Goal: Task Accomplishment & Management: Manage account settings

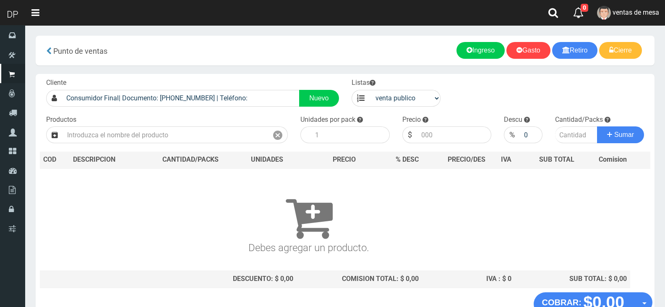
scroll to position [5, 0]
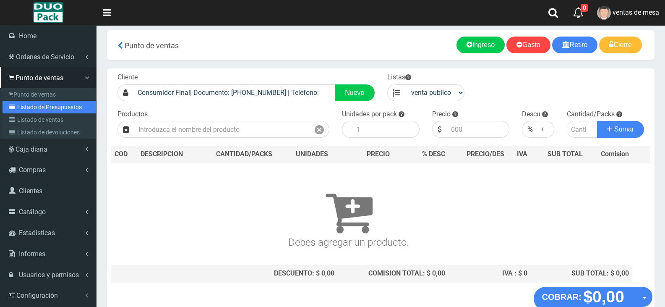
click at [55, 106] on link "Listado de Presupuestos" at bounding box center [50, 107] width 94 height 13
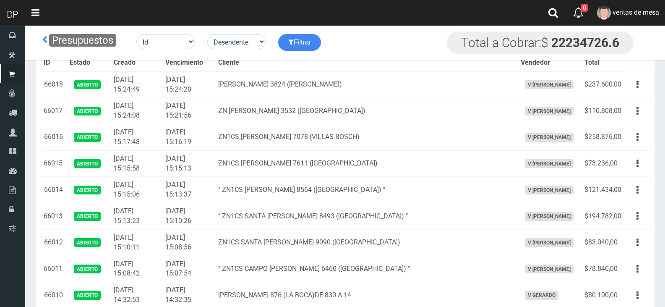
scroll to position [2263, 0]
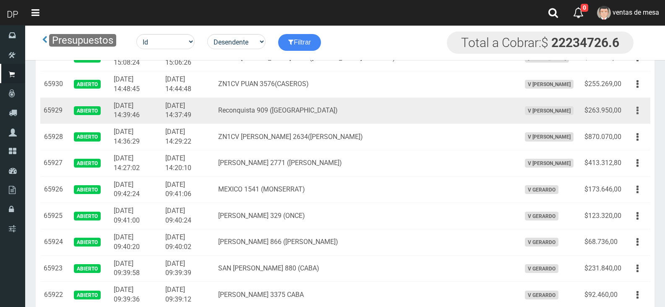
click at [640, 112] on button "button" at bounding box center [637, 110] width 19 height 15
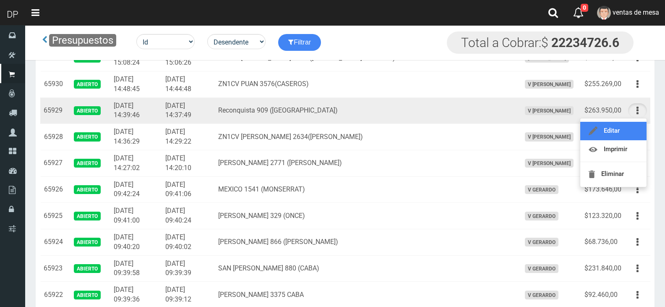
click at [628, 131] on link "Editar" at bounding box center [613, 131] width 66 height 18
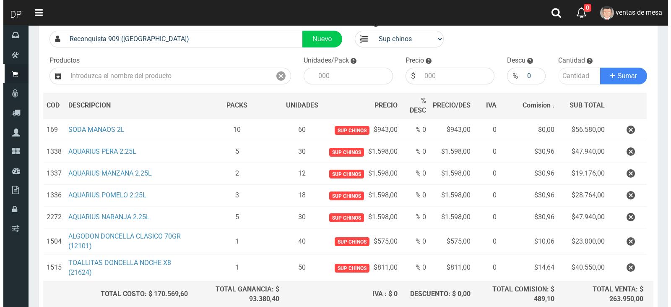
scroll to position [137, 0]
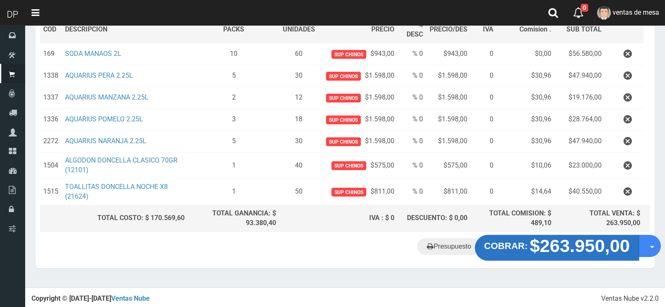
click at [574, 252] on strong "$263.950,00" at bounding box center [580, 246] width 100 height 20
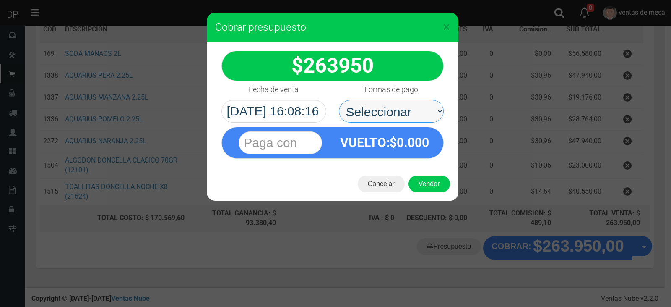
drag, startPoint x: 395, startPoint y: 114, endPoint x: 403, endPoint y: 121, distance: 10.7
click at [395, 114] on select "Seleccionar Efectivo Tarjeta de Crédito Depósito Débito" at bounding box center [391, 111] width 105 height 23
select select "Efectivo"
click at [339, 100] on select "Seleccionar Efectivo Tarjeta de Crédito Depósito Débito" at bounding box center [391, 111] width 105 height 23
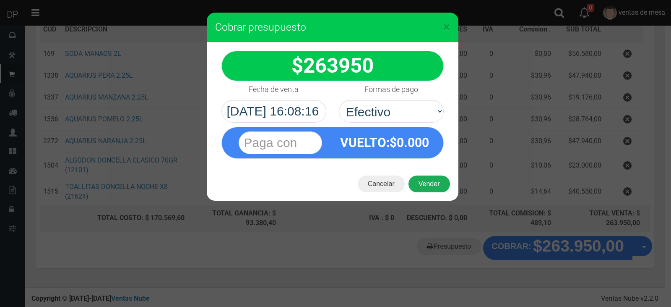
click at [437, 183] on button "Vender" at bounding box center [430, 183] width 42 height 17
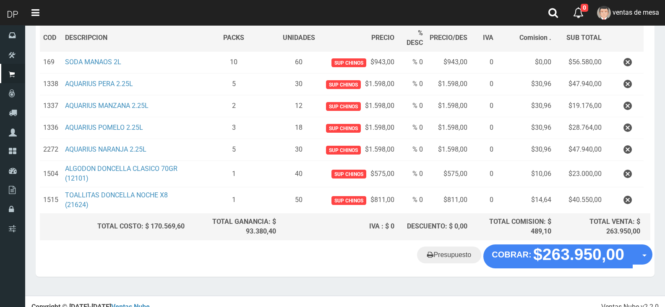
scroll to position [0, 0]
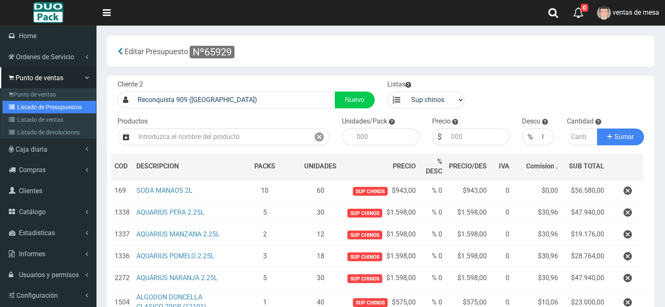
click at [65, 104] on link "Listado de Presupuestos" at bounding box center [50, 107] width 94 height 13
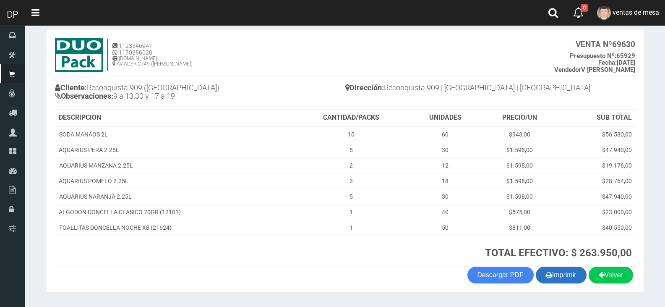
scroll to position [64, 0]
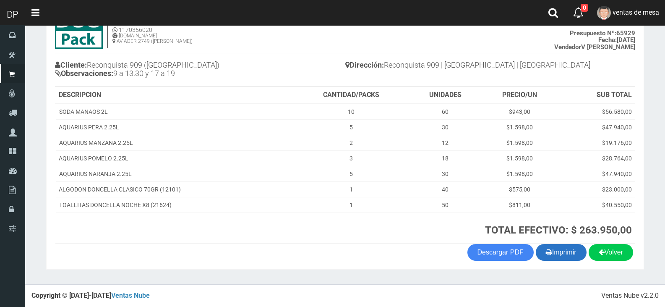
click at [556, 249] on button "Imprimir" at bounding box center [561, 252] width 51 height 17
click at [567, 252] on button "Imprimir" at bounding box center [561, 252] width 51 height 17
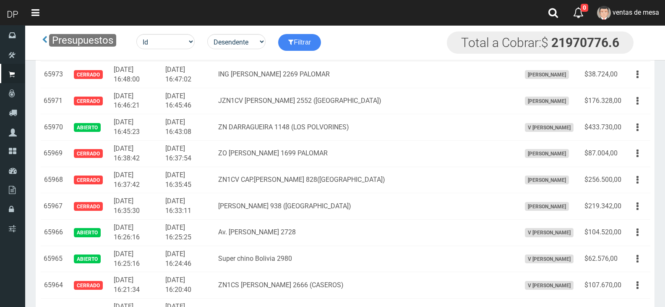
scroll to position [1404, 0]
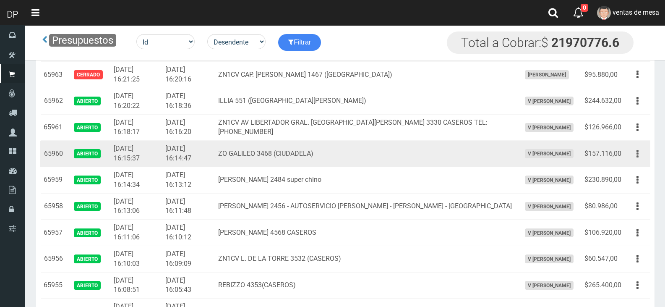
click at [641, 159] on button "button" at bounding box center [637, 153] width 19 height 15
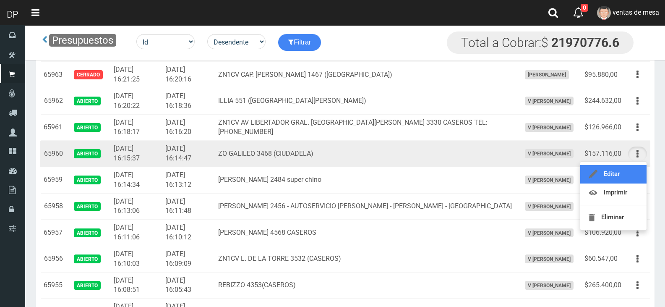
click at [636, 176] on link "Editar" at bounding box center [613, 174] width 66 height 18
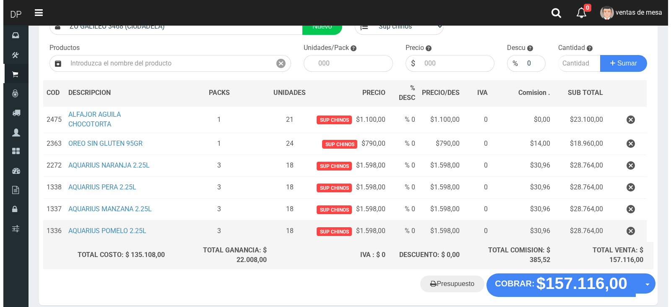
scroll to position [111, 0]
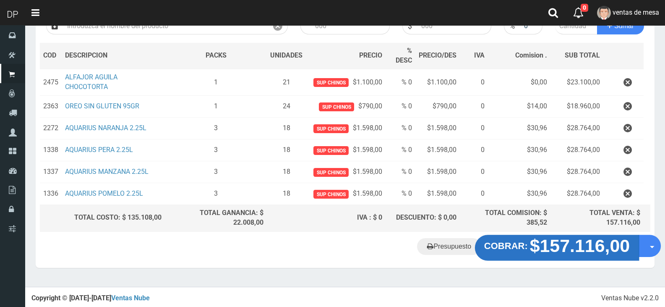
click at [608, 248] on strong "$157.116,00" at bounding box center [580, 245] width 100 height 20
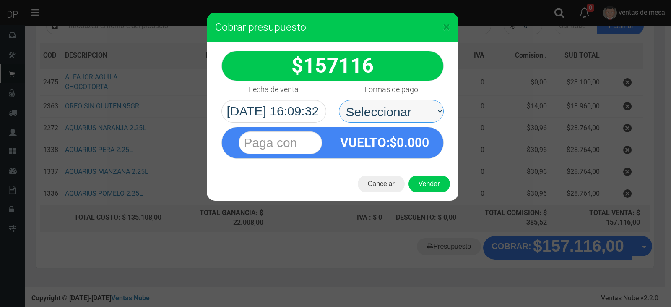
click at [408, 113] on select "Seleccionar Efectivo Tarjeta de Crédito Depósito Débito" at bounding box center [391, 111] width 105 height 23
select select "Efectivo"
click at [339, 100] on select "Seleccionar Efectivo Tarjeta de Crédito Depósito Débito" at bounding box center [391, 111] width 105 height 23
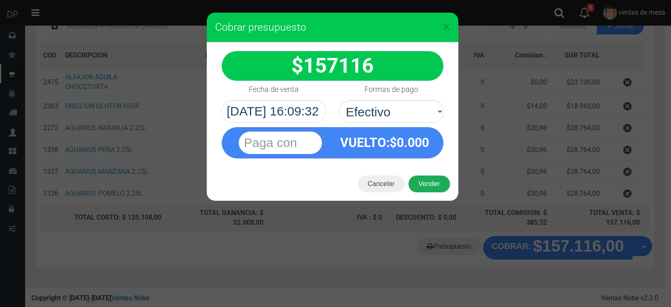
click at [434, 184] on button "Vender" at bounding box center [430, 183] width 42 height 17
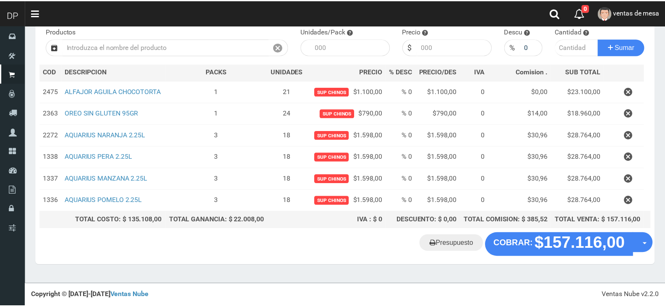
scroll to position [87, 0]
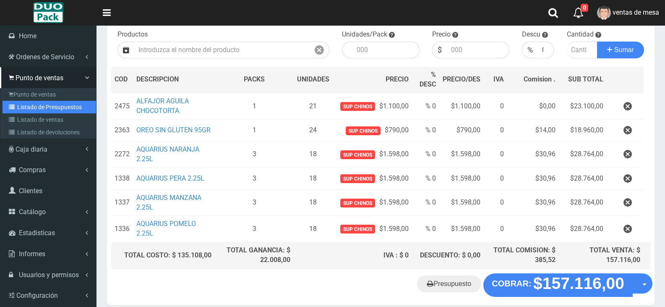
click at [48, 108] on link "Listado de Presupuestos" at bounding box center [50, 107] width 94 height 13
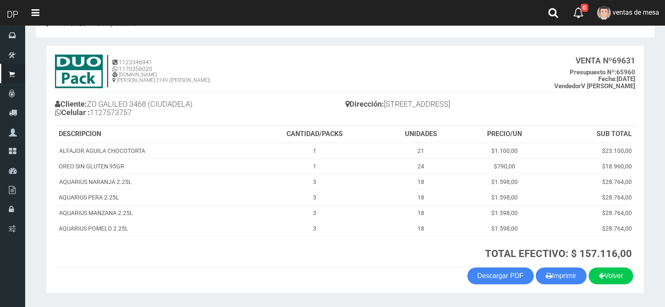
scroll to position [48, 0]
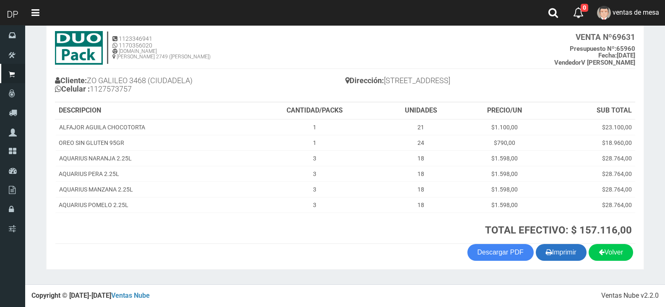
click at [559, 253] on button "Imprimir" at bounding box center [561, 252] width 51 height 17
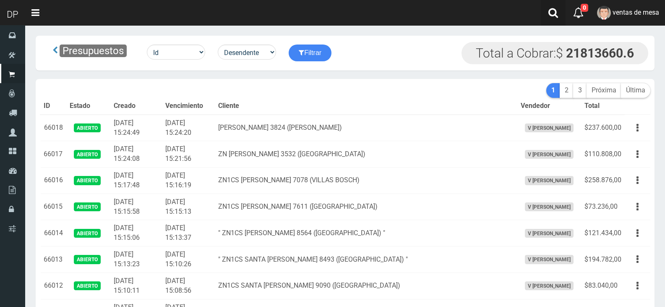
scroll to position [1431, 0]
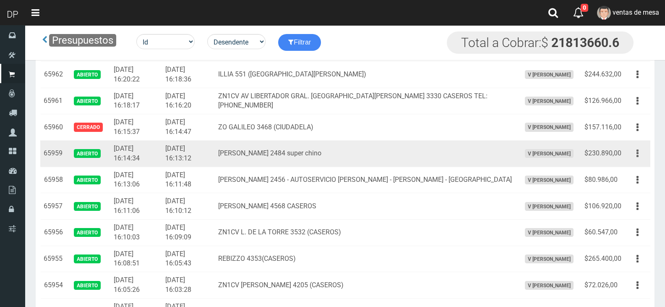
click at [639, 151] on button "button" at bounding box center [637, 153] width 19 height 15
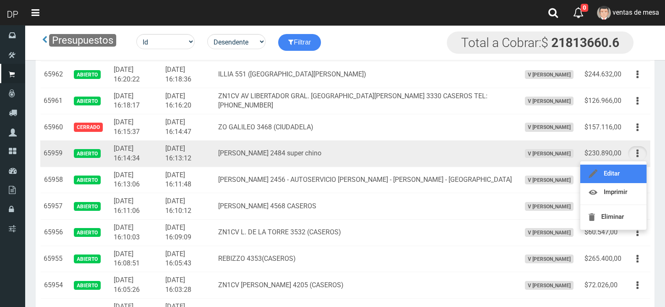
click at [629, 178] on link "Editar" at bounding box center [613, 173] width 66 height 18
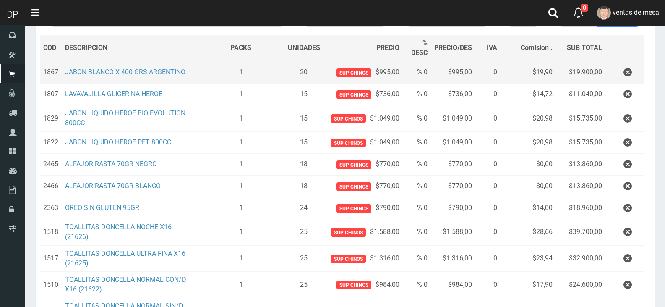
scroll to position [238, 0]
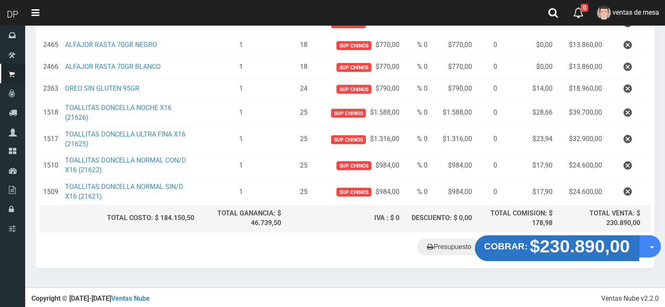
click at [561, 242] on strong "$230.890,00" at bounding box center [580, 246] width 100 height 20
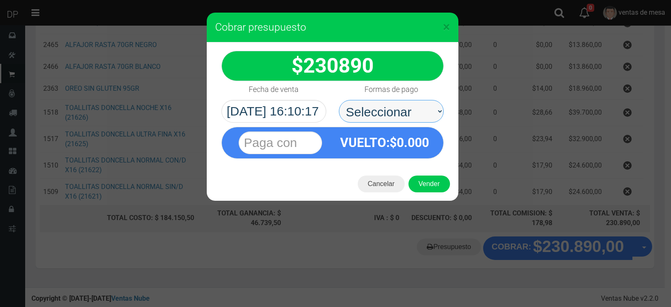
click at [416, 109] on select "Seleccionar Efectivo Tarjeta de Crédito Depósito Débito" at bounding box center [391, 111] width 105 height 23
select select "Efectivo"
click at [339, 100] on select "Seleccionar Efectivo Tarjeta de Crédito Depósito Débito" at bounding box center [391, 111] width 105 height 23
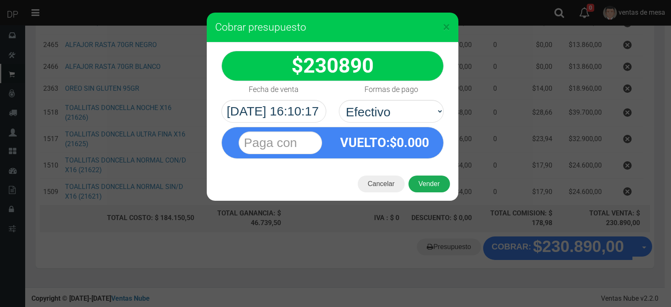
click at [436, 187] on button "Vender" at bounding box center [430, 183] width 42 height 17
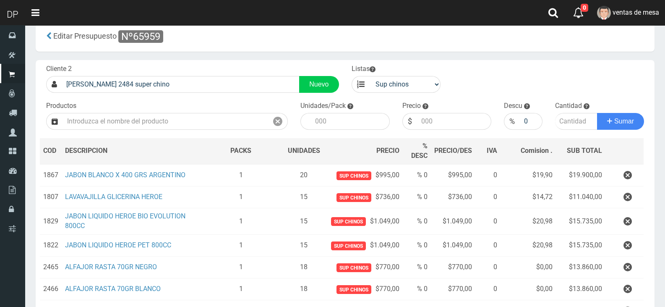
scroll to position [0, 0]
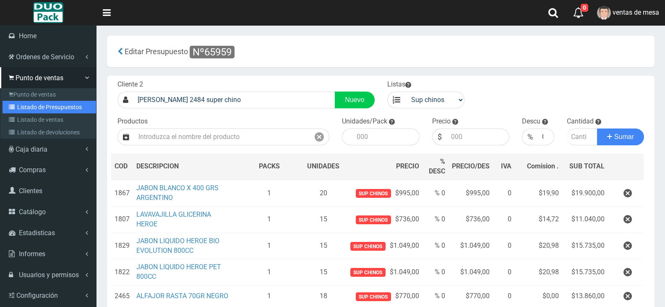
drag, startPoint x: 49, startPoint y: 105, endPoint x: 66, endPoint y: 108, distance: 17.5
click at [49, 105] on link "Listado de Presupuestos" at bounding box center [50, 107] width 94 height 13
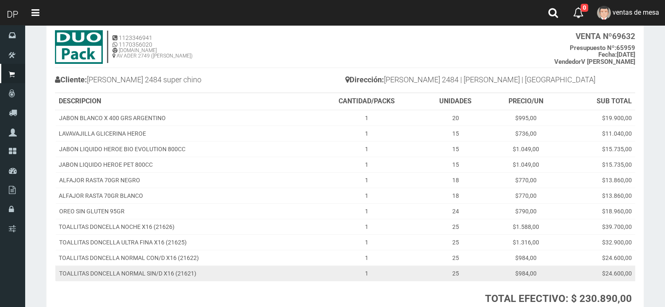
scroll to position [117, 0]
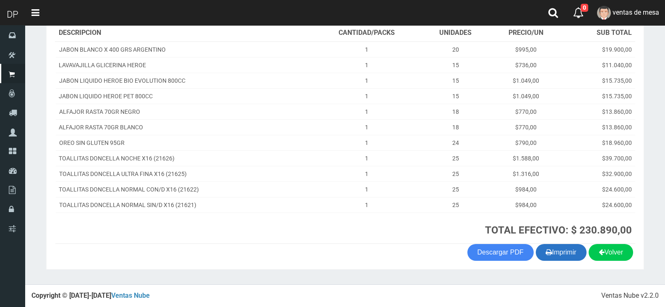
click at [562, 258] on button "Imprimir" at bounding box center [561, 252] width 51 height 17
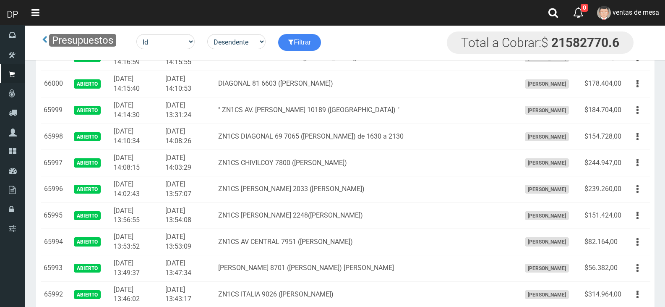
scroll to position [1431, 0]
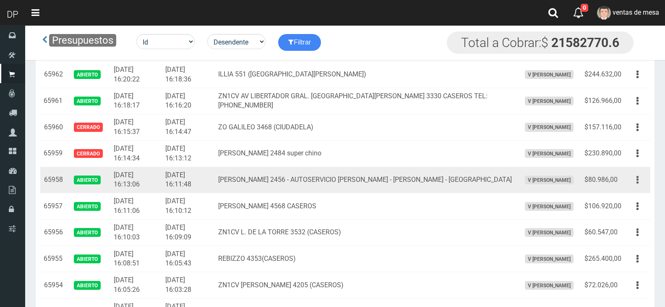
click at [634, 180] on button "button" at bounding box center [637, 179] width 19 height 15
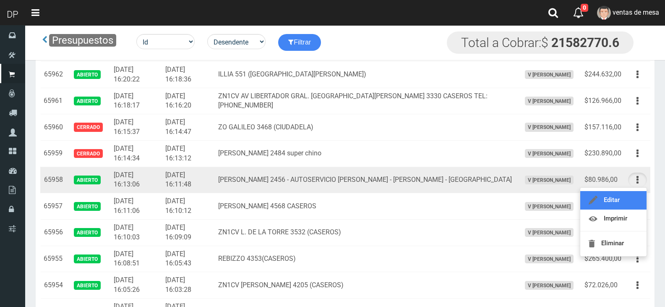
click at [620, 194] on link "Editar" at bounding box center [613, 200] width 66 height 18
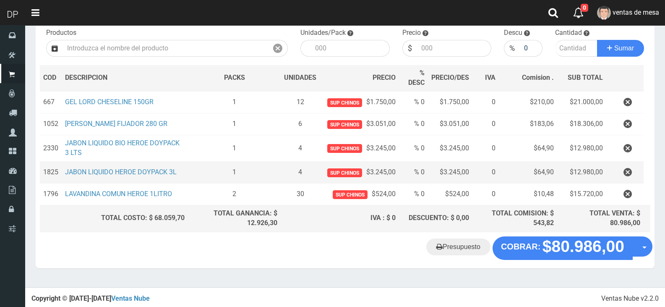
scroll to position [89, 0]
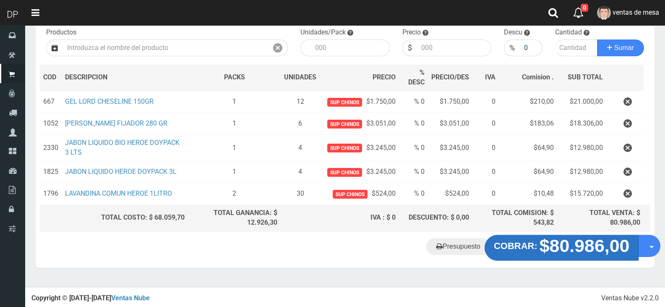
click at [587, 249] on strong "$80.986,00" at bounding box center [585, 245] width 90 height 20
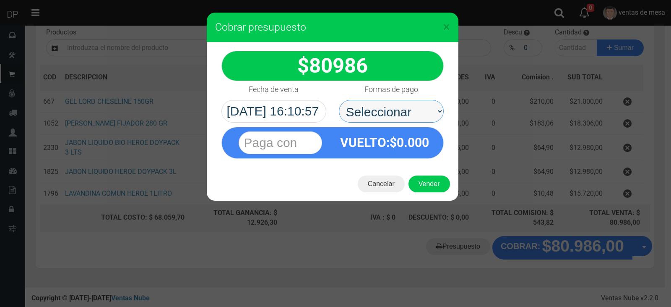
click at [421, 116] on select "Seleccionar Efectivo Tarjeta de Crédito Depósito Débito" at bounding box center [391, 111] width 105 height 23
select select "Efectivo"
click at [339, 100] on select "Seleccionar Efectivo Tarjeta de Crédito Depósito Débito" at bounding box center [391, 111] width 105 height 23
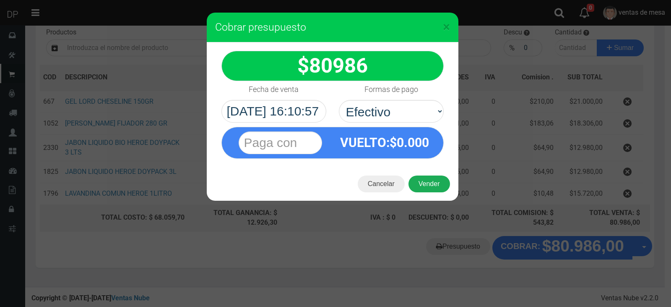
click at [435, 187] on button "Vender" at bounding box center [430, 183] width 42 height 17
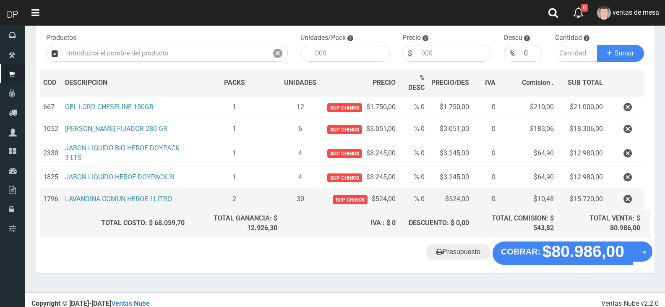
scroll to position [0, 0]
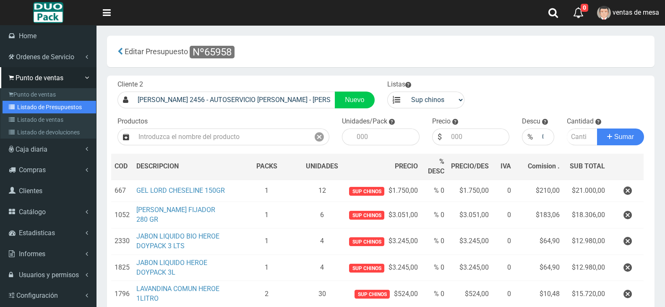
click at [39, 104] on link "Listado de Presupuestos" at bounding box center [50, 107] width 94 height 13
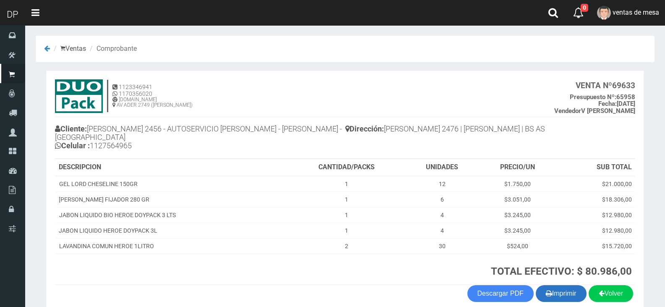
click at [561, 292] on button "Imprimir" at bounding box center [561, 293] width 51 height 17
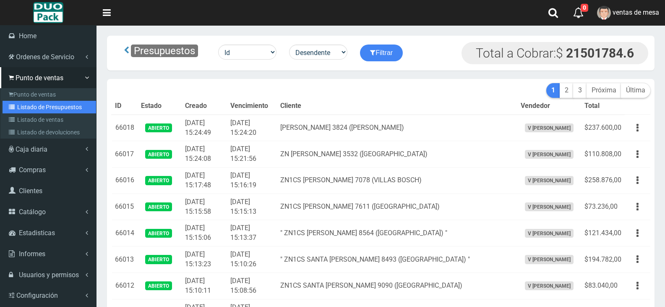
click at [33, 105] on link "Listado de Presupuestos" at bounding box center [50, 107] width 94 height 13
click at [32, 105] on link "Listado de Presupuestos" at bounding box center [50, 107] width 94 height 13
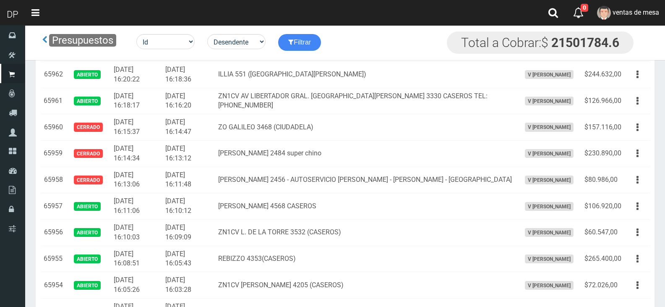
scroll to position [2219, 0]
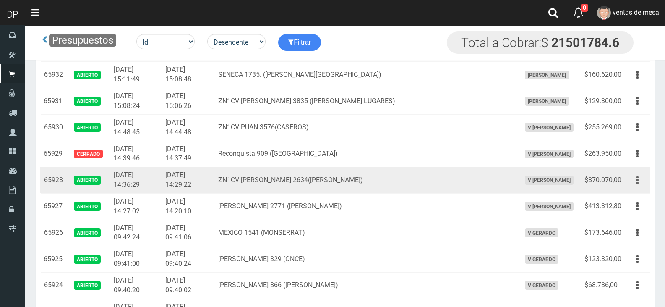
click at [637, 180] on icon "button" at bounding box center [638, 180] width 2 height 15
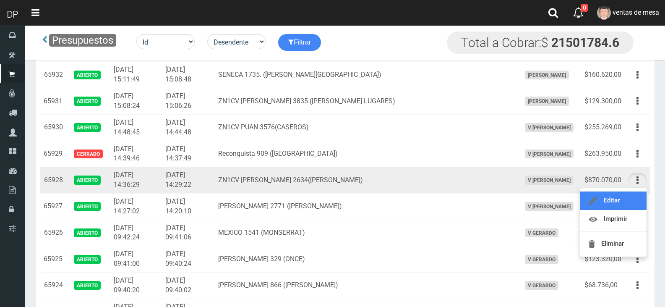
click at [634, 202] on link "Editar" at bounding box center [613, 200] width 66 height 18
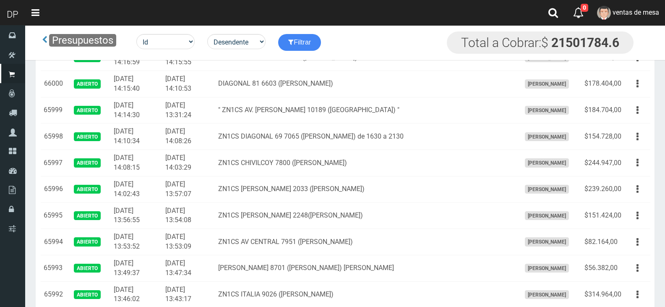
scroll to position [2219, 0]
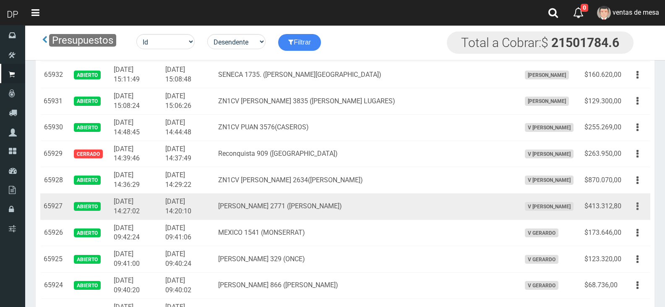
click at [638, 210] on icon "button" at bounding box center [638, 206] width 2 height 15
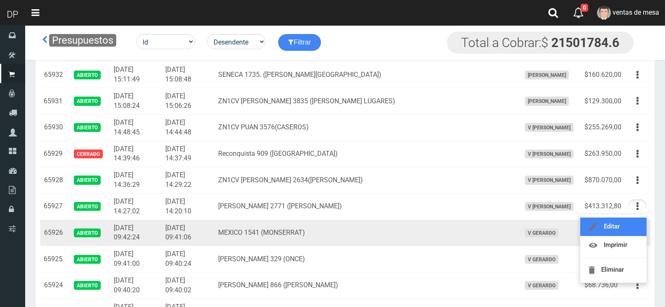
click at [622, 226] on link "Editar" at bounding box center [613, 226] width 66 height 18
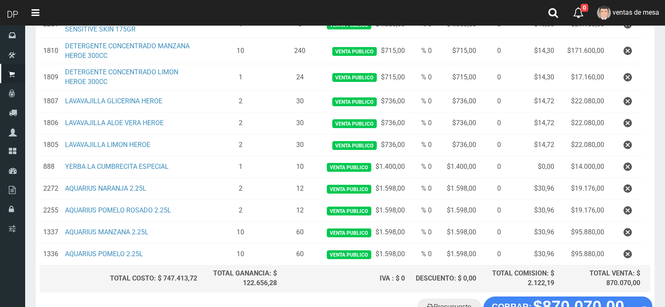
scroll to position [390, 0]
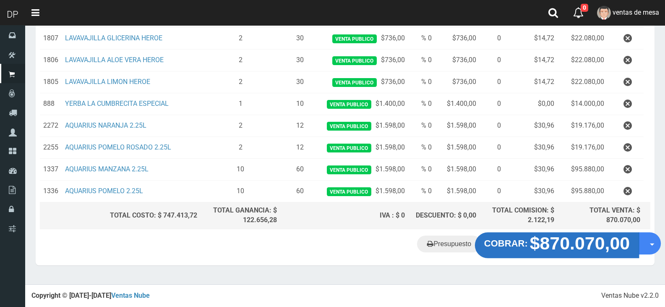
click at [582, 245] on strong "$870.070,00" at bounding box center [580, 243] width 100 height 20
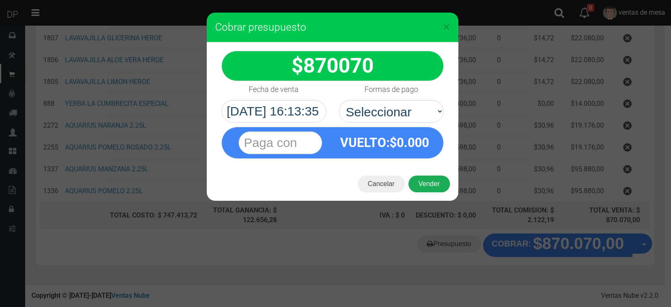
click at [440, 179] on button "Vender" at bounding box center [430, 183] width 42 height 17
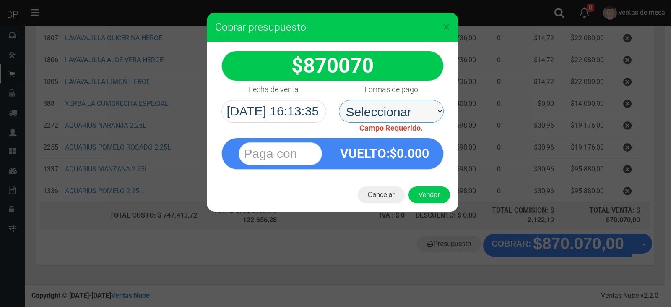
click at [415, 117] on select "Seleccionar Efectivo Tarjeta de Crédito Depósito Débito" at bounding box center [391, 111] width 105 height 23
select select "Efectivo"
click at [339, 100] on select "Seleccionar Efectivo Tarjeta de Crédito Depósito Débito" at bounding box center [391, 111] width 105 height 23
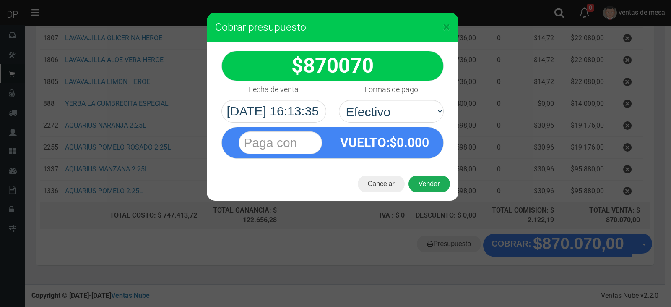
click at [427, 186] on button "Vender" at bounding box center [430, 183] width 42 height 17
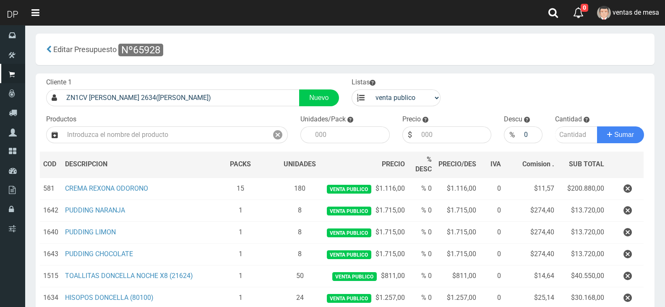
scroll to position [0, 0]
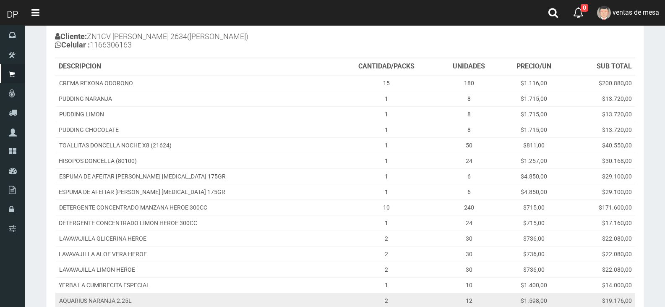
scroll to position [235, 0]
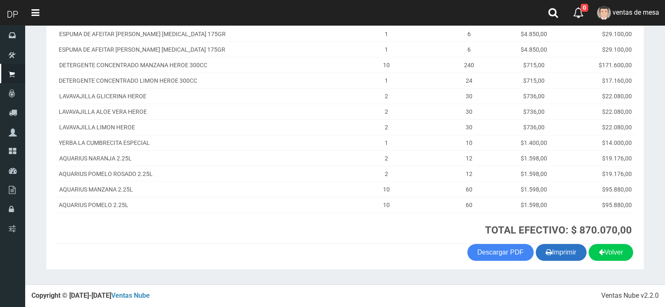
click at [574, 250] on button "Imprimir" at bounding box center [561, 252] width 51 height 17
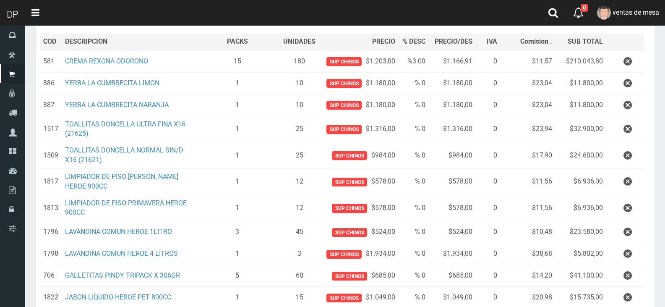
scroll to position [267, 0]
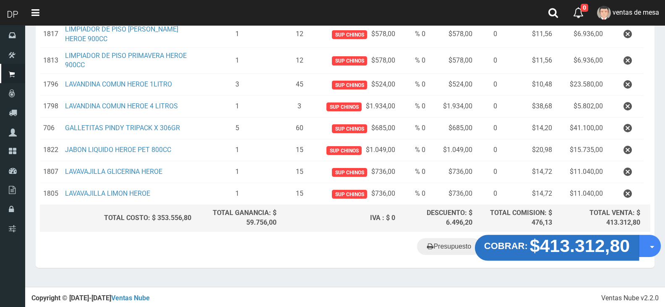
click at [574, 254] on strong "$413.312,80" at bounding box center [580, 246] width 100 height 20
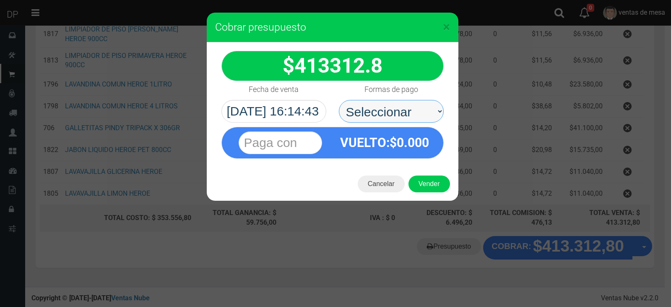
click at [392, 110] on select "Seleccionar Efectivo Tarjeta de Crédito Depósito Débito" at bounding box center [391, 111] width 105 height 23
select select "Efectivo"
click at [339, 100] on select "Seleccionar Efectivo Tarjeta de Crédito Depósito Débito" at bounding box center [391, 111] width 105 height 23
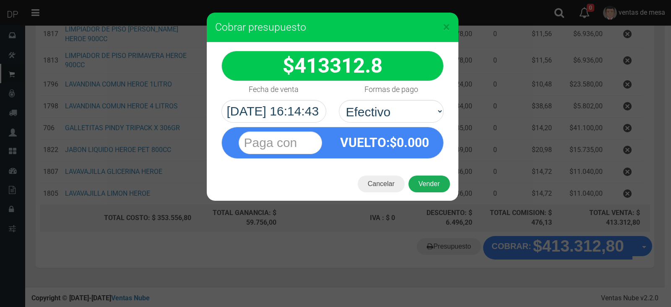
click at [435, 184] on button "Vender" at bounding box center [430, 183] width 42 height 17
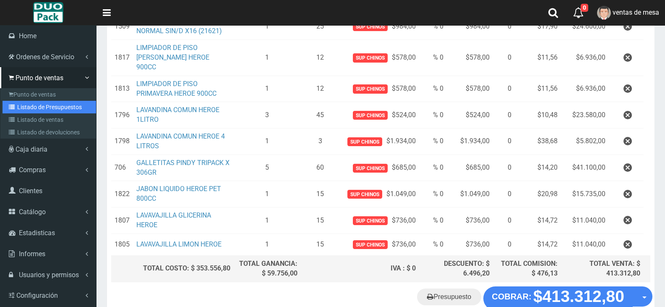
click at [50, 106] on link "Listado de Presupuestos" at bounding box center [50, 107] width 94 height 13
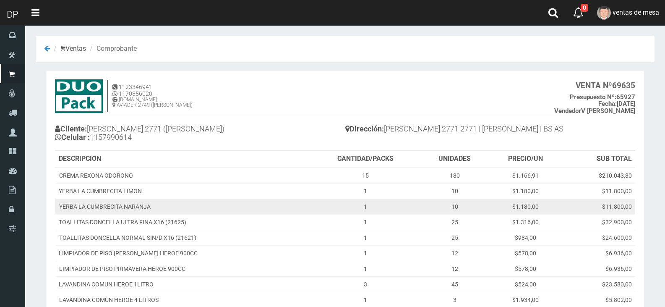
scroll to position [170, 0]
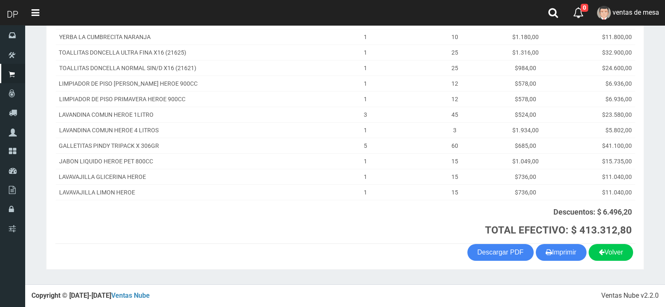
drag, startPoint x: 560, startPoint y: 249, endPoint x: 529, endPoint y: 221, distance: 42.2
click at [560, 249] on button "Imprimir" at bounding box center [561, 252] width 51 height 17
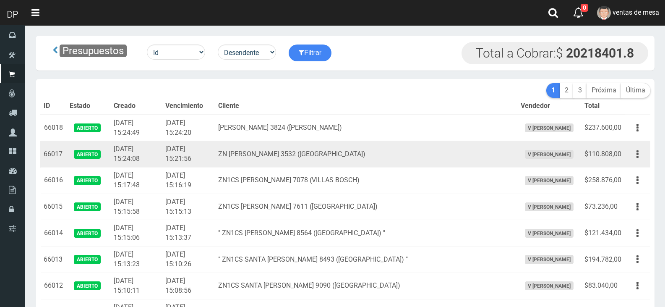
scroll to position [1211, 0]
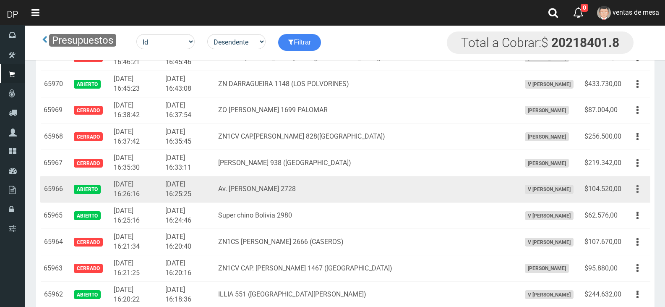
click at [635, 188] on button "button" at bounding box center [637, 189] width 19 height 15
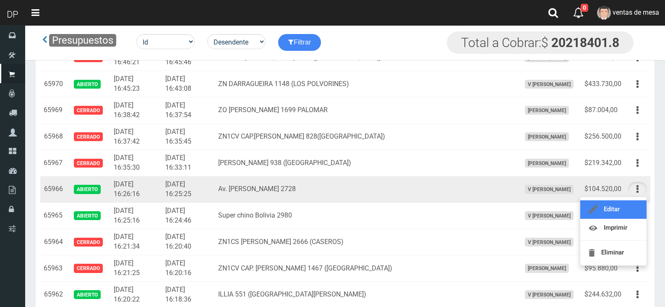
click at [625, 206] on link "Editar" at bounding box center [613, 209] width 66 height 18
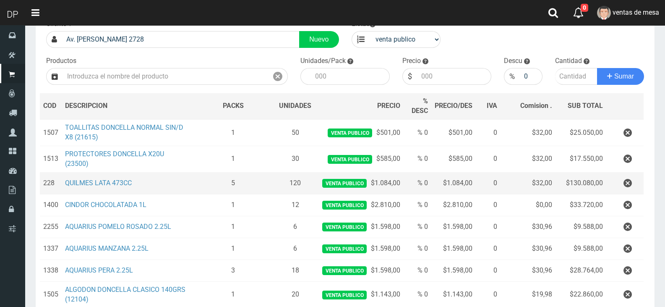
scroll to position [163, 0]
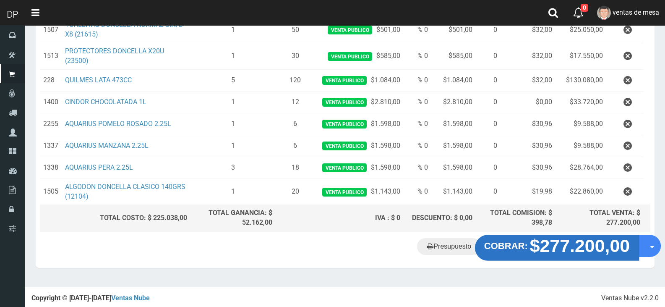
click at [579, 250] on strong "$277.200,00" at bounding box center [580, 246] width 100 height 20
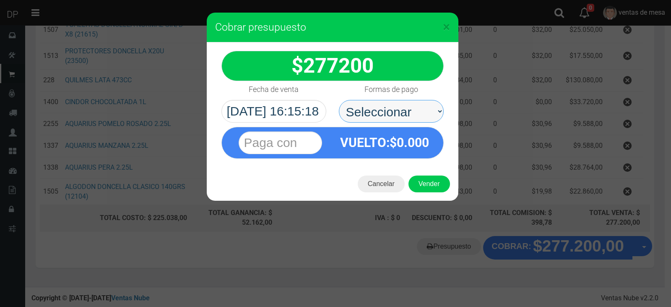
drag, startPoint x: 394, startPoint y: 104, endPoint x: 395, endPoint y: 116, distance: 12.3
click at [394, 106] on select "Seleccionar Efectivo Tarjeta de Crédito Depósito Débito" at bounding box center [391, 111] width 105 height 23
click at [339, 100] on select "Seleccionar Efectivo Tarjeta de Crédito Depósito Débito" at bounding box center [391, 111] width 105 height 23
click at [398, 160] on div "277200 :$" at bounding box center [333, 104] width 252 height 125
click at [402, 105] on select "Seleccionar Efectivo Tarjeta de Crédito Depósito Débito" at bounding box center [391, 111] width 105 height 23
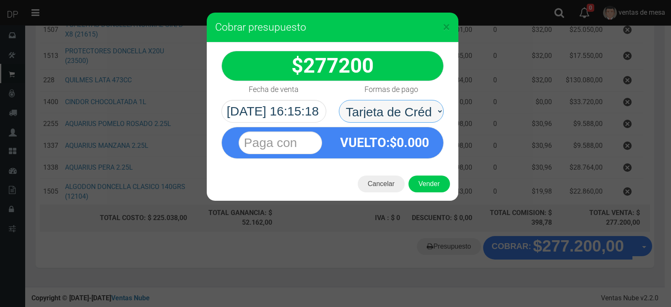
select select "Efectivo"
click at [339, 100] on select "Seleccionar Efectivo Tarjeta de Crédito Depósito Débito" at bounding box center [391, 111] width 105 height 23
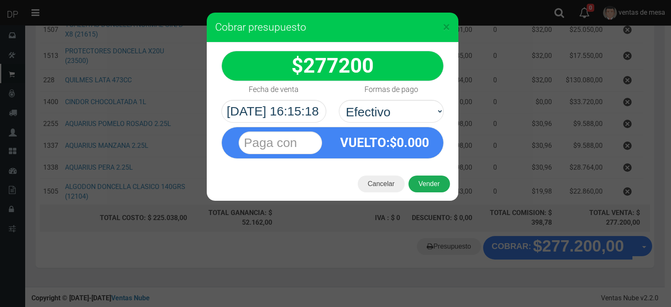
click at [430, 183] on button "Vender" at bounding box center [430, 183] width 42 height 17
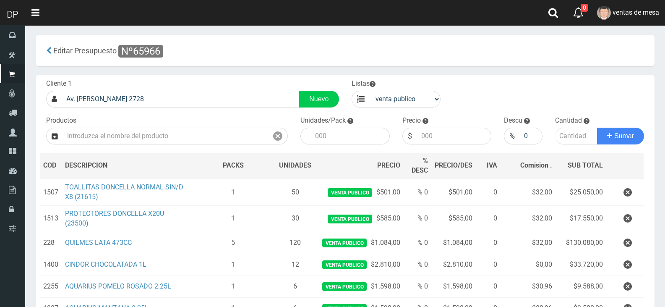
scroll to position [0, 0]
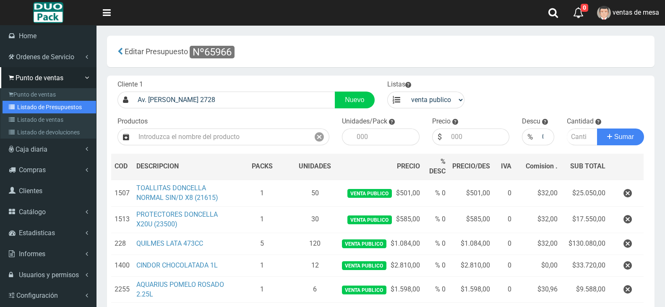
click at [38, 109] on link "Listado de Presupuestos" at bounding box center [50, 107] width 94 height 13
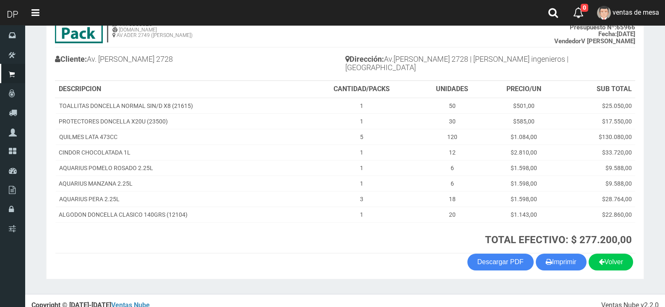
scroll to position [71, 0]
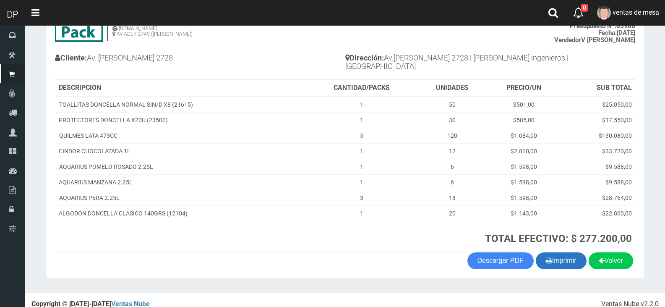
click at [551, 254] on button "Imprimir" at bounding box center [561, 260] width 51 height 17
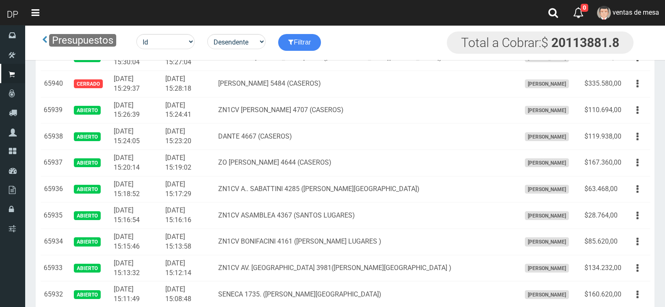
scroll to position [2193, 0]
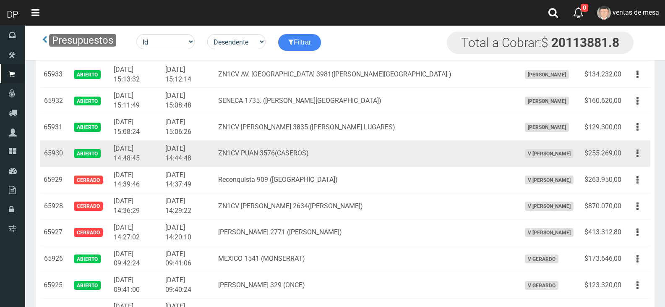
click at [645, 151] on button "button" at bounding box center [637, 153] width 19 height 15
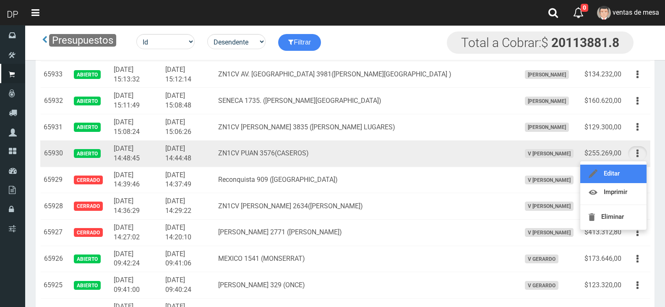
click at [630, 174] on link "Editar" at bounding box center [613, 173] width 66 height 18
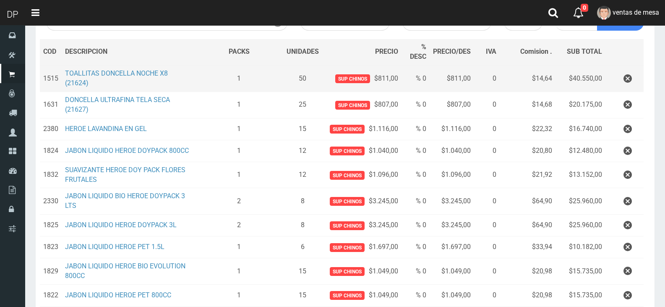
scroll to position [259, 0]
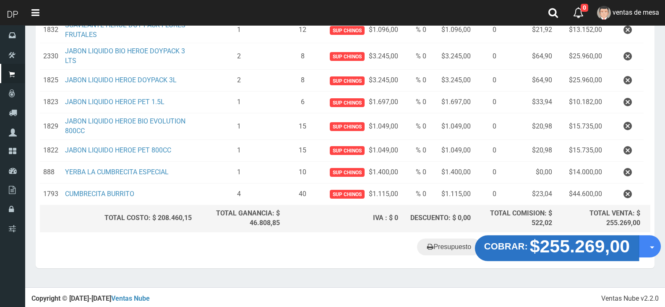
click at [575, 252] on strong "$255.269,00" at bounding box center [580, 246] width 100 height 20
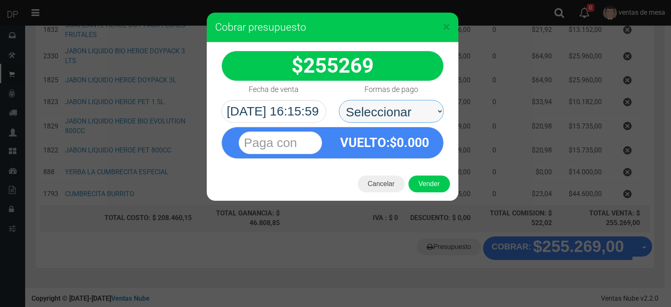
click at [402, 110] on select "Seleccionar Efectivo Tarjeta de Crédito Depósito Débito" at bounding box center [391, 111] width 105 height 23
select select "Efectivo"
click at [339, 100] on select "Seleccionar Efectivo Tarjeta de Crédito Depósito Débito" at bounding box center [391, 111] width 105 height 23
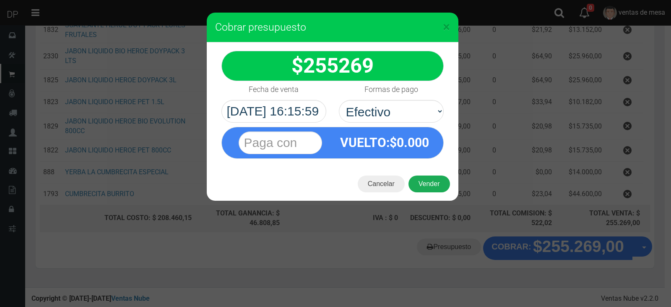
click at [439, 191] on button "Vender" at bounding box center [430, 183] width 42 height 17
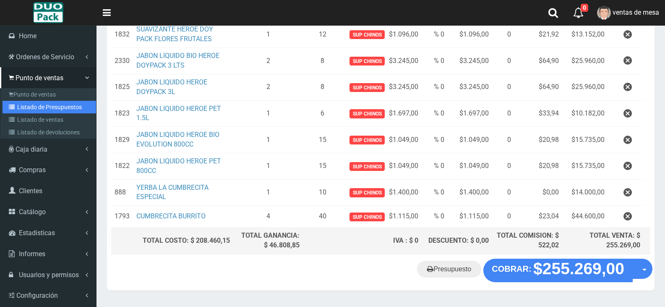
click at [18, 107] on link "Listado de Presupuestos" at bounding box center [50, 107] width 94 height 13
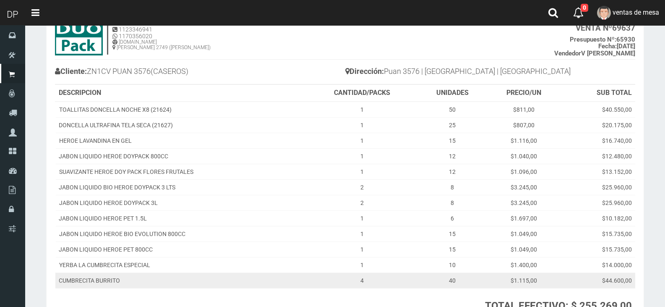
scroll to position [133, 0]
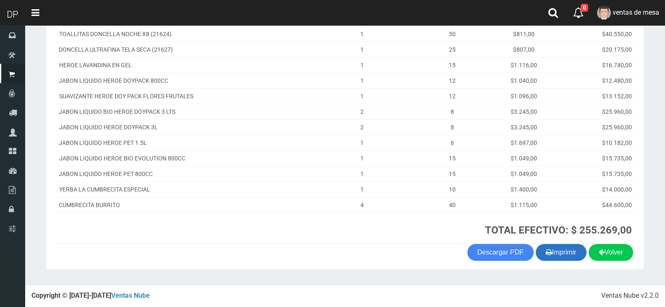
click at [550, 254] on button "Imprimir" at bounding box center [561, 252] width 51 height 17
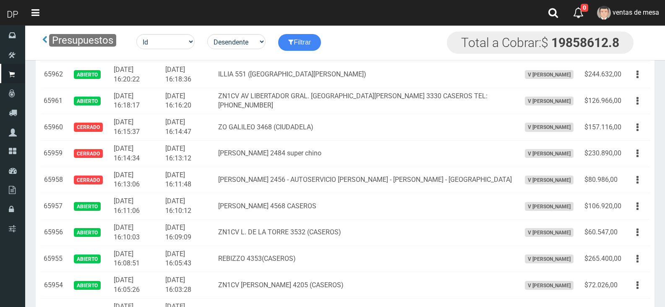
scroll to position [1615, 0]
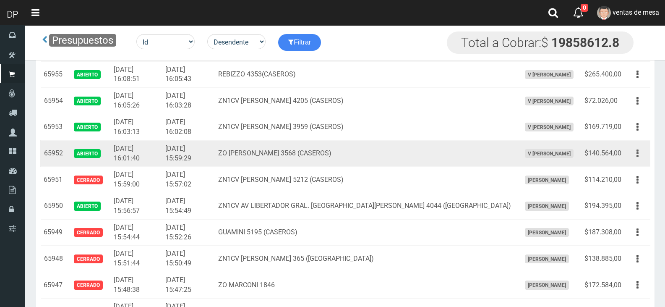
click at [637, 153] on icon "button" at bounding box center [638, 153] width 2 height 15
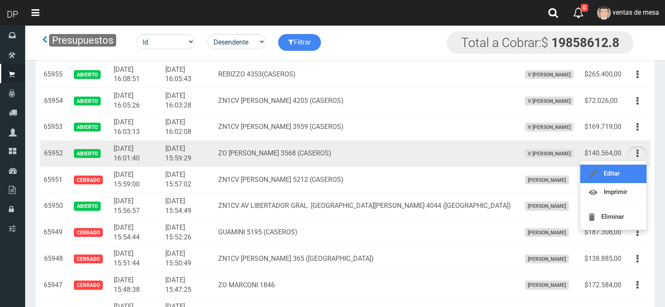
click at [626, 168] on link "Editar" at bounding box center [613, 173] width 66 height 18
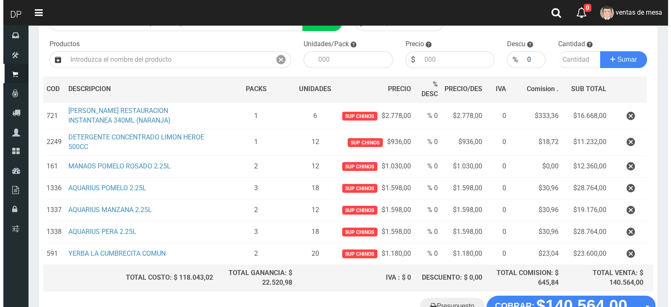
scroll to position [137, 0]
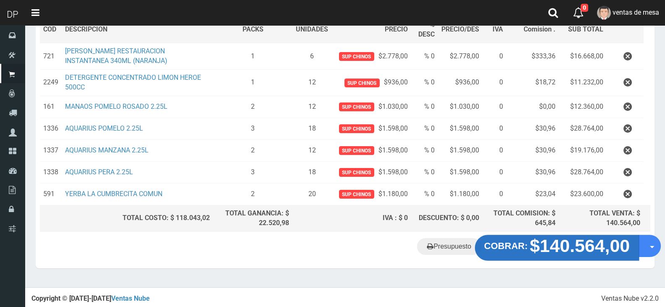
click at [564, 250] on strong "$140.564,00" at bounding box center [580, 246] width 100 height 20
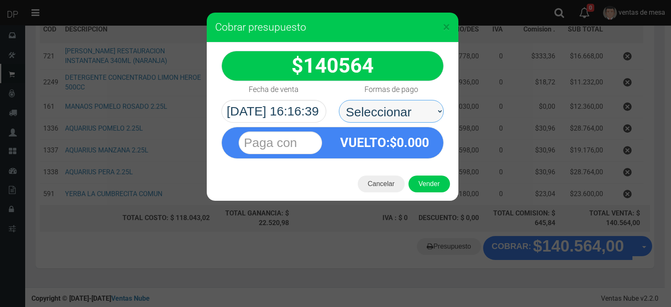
click at [402, 112] on select "Seleccionar Efectivo Tarjeta de Crédito Depósito Débito" at bounding box center [391, 111] width 105 height 23
select select "Efectivo"
click at [339, 100] on select "Seleccionar Efectivo Tarjeta de Crédito Depósito Débito" at bounding box center [391, 111] width 105 height 23
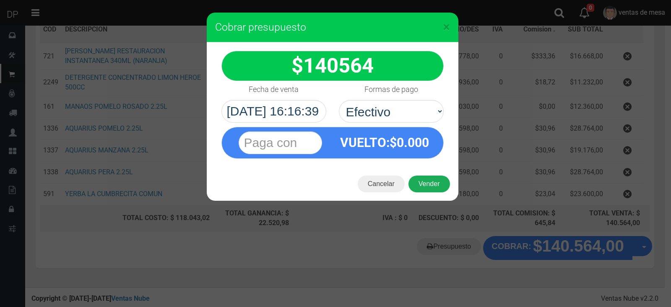
click at [427, 189] on button "Vender" at bounding box center [430, 183] width 42 height 17
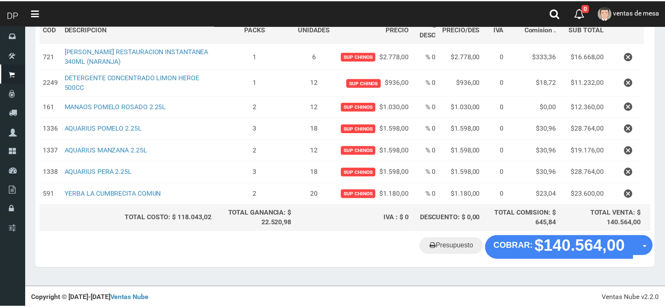
scroll to position [128, 0]
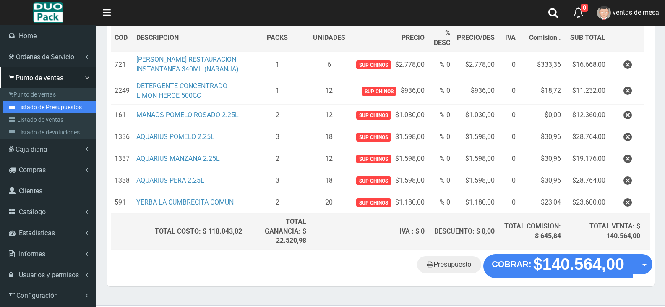
click at [46, 107] on link "Listado de Presupuestos" at bounding box center [50, 107] width 94 height 13
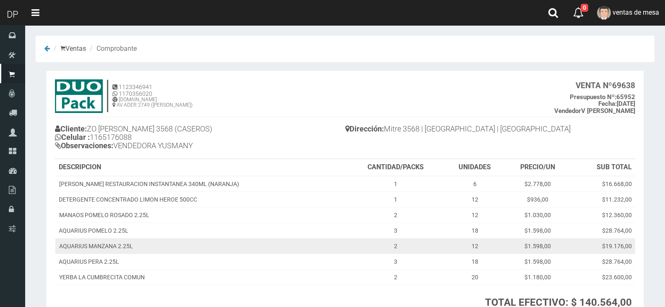
scroll to position [72, 0]
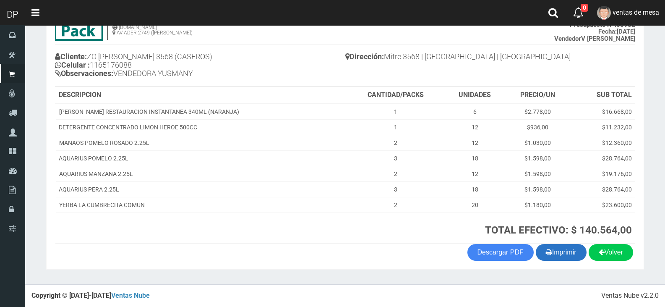
click at [554, 256] on button "Imprimir" at bounding box center [561, 252] width 51 height 17
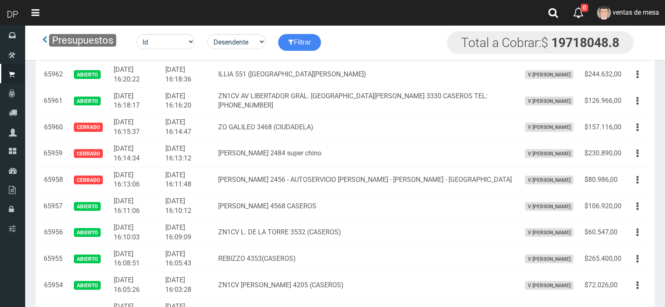
scroll to position [1588, 0]
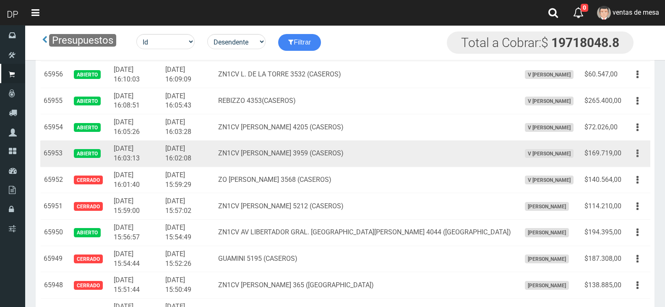
click at [643, 154] on button "button" at bounding box center [637, 153] width 19 height 15
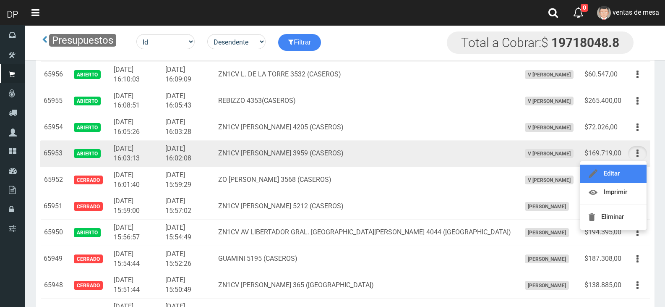
click at [615, 172] on link "Editar" at bounding box center [613, 173] width 66 height 18
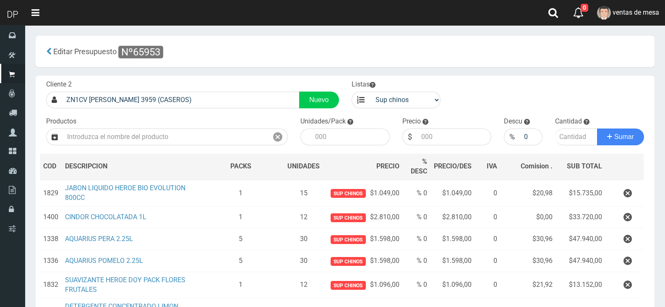
scroll to position [120, 0]
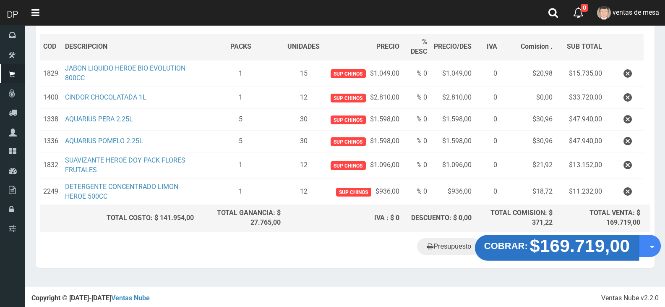
click at [549, 250] on strong "$169.719,00" at bounding box center [580, 246] width 100 height 20
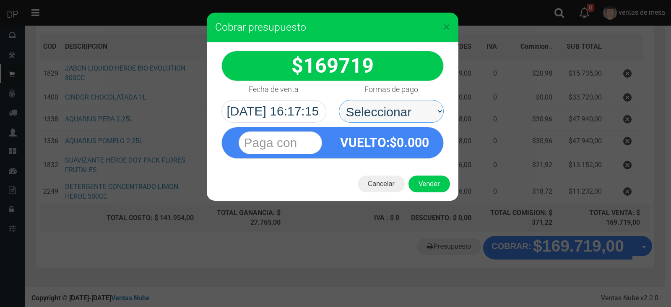
click at [385, 110] on select "Seleccionar Efectivo Tarjeta de Crédito Depósito Débito" at bounding box center [391, 111] width 105 height 23
select select "Efectivo"
click at [339, 100] on select "Seleccionar Efectivo Tarjeta de Crédito Depósito Débito" at bounding box center [391, 111] width 105 height 23
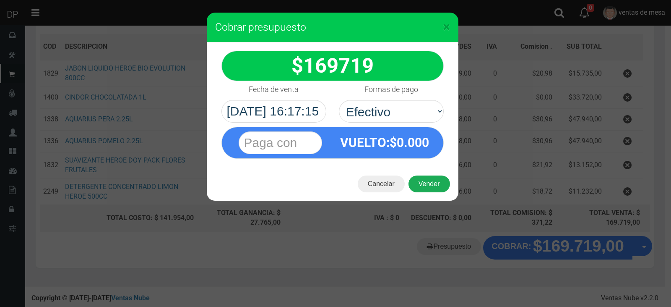
click at [434, 182] on button "Vender" at bounding box center [430, 183] width 42 height 17
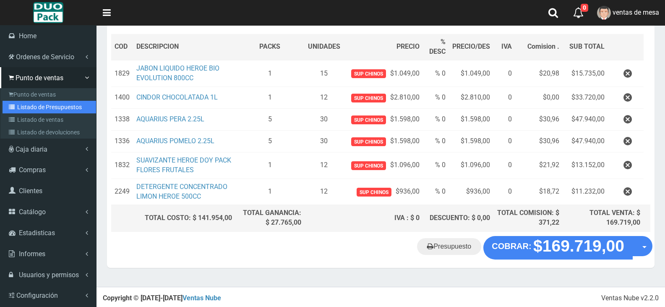
click at [52, 107] on link "Listado de Presupuestos" at bounding box center [50, 107] width 94 height 13
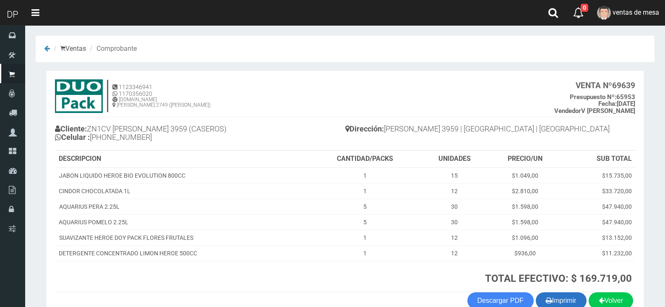
click at [559, 301] on button "Imprimir" at bounding box center [561, 300] width 51 height 17
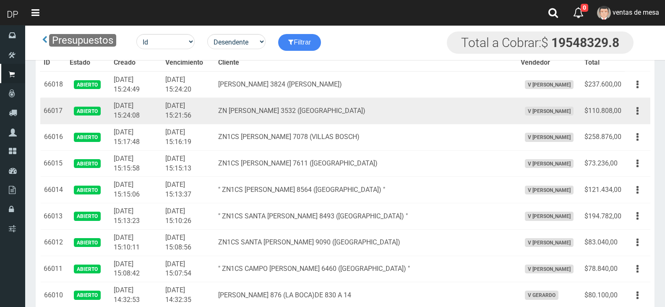
scroll to position [1211, 0]
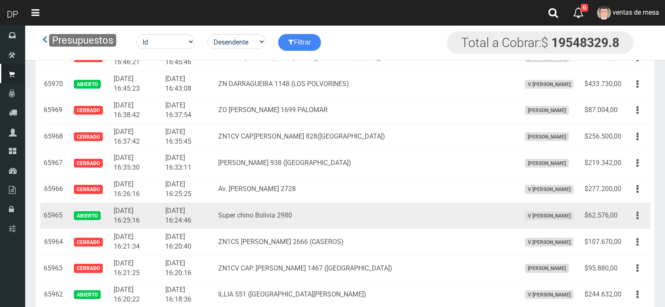
click at [639, 218] on button "button" at bounding box center [637, 215] width 19 height 15
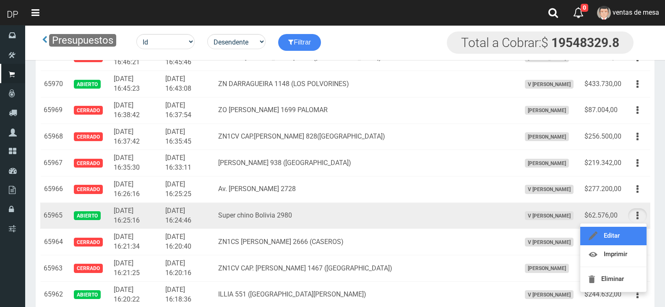
click at [632, 238] on link "Editar" at bounding box center [613, 236] width 66 height 18
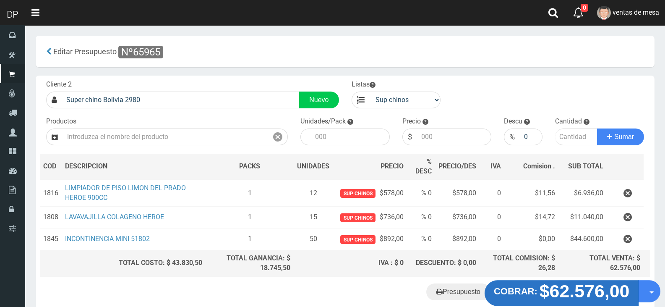
click at [585, 293] on strong "$62.576,00" at bounding box center [585, 291] width 90 height 20
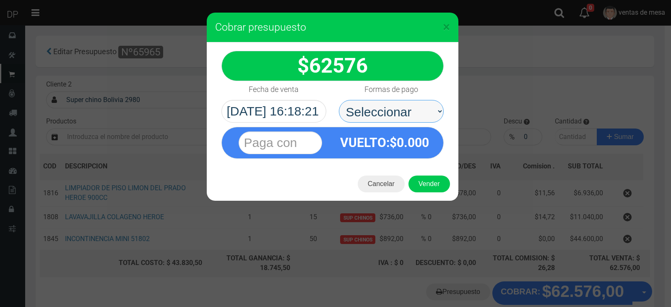
click at [406, 105] on select "Seleccionar Efectivo Tarjeta de Crédito Depósito Débito" at bounding box center [391, 111] width 105 height 23
select select "Efectivo"
click at [339, 100] on select "Seleccionar Efectivo Tarjeta de Crédito Depósito Débito" at bounding box center [391, 111] width 105 height 23
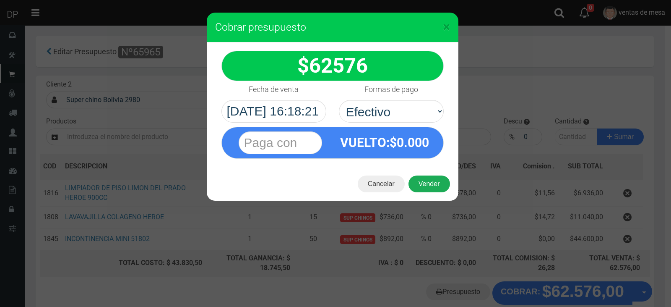
click at [435, 189] on button "Vender" at bounding box center [430, 183] width 42 height 17
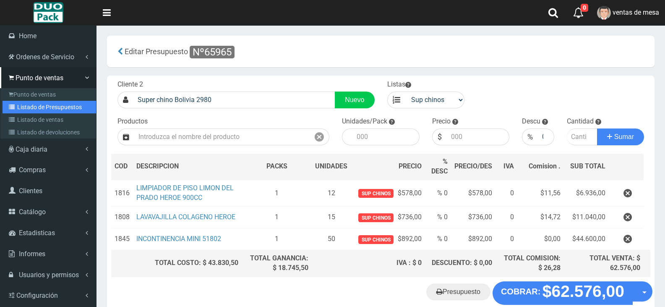
click at [42, 108] on link "Listado de Presupuestos" at bounding box center [50, 107] width 94 height 13
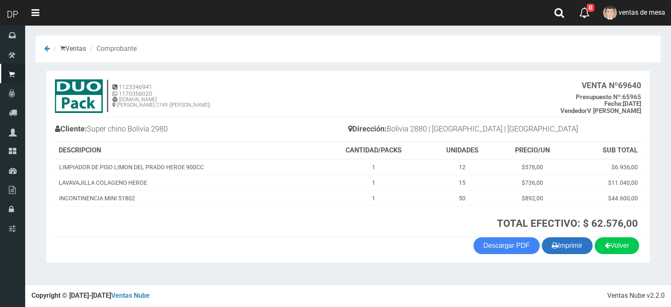
click at [567, 240] on button "Imprimir" at bounding box center [567, 245] width 51 height 17
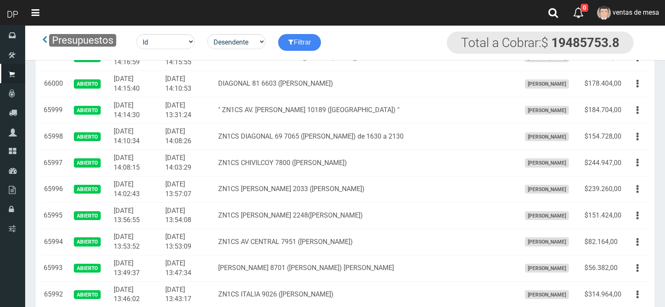
scroll to position [1431, 0]
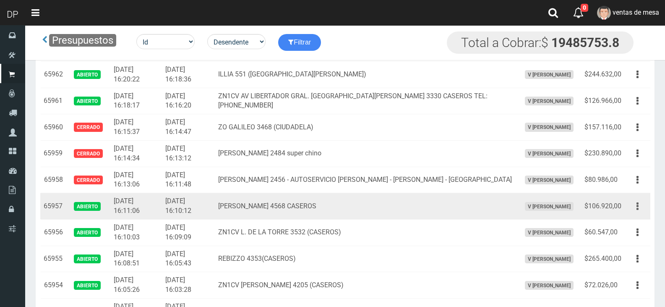
click at [637, 208] on icon "button" at bounding box center [638, 206] width 2 height 15
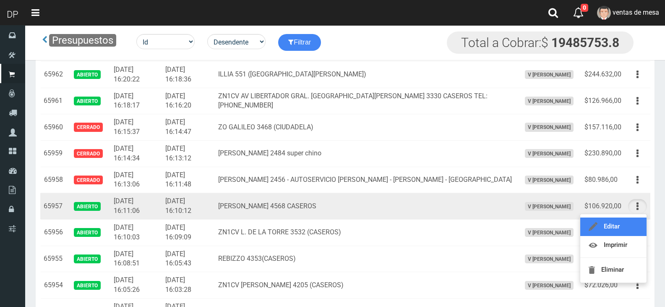
drag, startPoint x: 610, startPoint y: 225, endPoint x: 606, endPoint y: 223, distance: 4.5
click at [610, 225] on link "Editar" at bounding box center [613, 226] width 66 height 18
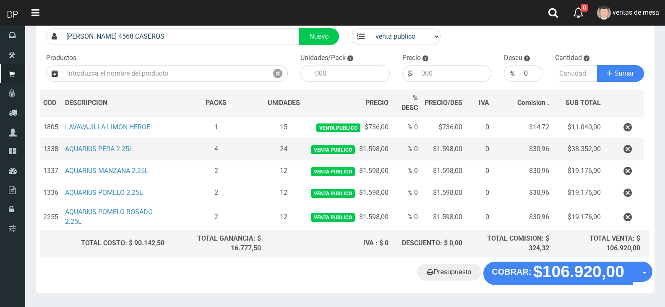
scroll to position [89, 0]
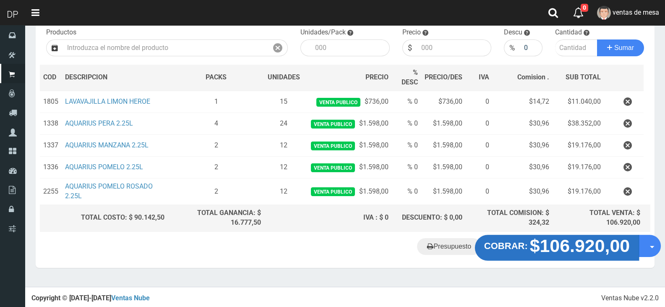
click at [587, 246] on strong "$106.920,00" at bounding box center [580, 245] width 100 height 20
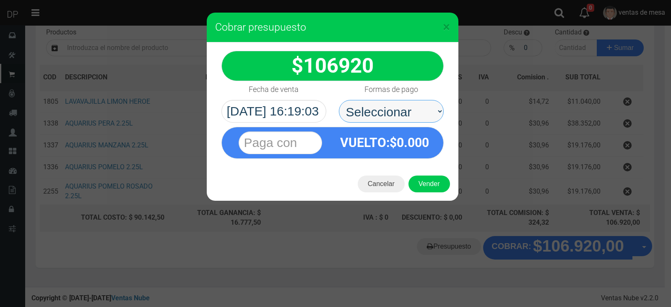
drag, startPoint x: 397, startPoint y: 103, endPoint x: 405, endPoint y: 120, distance: 19.2
click at [397, 103] on select "Seleccionar Efectivo Tarjeta de Crédito Depósito Débito" at bounding box center [391, 111] width 105 height 23
select select "Efectivo"
click at [339, 100] on select "Seleccionar Efectivo Tarjeta de Crédito Depósito Débito" at bounding box center [391, 111] width 105 height 23
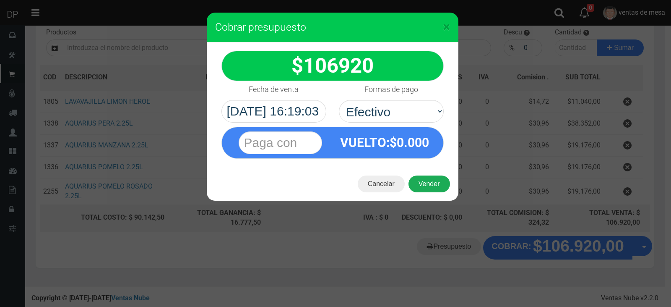
click at [441, 183] on button "Vender" at bounding box center [430, 183] width 42 height 17
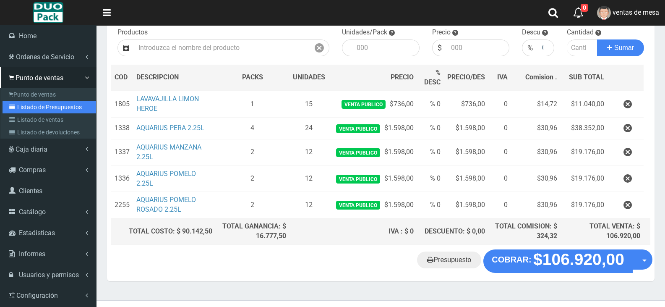
click at [46, 107] on link "Listado de Presupuestos" at bounding box center [50, 107] width 94 height 13
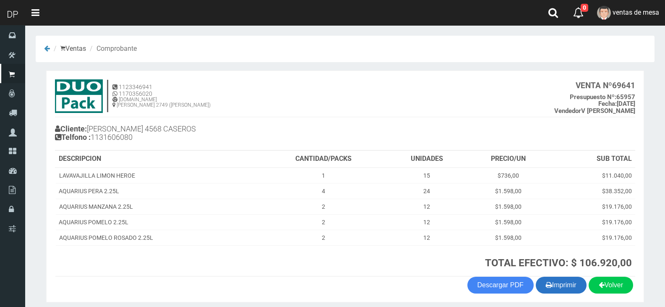
click at [572, 284] on button "Imprimir" at bounding box center [561, 285] width 51 height 17
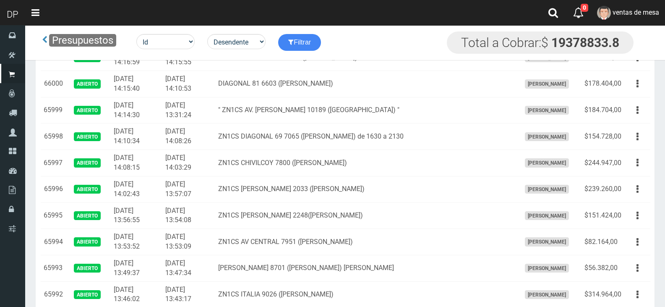
scroll to position [1431, 0]
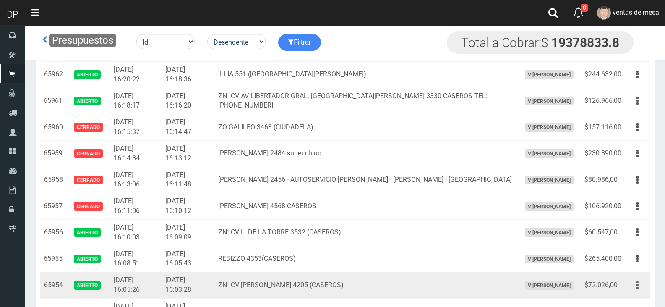
click at [633, 285] on button "button" at bounding box center [637, 285] width 19 height 15
click at [619, 301] on link "Editar" at bounding box center [613, 305] width 66 height 18
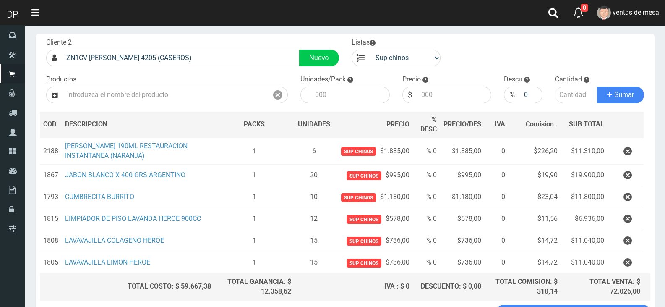
scroll to position [111, 0]
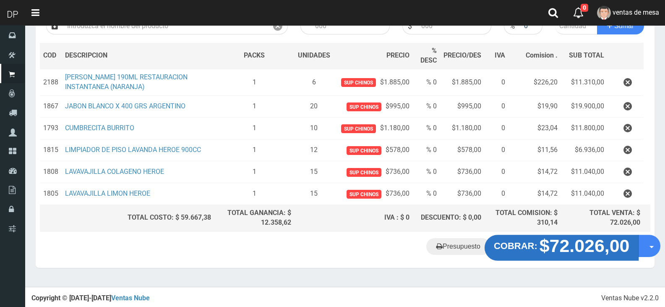
click at [585, 249] on strong "$72.026,00" at bounding box center [585, 245] width 90 height 20
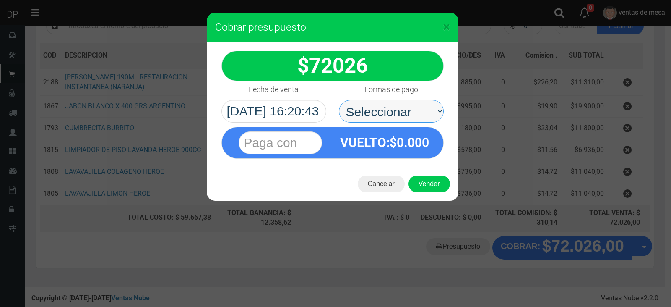
click at [383, 114] on select "Seleccionar Efectivo Tarjeta de Crédito Depósito Débito" at bounding box center [391, 111] width 105 height 23
select select "Efectivo"
click at [339, 100] on select "Seleccionar Efectivo Tarjeta de Crédito Depósito Débito" at bounding box center [391, 111] width 105 height 23
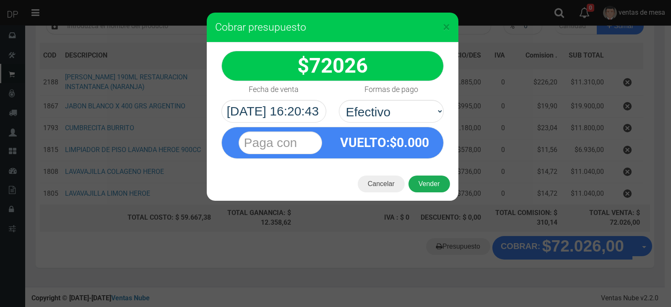
click at [437, 179] on button "Vender" at bounding box center [430, 183] width 42 height 17
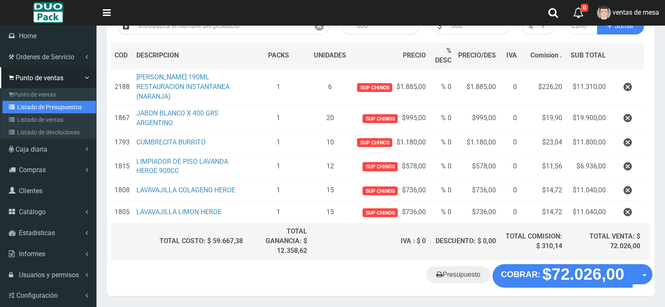
click at [38, 108] on link "Listado de Presupuestos" at bounding box center [50, 107] width 94 height 13
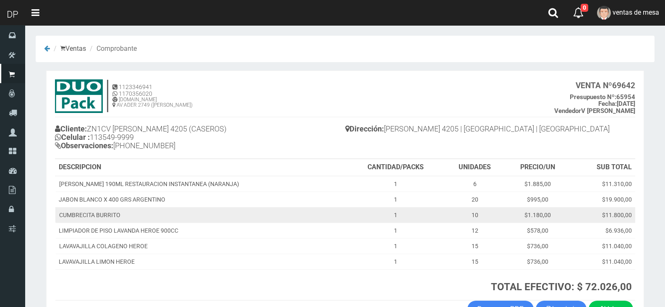
scroll to position [57, 0]
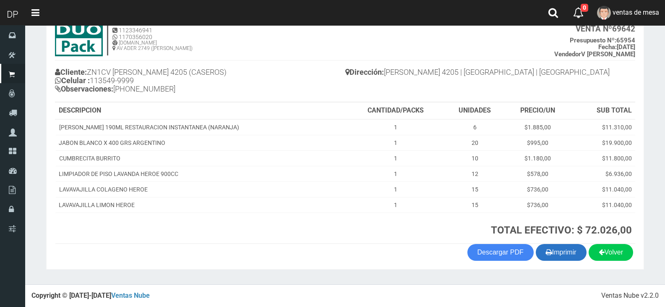
click at [559, 255] on button "Imprimir" at bounding box center [561, 252] width 51 height 17
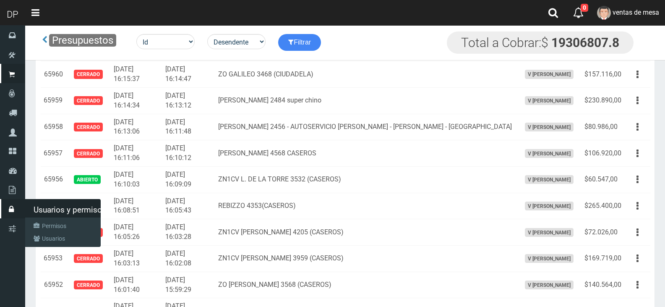
scroll to position [1516, 0]
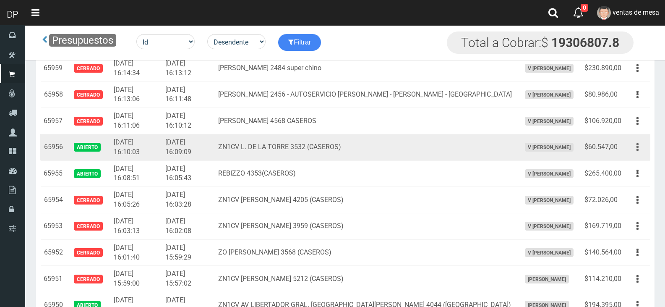
click at [641, 149] on button "button" at bounding box center [637, 147] width 19 height 15
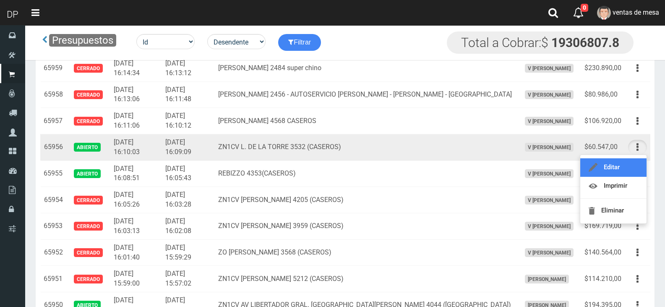
click at [622, 159] on link "Editar" at bounding box center [613, 167] width 66 height 18
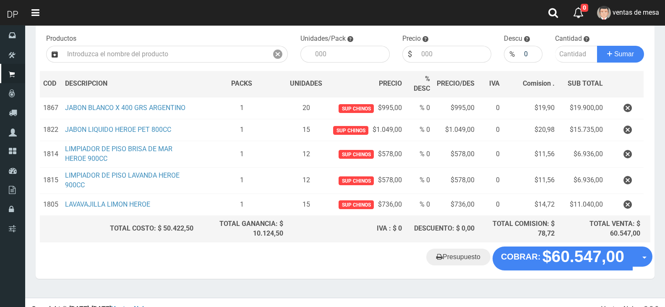
scroll to position [93, 0]
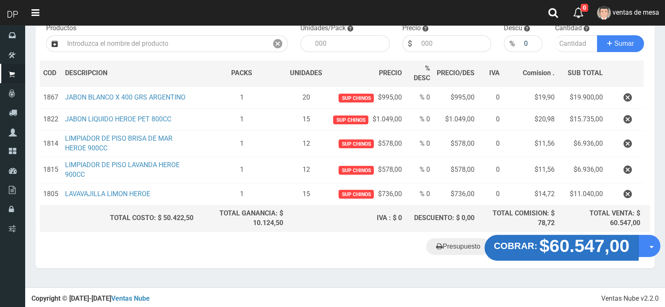
click at [593, 246] on strong "$60.547,00" at bounding box center [585, 246] width 90 height 20
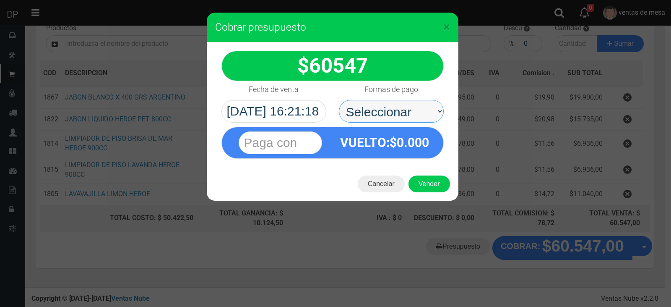
click at [383, 107] on select "Seleccionar Efectivo Tarjeta de Crédito Depósito Débito" at bounding box center [391, 111] width 105 height 23
select select "Efectivo"
click at [339, 100] on select "Seleccionar Efectivo Tarjeta de Crédito Depósito Débito" at bounding box center [391, 111] width 105 height 23
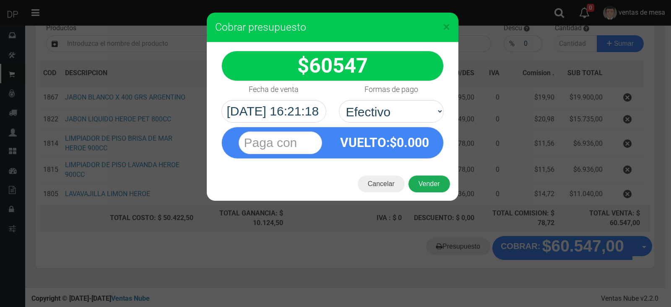
click at [425, 187] on button "Vender" at bounding box center [430, 183] width 42 height 17
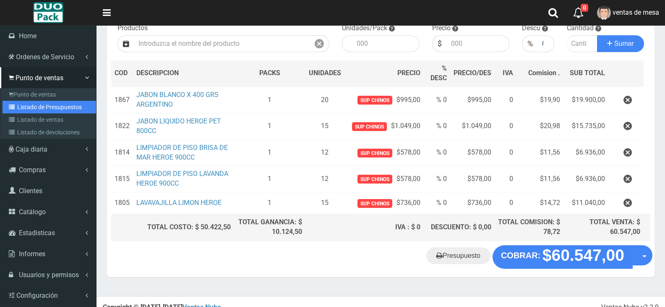
click at [42, 108] on link "Listado de Presupuestos" at bounding box center [50, 107] width 94 height 13
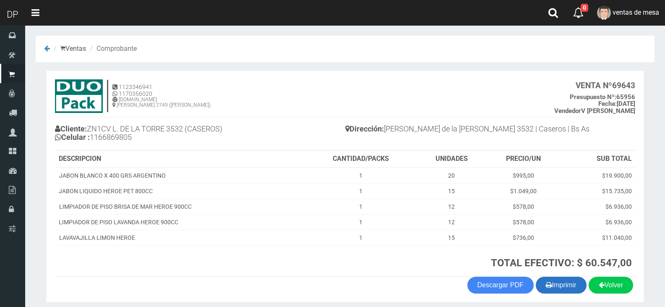
click at [571, 288] on button "Imprimir" at bounding box center [561, 285] width 51 height 17
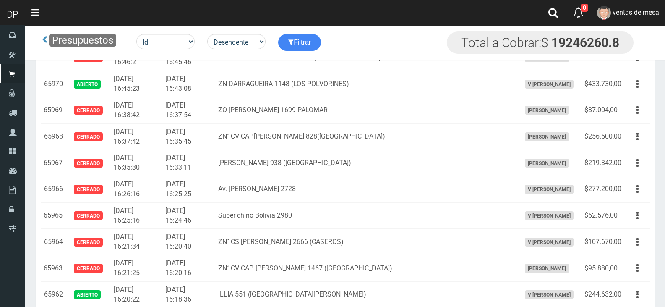
scroll to position [1378, 0]
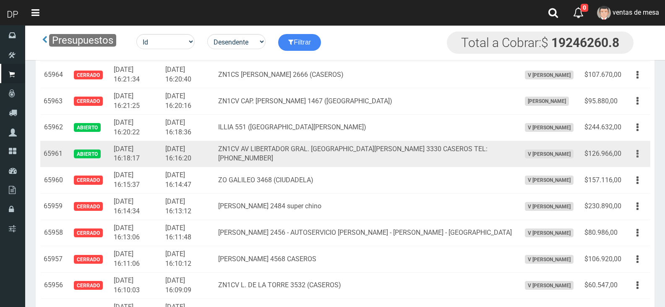
click at [640, 151] on button "button" at bounding box center [637, 153] width 19 height 15
click at [637, 151] on icon "button" at bounding box center [638, 153] width 2 height 15
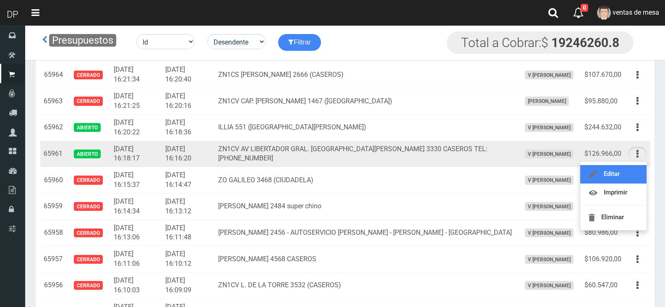
click at [614, 172] on link "Editar" at bounding box center [613, 174] width 66 height 18
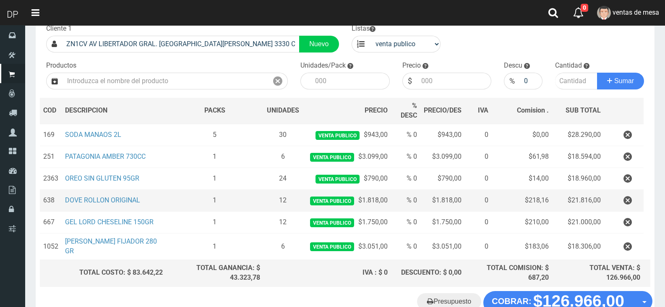
scroll to position [111, 0]
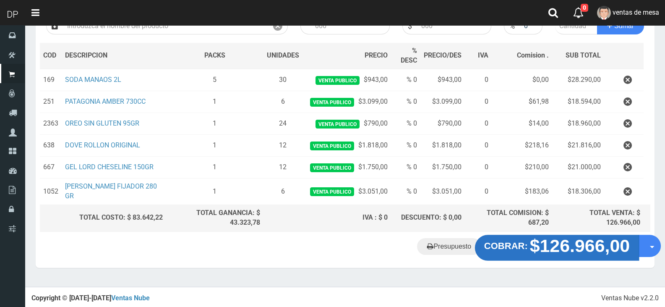
click at [572, 249] on strong "$126.966,00" at bounding box center [580, 245] width 100 height 20
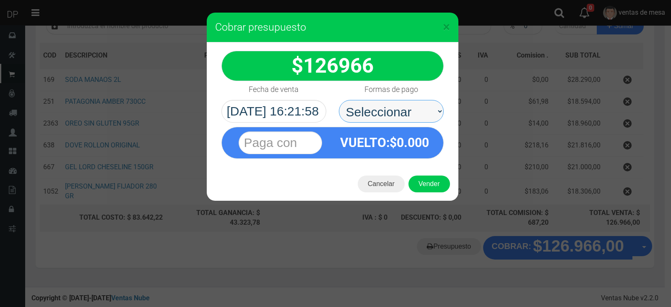
click at [401, 119] on select "Seleccionar Efectivo Tarjeta de Crédito Depósito Débito" at bounding box center [391, 111] width 105 height 23
select select "Efectivo"
click at [339, 100] on select "Seleccionar Efectivo Tarjeta de Crédito Depósito Débito" at bounding box center [391, 111] width 105 height 23
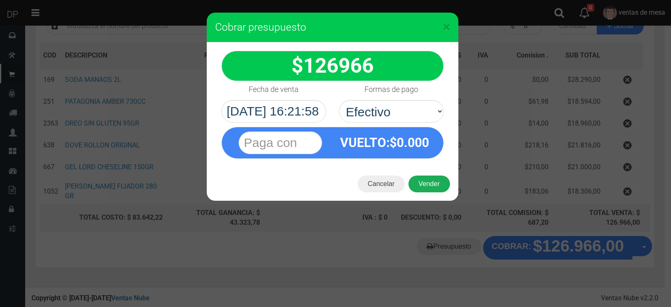
click at [440, 177] on button "Vender" at bounding box center [430, 183] width 42 height 17
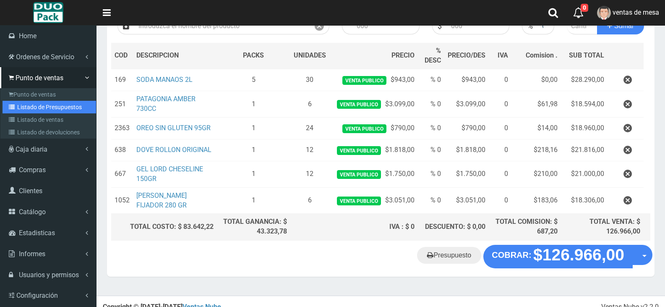
click at [35, 104] on link "Listado de Presupuestos" at bounding box center [50, 107] width 94 height 13
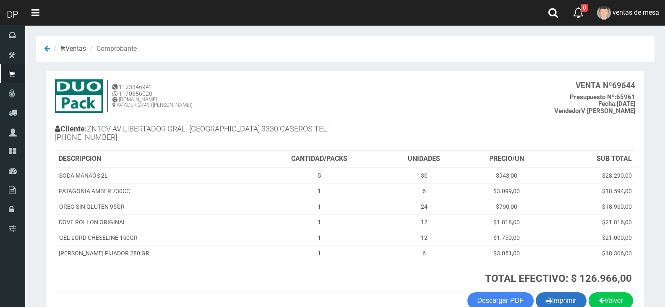
click at [563, 297] on button "Imprimir" at bounding box center [561, 300] width 51 height 17
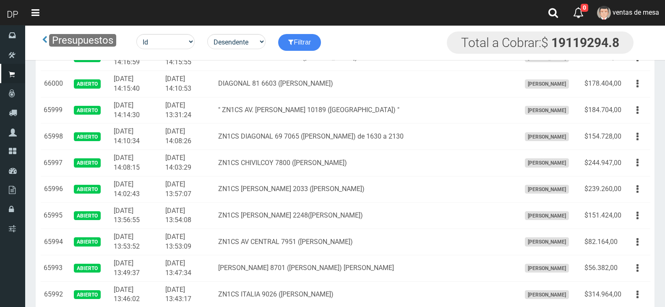
scroll to position [1431, 0]
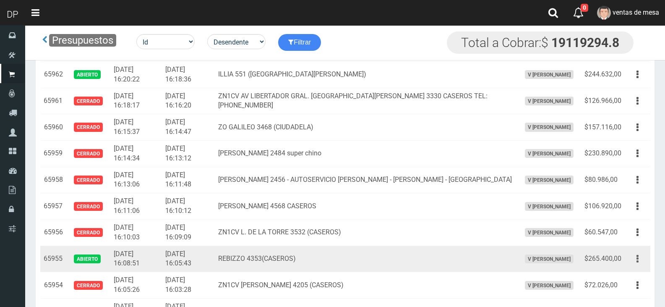
click at [644, 260] on button "button" at bounding box center [637, 258] width 19 height 15
click at [629, 274] on link "Editar" at bounding box center [613, 279] width 66 height 18
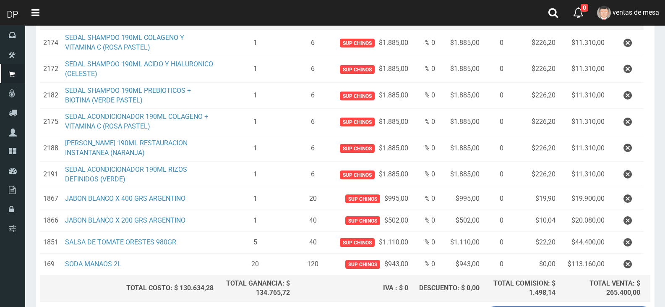
scroll to position [220, 0]
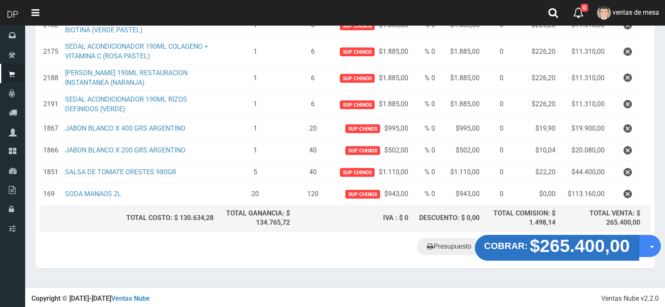
click at [561, 243] on strong "$265.400,00" at bounding box center [580, 246] width 100 height 20
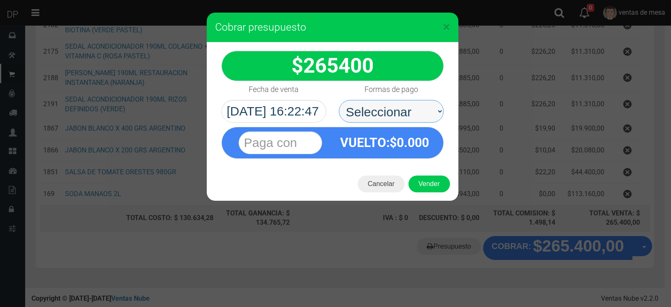
click at [388, 104] on select "Seleccionar Efectivo Tarjeta de Crédito Depósito Débito" at bounding box center [391, 111] width 105 height 23
select select "Efectivo"
click at [339, 100] on select "Seleccionar Efectivo Tarjeta de Crédito Depósito Débito" at bounding box center [391, 111] width 105 height 23
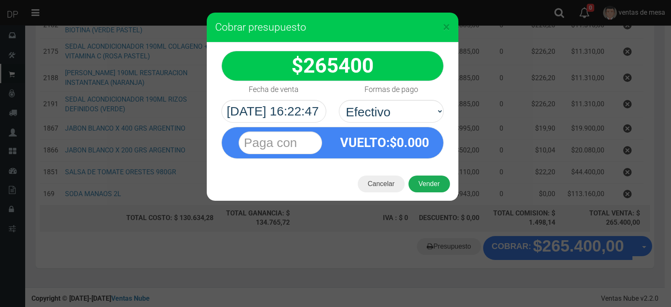
click at [440, 188] on button "Vender" at bounding box center [430, 183] width 42 height 17
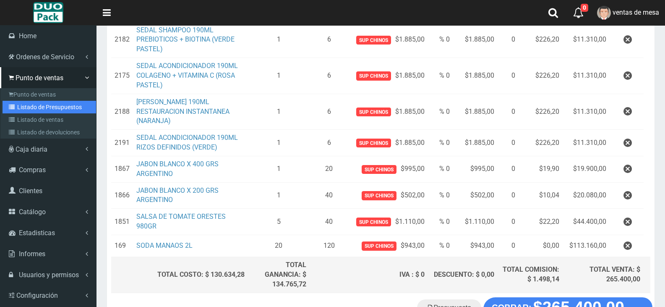
click at [26, 105] on link "Listado de Presupuestos" at bounding box center [50, 107] width 94 height 13
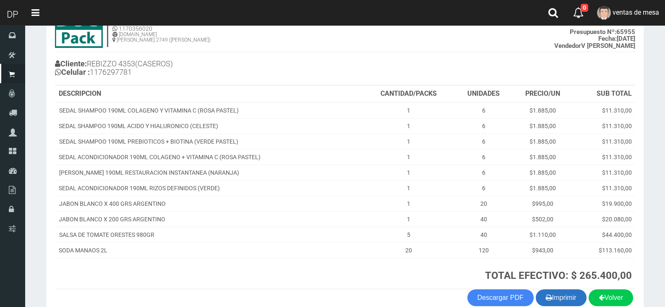
scroll to position [110, 0]
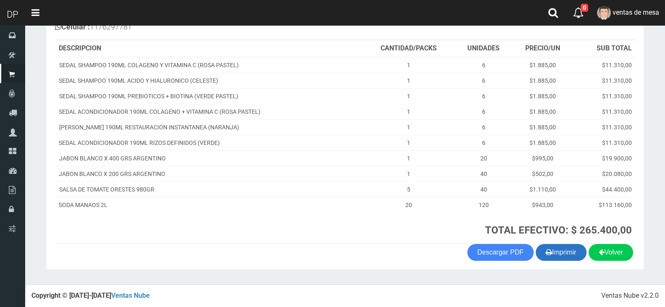
click at [569, 256] on button "Imprimir" at bounding box center [561, 252] width 51 height 17
click at [559, 254] on button "Imprimir" at bounding box center [561, 252] width 51 height 17
click at [547, 244] on button "Imprimir" at bounding box center [561, 252] width 51 height 17
click at [569, 261] on button "Imprimir" at bounding box center [561, 252] width 51 height 17
click at [553, 246] on button "Imprimir" at bounding box center [561, 252] width 51 height 17
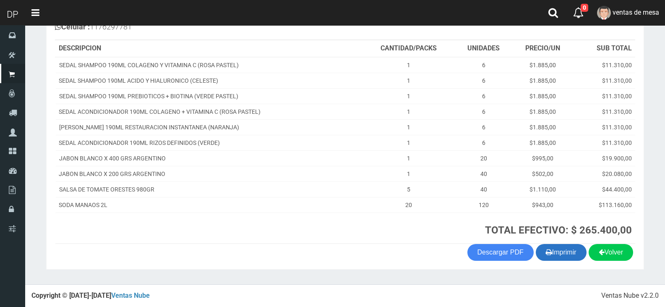
click at [564, 248] on button "Imprimir" at bounding box center [561, 252] width 51 height 17
click at [570, 258] on button "Imprimir" at bounding box center [561, 252] width 51 height 17
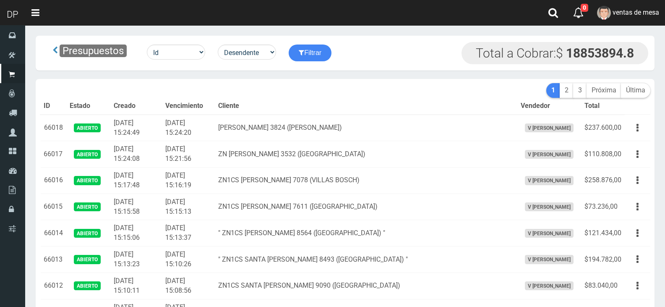
scroll to position [1737, 0]
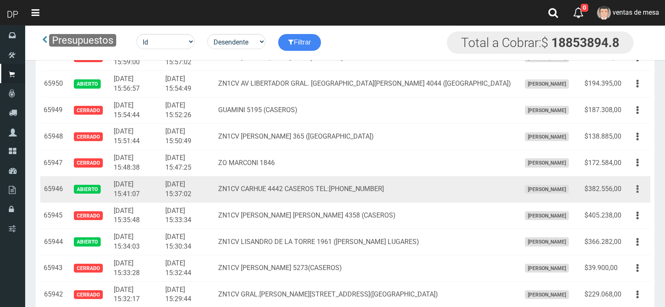
click at [641, 189] on button "button" at bounding box center [637, 189] width 19 height 15
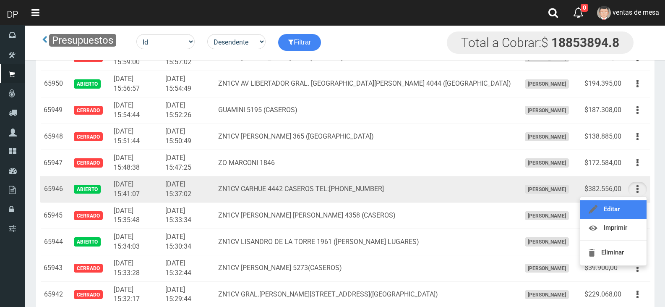
click at [627, 211] on link "Editar" at bounding box center [613, 209] width 66 height 18
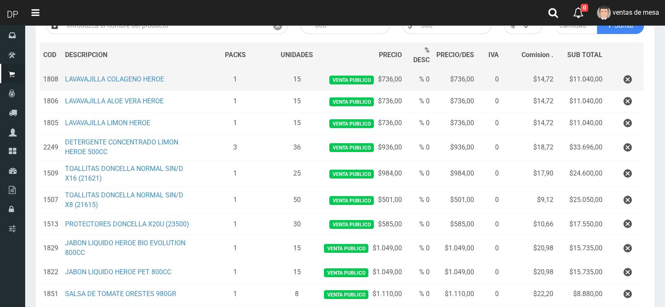
scroll to position [321, 0]
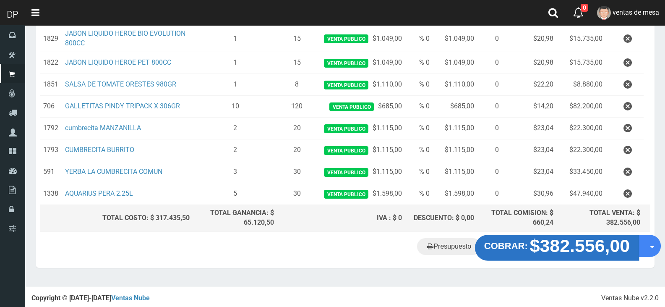
click at [568, 244] on strong "$382.556,00" at bounding box center [580, 246] width 100 height 20
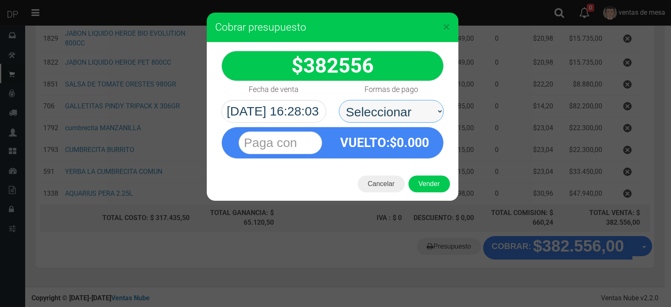
click at [403, 119] on select "Seleccionar Efectivo Tarjeta de Crédito Depósito Débito" at bounding box center [391, 111] width 105 height 23
select select "Efectivo"
click at [339, 100] on select "Seleccionar Efectivo Tarjeta de Crédito Depósito Débito" at bounding box center [391, 111] width 105 height 23
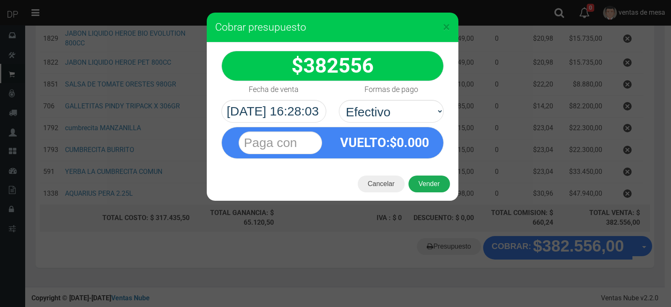
click at [433, 183] on button "Vender" at bounding box center [430, 183] width 42 height 17
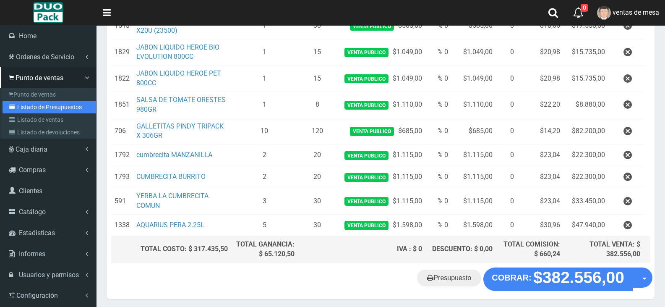
click at [52, 102] on link "Listado de Presupuestos" at bounding box center [50, 107] width 94 height 13
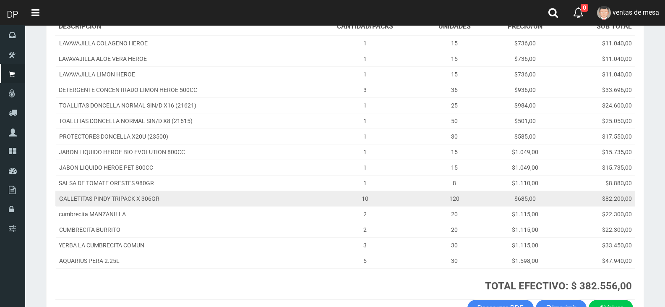
scroll to position [180, 0]
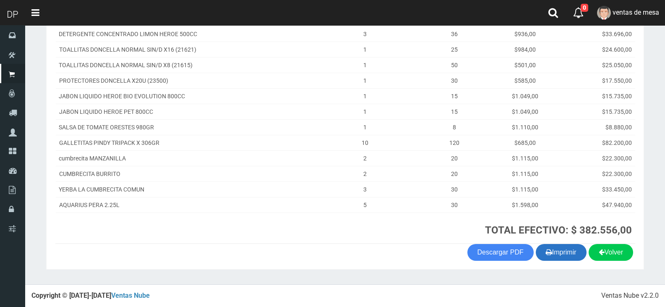
click at [557, 256] on button "Imprimir" at bounding box center [561, 252] width 51 height 17
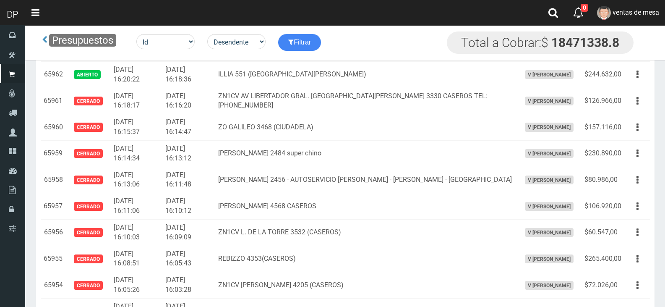
scroll to position [1667, 0]
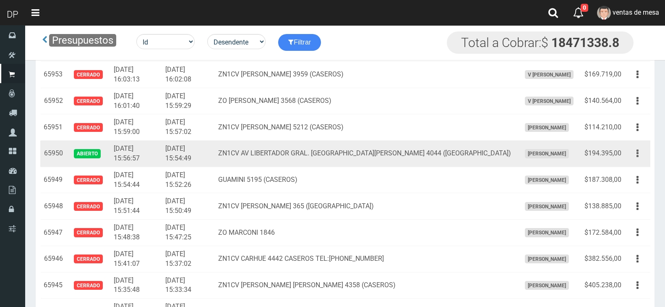
click at [637, 160] on icon "button" at bounding box center [638, 153] width 2 height 15
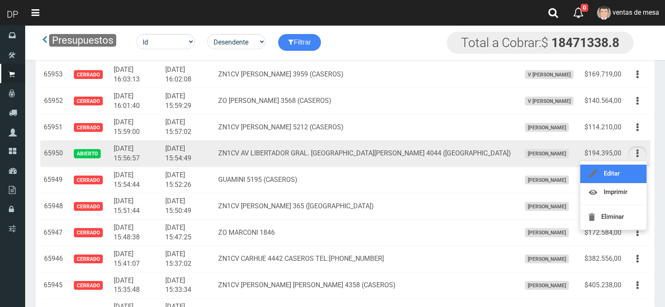
click at [615, 175] on link "Editar" at bounding box center [613, 173] width 66 height 18
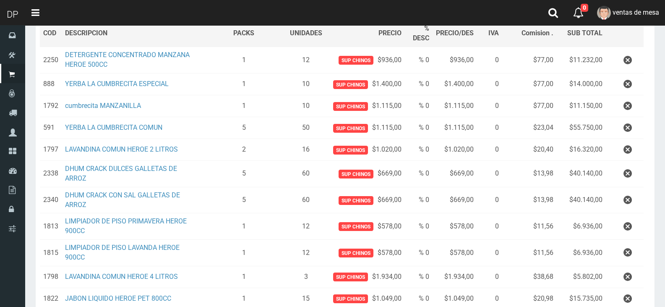
scroll to position [259, 0]
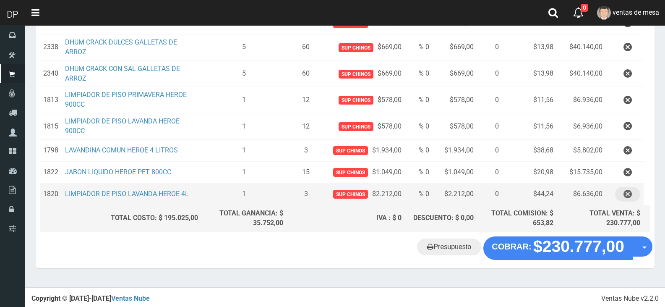
click at [626, 193] on icon "button" at bounding box center [628, 194] width 8 height 15
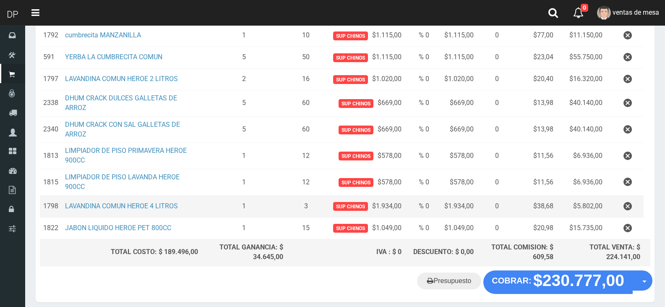
scroll to position [238, 0]
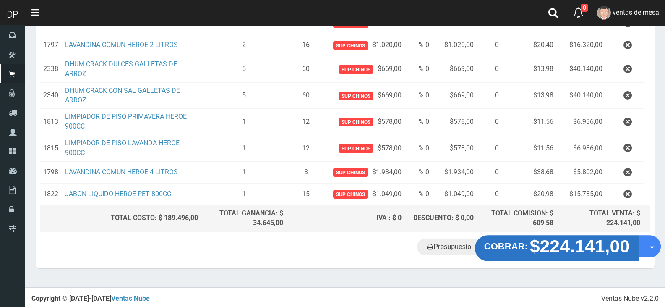
click at [582, 248] on strong "$224.141,00" at bounding box center [580, 246] width 100 height 20
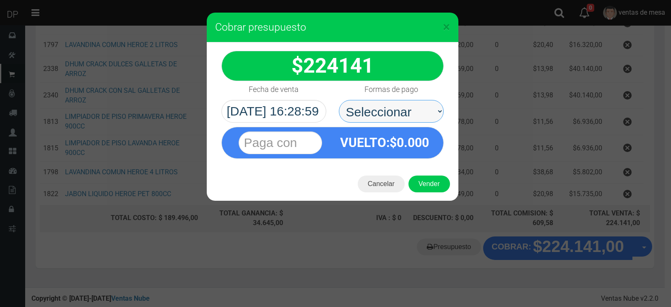
click at [387, 117] on select "Seleccionar Efectivo Tarjeta de Crédito Depósito Débito" at bounding box center [391, 111] width 105 height 23
select select "Efectivo"
click at [339, 100] on select "Seleccionar Efectivo Tarjeta de Crédito Depósito Débito" at bounding box center [391, 111] width 105 height 23
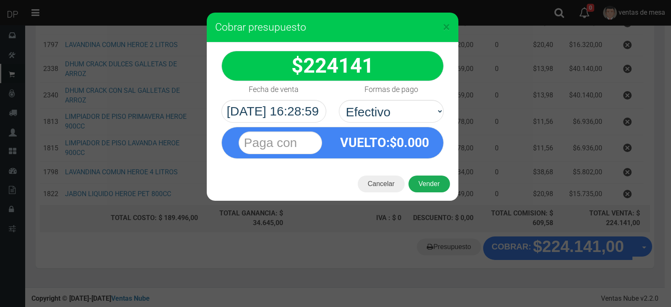
click at [424, 189] on button "Vender" at bounding box center [430, 183] width 42 height 17
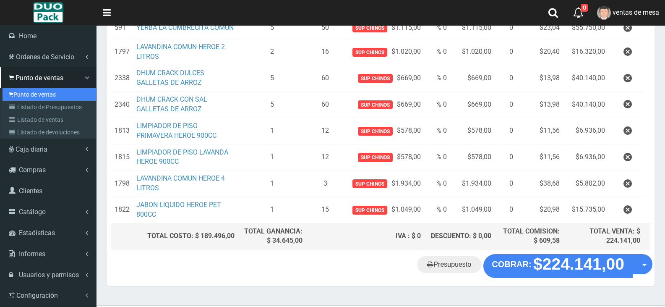
click at [36, 96] on link "Punto de ventas" at bounding box center [50, 94] width 94 height 13
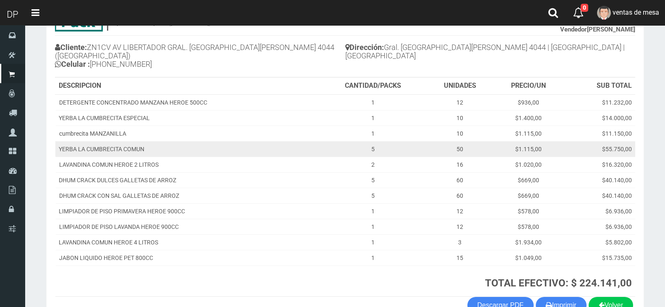
scroll to position [126, 0]
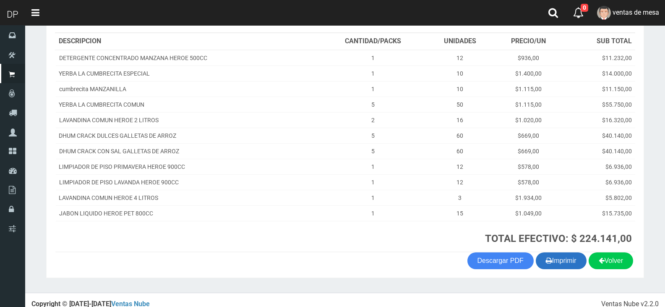
click at [562, 253] on button "Imprimir" at bounding box center [561, 260] width 51 height 17
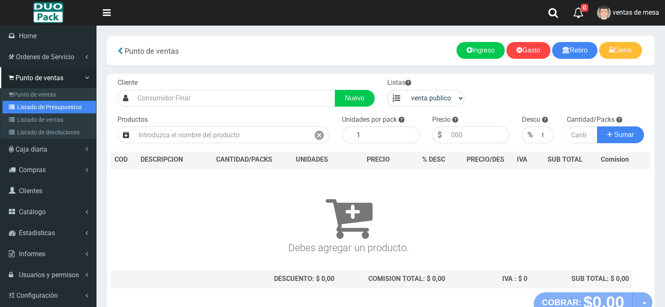
click at [34, 105] on link "Listado de Presupuestos" at bounding box center [50, 107] width 94 height 13
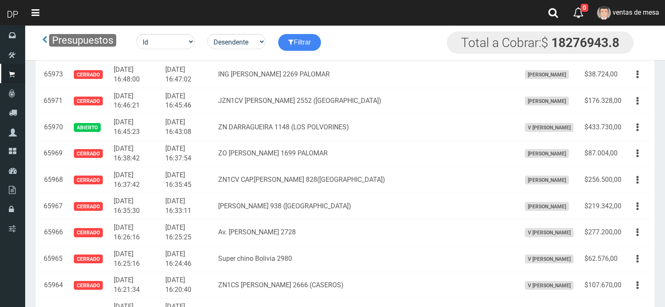
scroll to position [1352, 0]
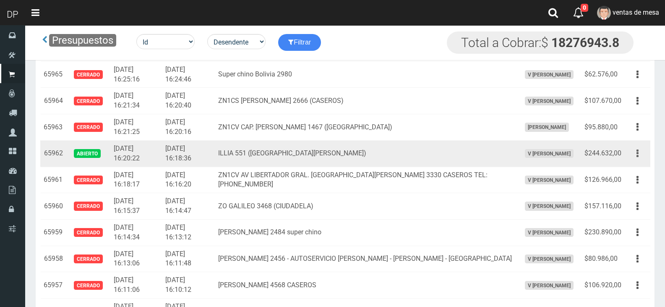
click at [639, 154] on button "button" at bounding box center [637, 153] width 19 height 15
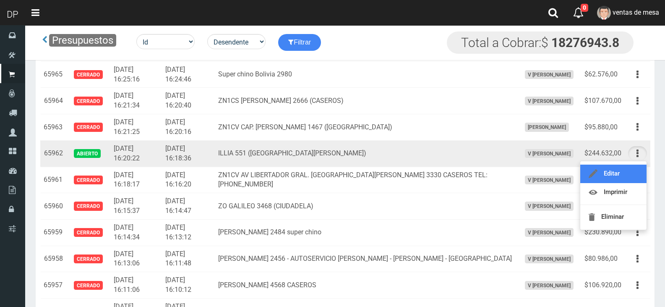
click at [620, 174] on link "Editar" at bounding box center [613, 173] width 66 height 18
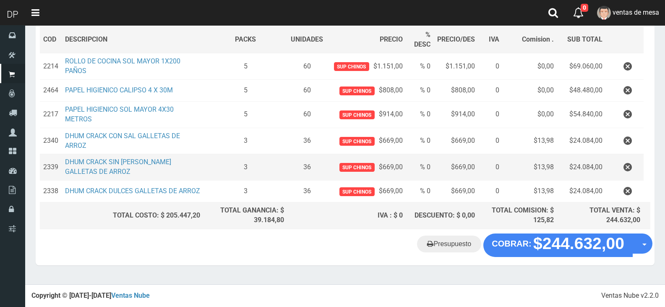
scroll to position [128, 0]
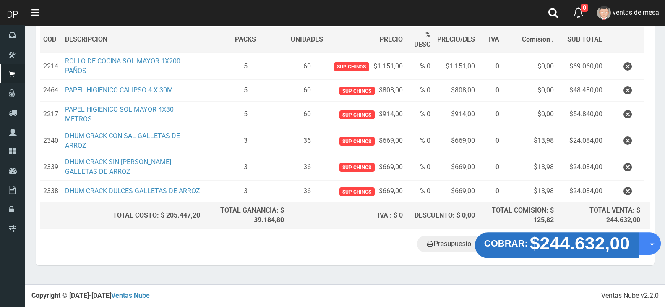
click at [572, 245] on strong "$244.632,00" at bounding box center [580, 243] width 100 height 20
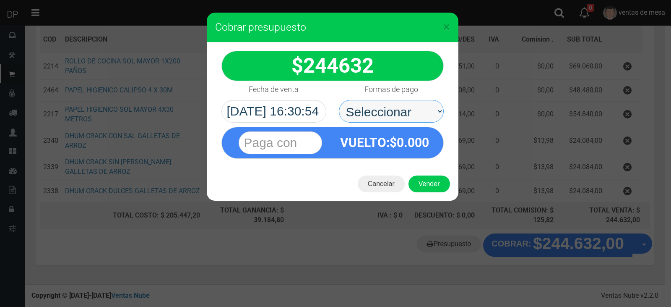
click at [407, 109] on select "Seleccionar Efectivo Tarjeta de Crédito Depósito Débito" at bounding box center [391, 111] width 105 height 23
select select "Efectivo"
click at [339, 100] on select "Seleccionar Efectivo Tarjeta de Crédito Depósito Débito" at bounding box center [391, 111] width 105 height 23
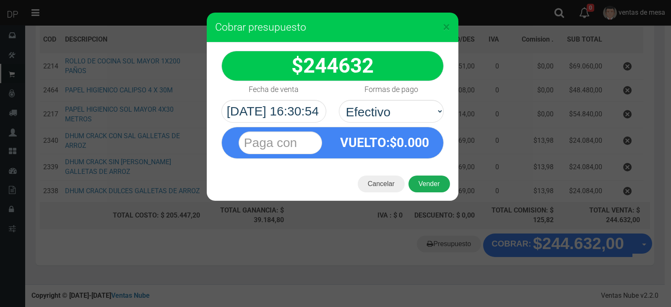
click at [431, 183] on button "Vender" at bounding box center [430, 183] width 42 height 17
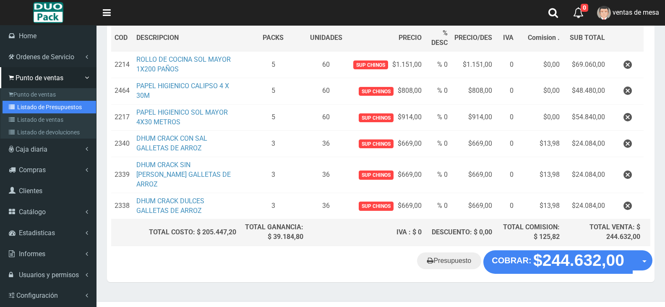
click at [58, 101] on link "Listado de Presupuestos" at bounding box center [50, 107] width 94 height 13
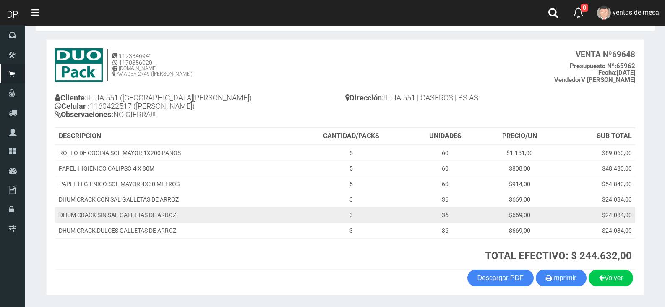
scroll to position [57, 0]
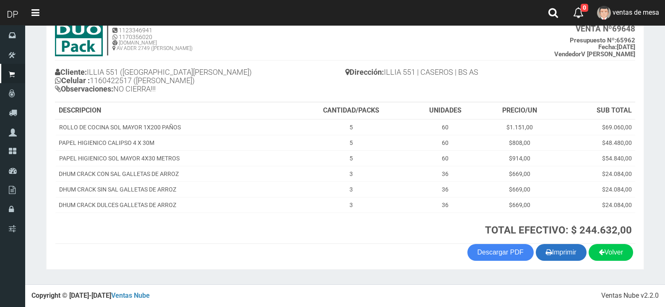
click at [561, 254] on button "Imprimir" at bounding box center [561, 252] width 51 height 17
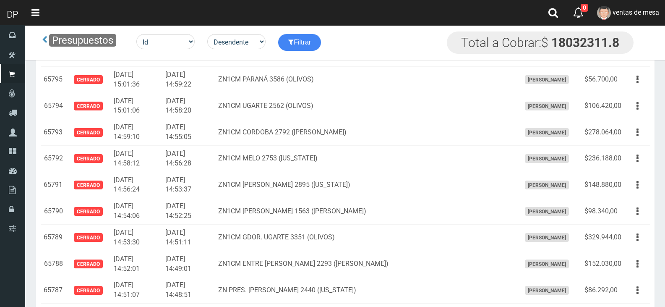
scroll to position [5830, 0]
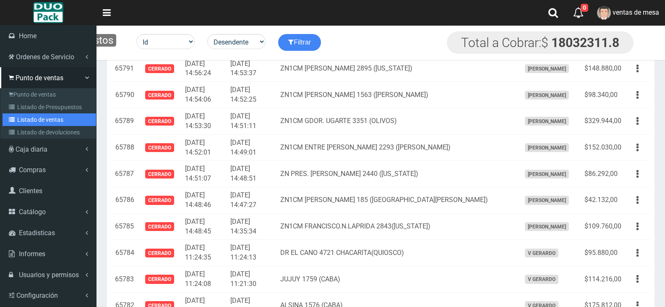
click at [45, 121] on link "Listado de ventas" at bounding box center [50, 119] width 94 height 13
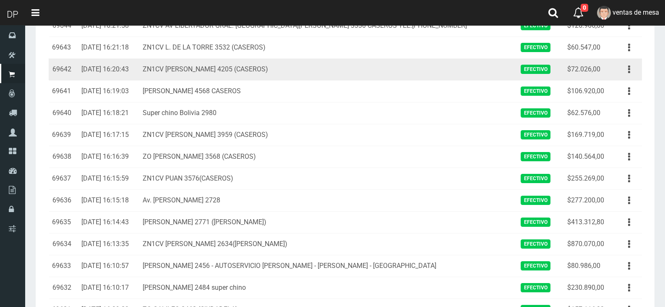
scroll to position [168, 0]
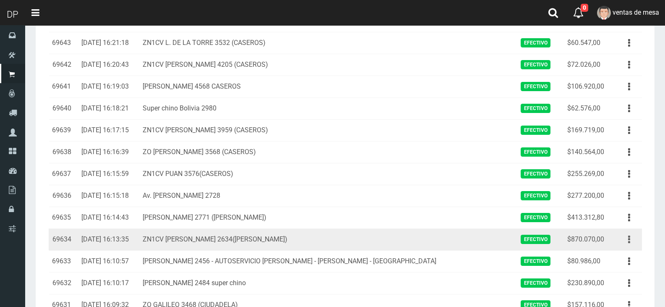
click at [627, 240] on button "button" at bounding box center [629, 239] width 19 height 15
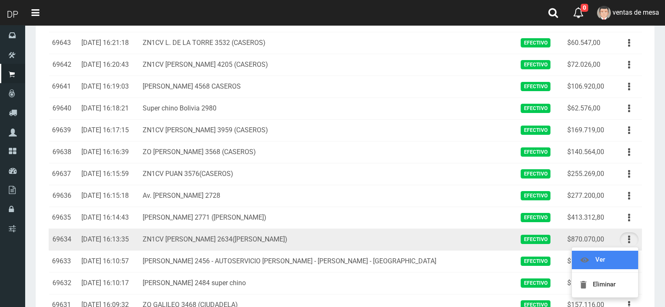
click at [621, 258] on link "Ver" at bounding box center [605, 260] width 66 height 18
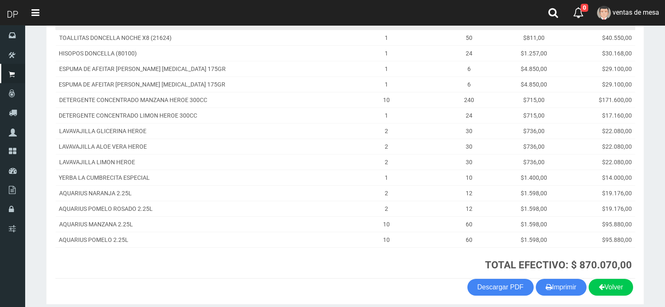
scroll to position [235, 0]
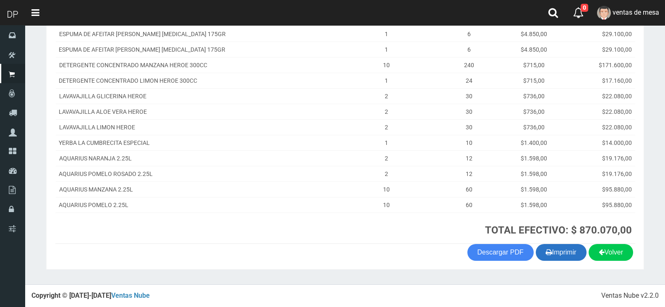
click at [564, 256] on button "Imprimir" at bounding box center [561, 252] width 51 height 17
click at [556, 253] on button "Imprimir" at bounding box center [561, 252] width 51 height 17
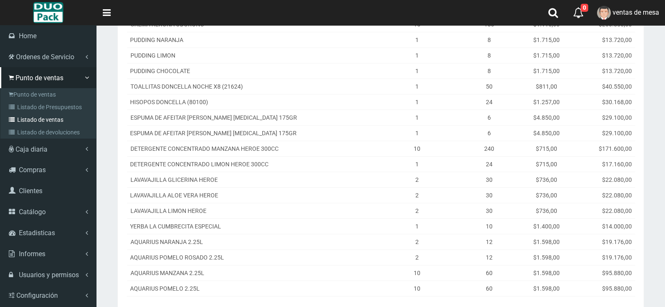
scroll to position [151, 0]
click at [40, 122] on link "Listado de ventas" at bounding box center [50, 119] width 94 height 13
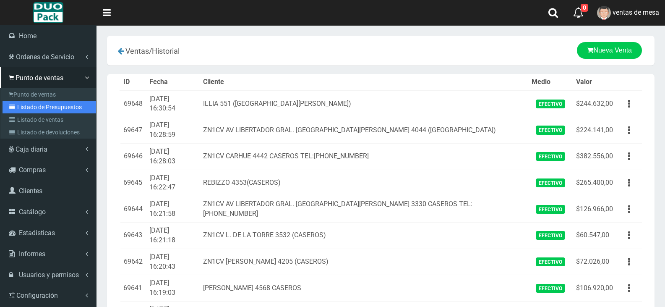
drag, startPoint x: 47, startPoint y: 106, endPoint x: 63, endPoint y: 109, distance: 15.8
click at [47, 106] on link "Listado de Presupuestos" at bounding box center [50, 107] width 94 height 13
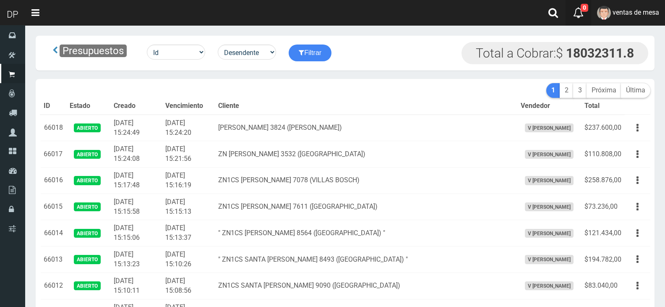
scroll to position [2184, 0]
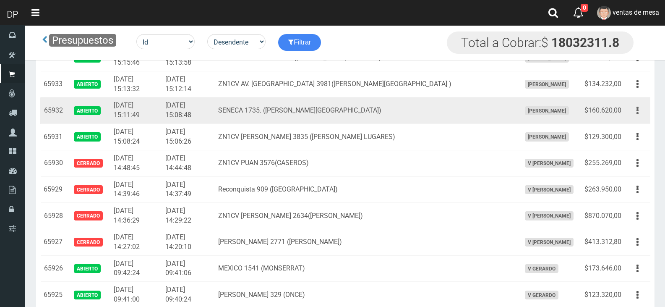
click at [642, 110] on button "button" at bounding box center [637, 110] width 19 height 15
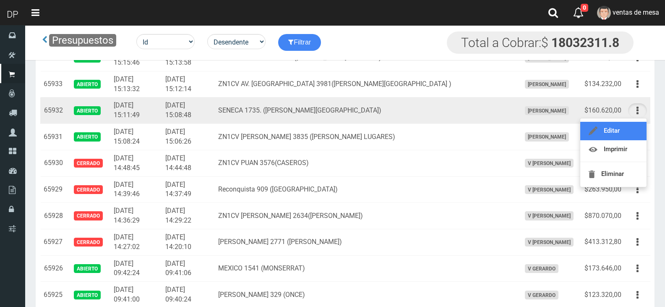
click at [628, 134] on link "Editar" at bounding box center [613, 131] width 66 height 18
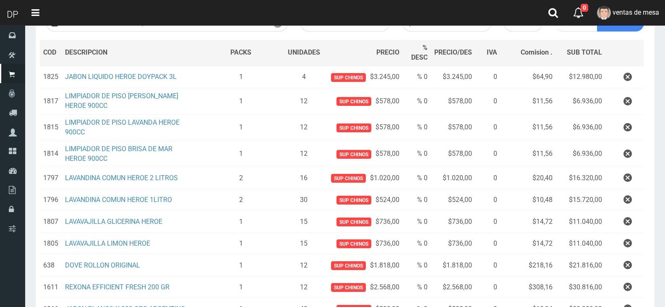
scroll to position [229, 0]
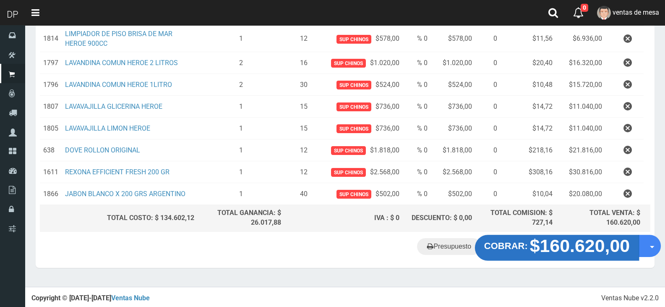
click at [569, 253] on strong "$160.620,00" at bounding box center [580, 246] width 100 height 20
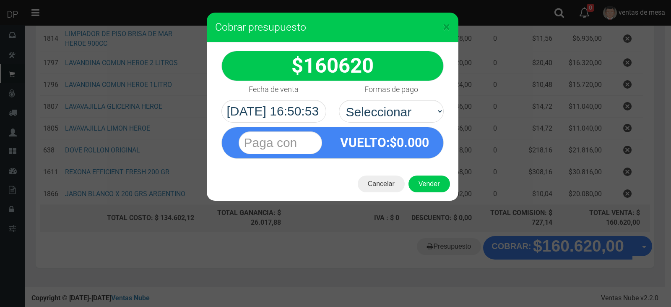
click at [378, 97] on label "Formas de pago" at bounding box center [392, 89] width 54 height 17
click at [378, 100] on select "Seleccionar Efectivo Tarjeta de Crédito Depósito Débito" at bounding box center [391, 111] width 105 height 23
drag, startPoint x: 383, startPoint y: 112, endPoint x: 385, endPoint y: 117, distance: 6.2
click at [383, 112] on select "Seleccionar Efectivo Tarjeta de Crédito Depósito Débito" at bounding box center [391, 111] width 105 height 23
select select "Efectivo"
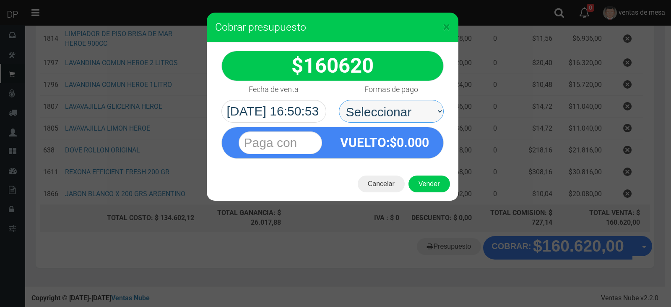
click at [339, 100] on select "Seleccionar Efectivo Tarjeta de Crédito Depósito Débito" at bounding box center [391, 111] width 105 height 23
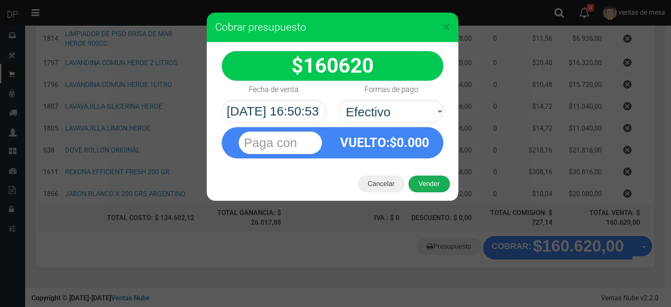
click at [437, 185] on button "Vender" at bounding box center [430, 183] width 42 height 17
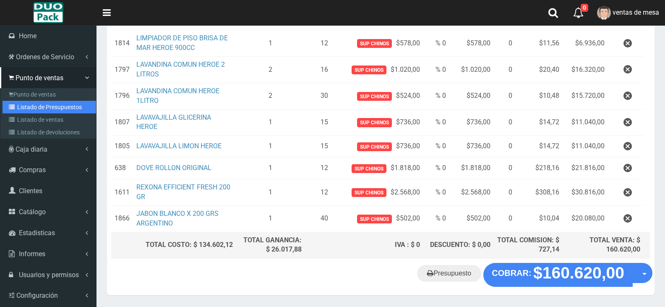
click at [44, 106] on link "Listado de Presupuestos" at bounding box center [50, 107] width 94 height 13
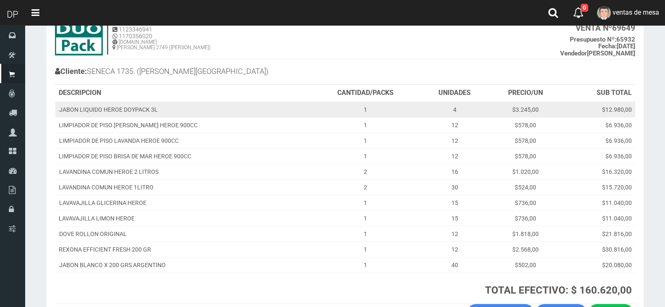
scroll to position [117, 0]
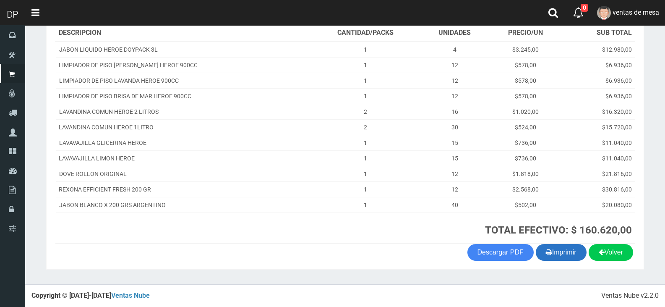
click at [567, 251] on button "Imprimir" at bounding box center [561, 252] width 51 height 17
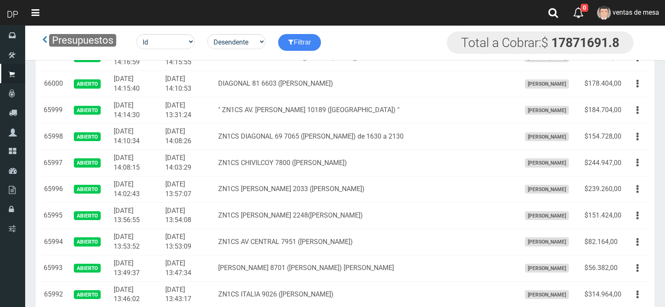
scroll to position [931, 0]
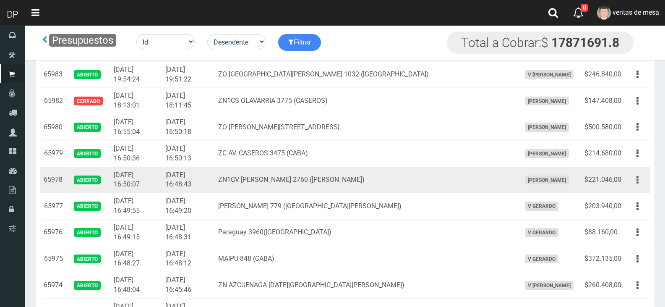
click at [640, 179] on button "button" at bounding box center [637, 179] width 19 height 15
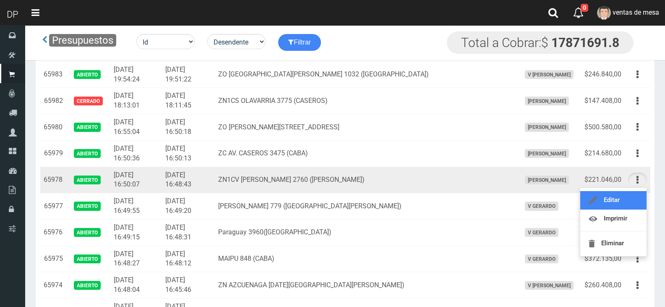
click at [629, 198] on link "Editar" at bounding box center [613, 200] width 66 height 18
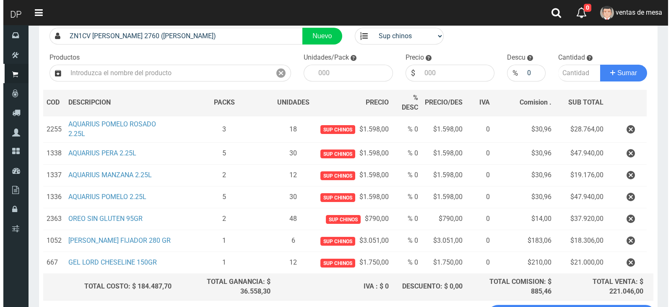
scroll to position [137, 0]
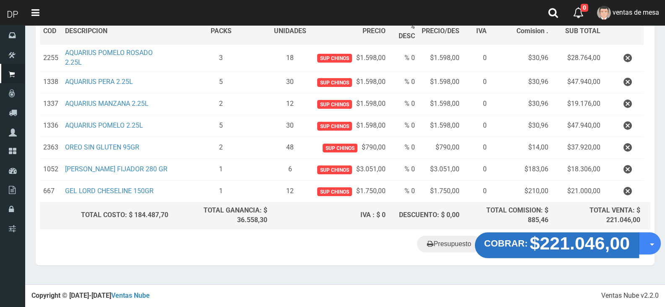
click at [560, 246] on strong "$221.046,00" at bounding box center [580, 243] width 100 height 20
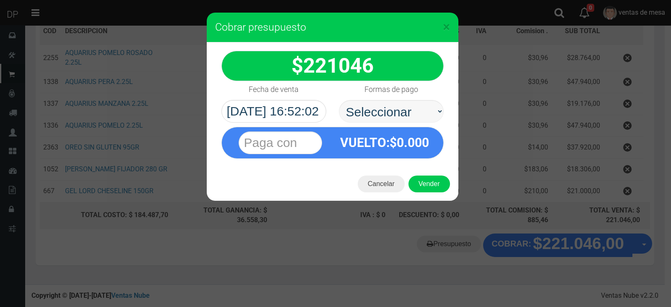
click at [405, 108] on select "Seleccionar Efectivo Tarjeta de Crédito Depósito Débito" at bounding box center [391, 111] width 105 height 23
select select "Efectivo"
click at [339, 100] on select "Seleccionar Efectivo Tarjeta de Crédito Depósito Débito" at bounding box center [391, 111] width 105 height 23
click at [424, 182] on button "Vender" at bounding box center [430, 183] width 42 height 17
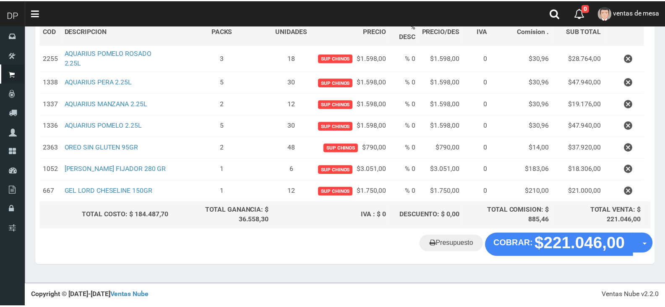
scroll to position [128, 0]
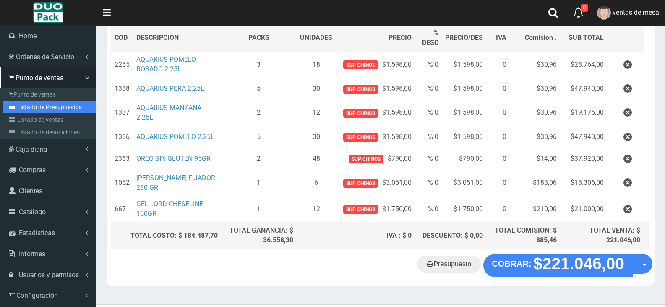
click at [52, 110] on link "Listado de Presupuestos" at bounding box center [50, 107] width 94 height 13
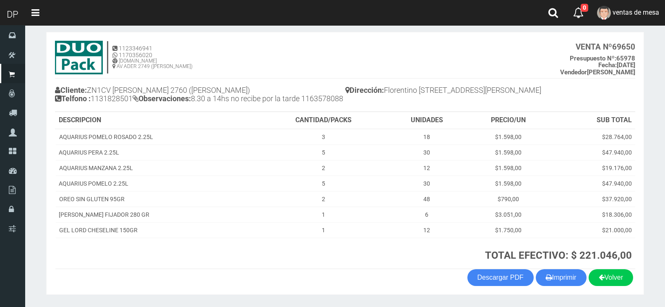
scroll to position [72, 0]
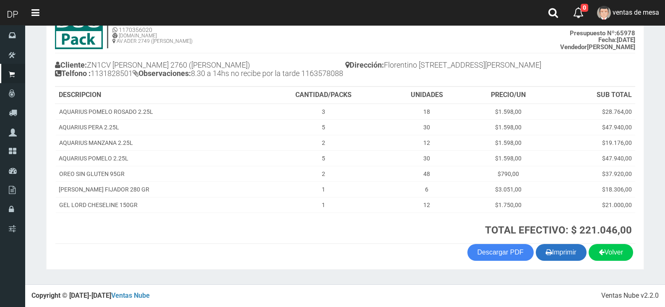
click at [563, 251] on button "Imprimir" at bounding box center [561, 252] width 51 height 17
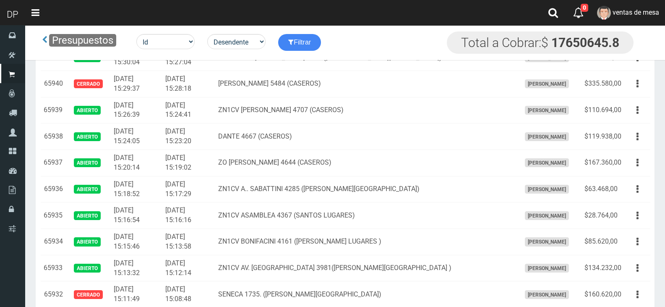
scroll to position [2167, 0]
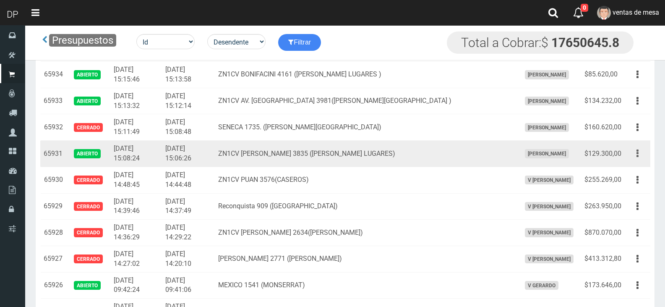
click at [642, 153] on button "button" at bounding box center [637, 153] width 19 height 15
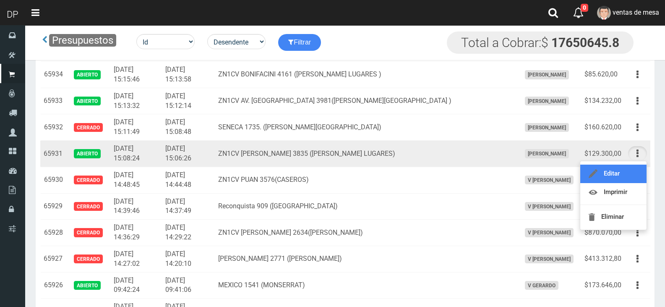
click at [618, 176] on link "Editar" at bounding box center [613, 173] width 66 height 18
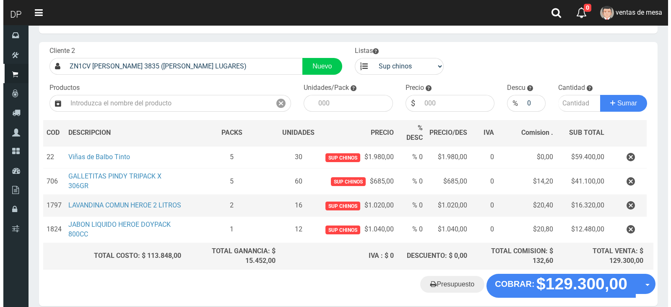
scroll to position [76, 0]
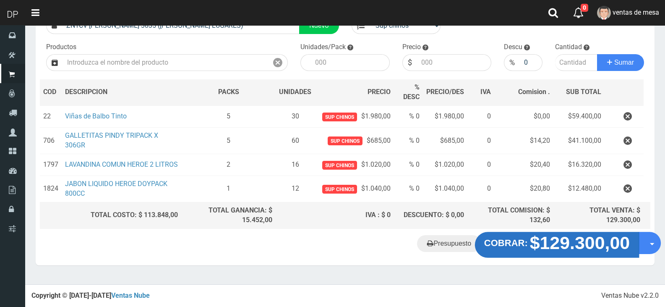
click at [540, 251] on strong "$129.300,00" at bounding box center [580, 243] width 100 height 20
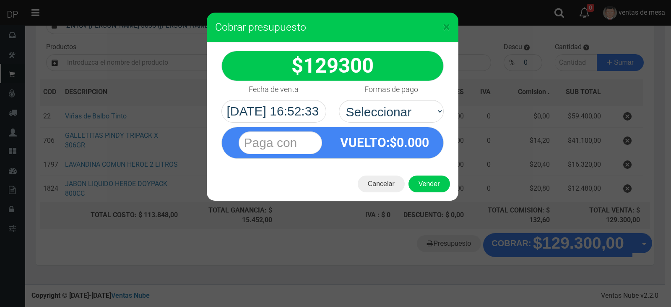
click at [382, 108] on select "Seleccionar Efectivo Tarjeta de Crédito Depósito Débito" at bounding box center [391, 111] width 105 height 23
select select "Efectivo"
click at [339, 100] on select "Seleccionar Efectivo Tarjeta de Crédito Depósito Débito" at bounding box center [391, 111] width 105 height 23
click at [430, 182] on button "Vender" at bounding box center [430, 183] width 42 height 17
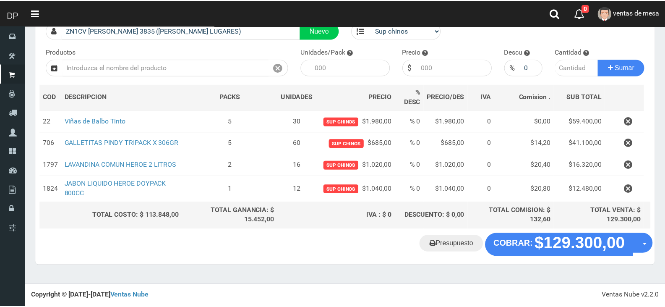
scroll to position [67, 0]
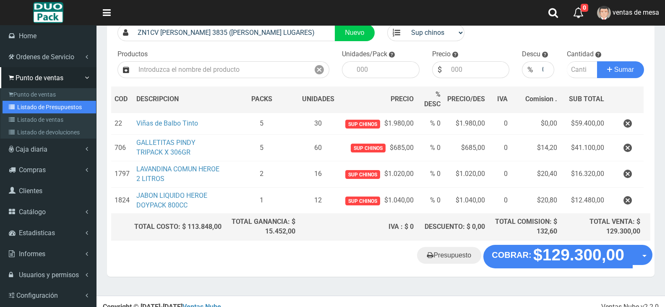
click at [64, 104] on link "Listado de Presupuestos" at bounding box center [50, 107] width 94 height 13
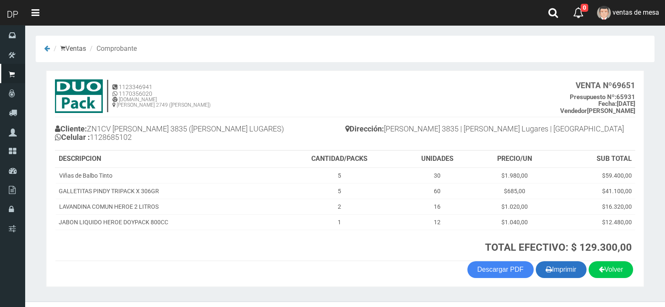
click at [550, 267] on button "Imprimir" at bounding box center [561, 269] width 51 height 17
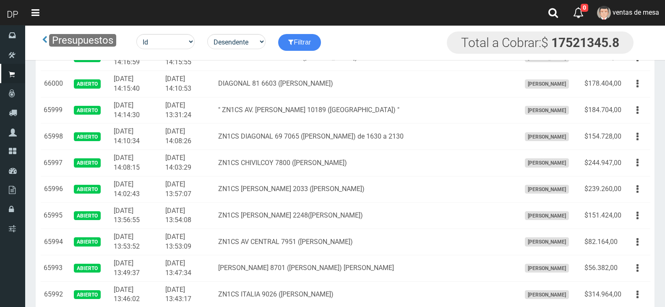
scroll to position [1957, 0]
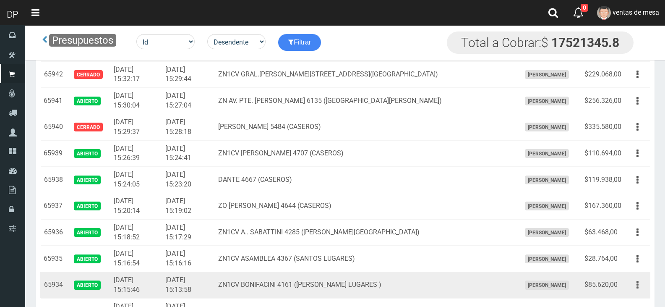
click at [637, 281] on button "button" at bounding box center [637, 284] width 19 height 15
click at [630, 301] on link "Editar" at bounding box center [613, 305] width 66 height 18
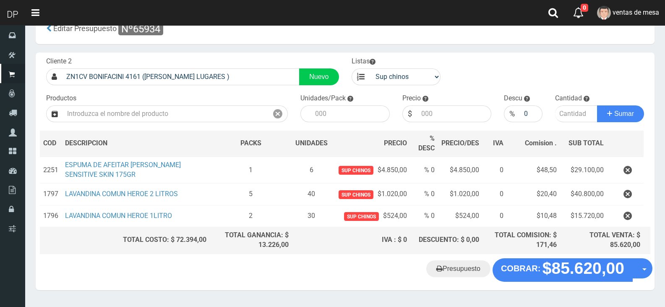
scroll to position [45, 0]
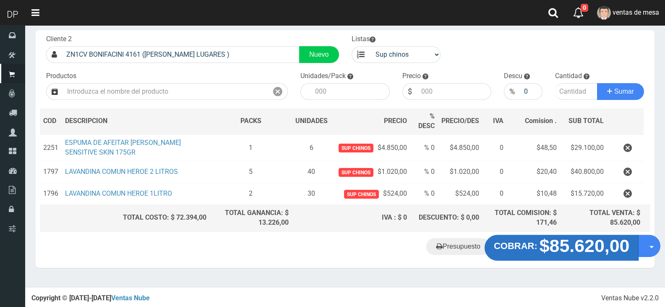
click at [572, 251] on strong "$85.620,00" at bounding box center [585, 245] width 90 height 20
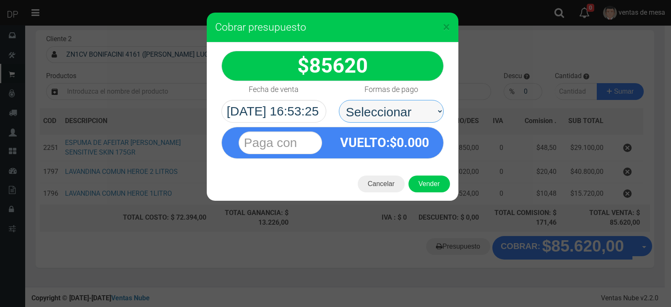
click at [393, 120] on select "Seleccionar Efectivo Tarjeta de Crédito Depósito Débito" at bounding box center [391, 111] width 105 height 23
select select "Efectivo"
click at [339, 100] on select "Seleccionar Efectivo Tarjeta de Crédito Depósito Débito" at bounding box center [391, 111] width 105 height 23
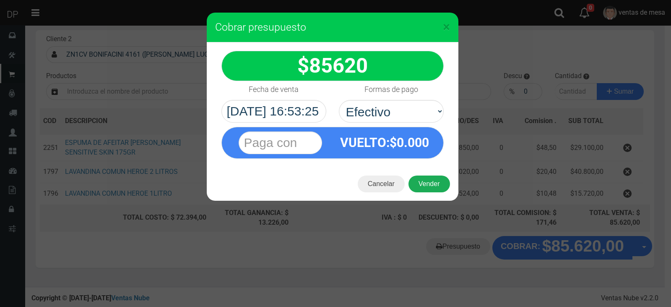
click at [434, 184] on button "Vender" at bounding box center [430, 183] width 42 height 17
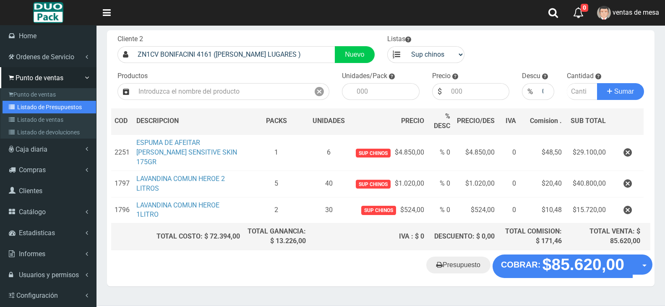
click at [37, 107] on link "Listado de Presupuestos" at bounding box center [50, 107] width 94 height 13
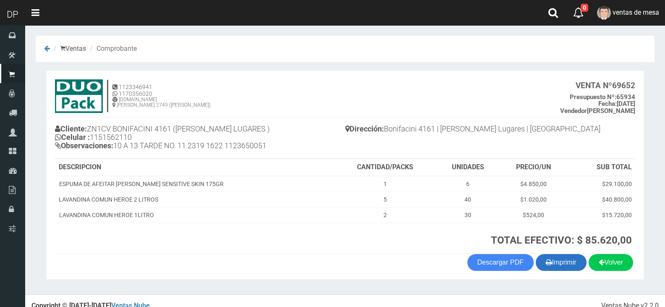
click at [564, 261] on button "Imprimir" at bounding box center [561, 262] width 51 height 17
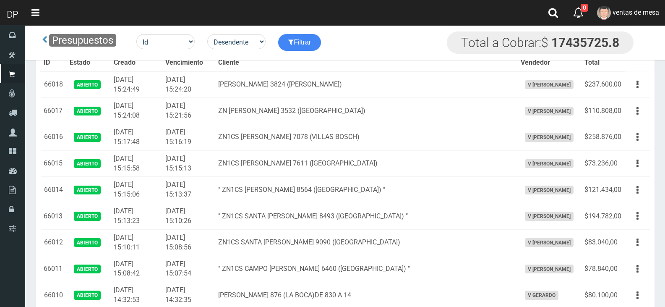
scroll to position [2000, 0]
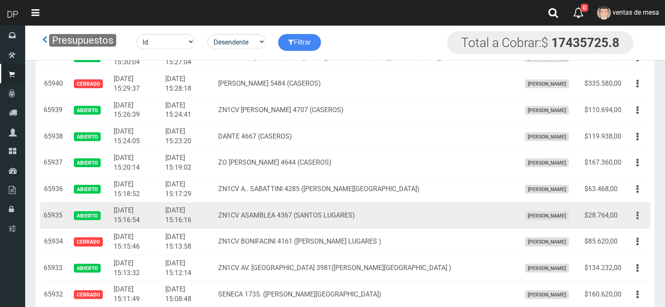
click at [646, 214] on button "button" at bounding box center [637, 215] width 19 height 15
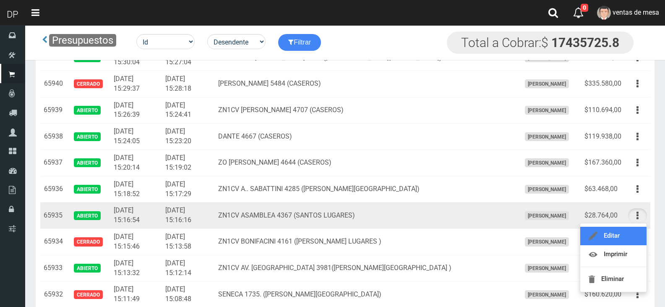
click at [628, 232] on link "Editar" at bounding box center [613, 236] width 66 height 18
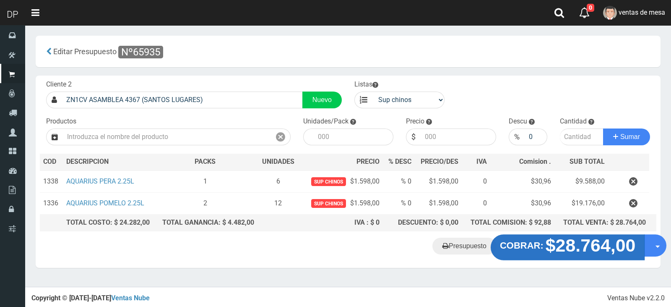
click at [572, 240] on strong "$28.764,00" at bounding box center [591, 245] width 90 height 20
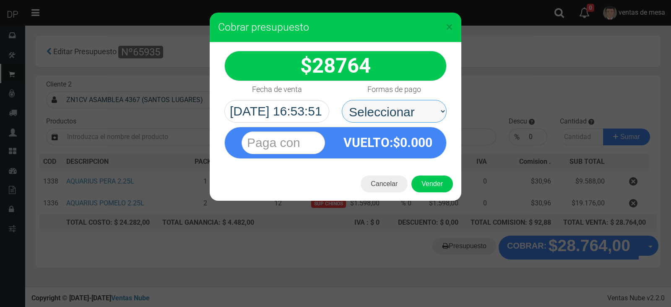
click at [405, 110] on select "Seleccionar Efectivo Tarjeta de Crédito Depósito Débito" at bounding box center [394, 111] width 105 height 23
select select "Efectivo"
click at [342, 100] on select "Seleccionar Efectivo Tarjeta de Crédito Depósito Débito" at bounding box center [394, 111] width 105 height 23
click at [439, 192] on button "Vender" at bounding box center [433, 183] width 42 height 17
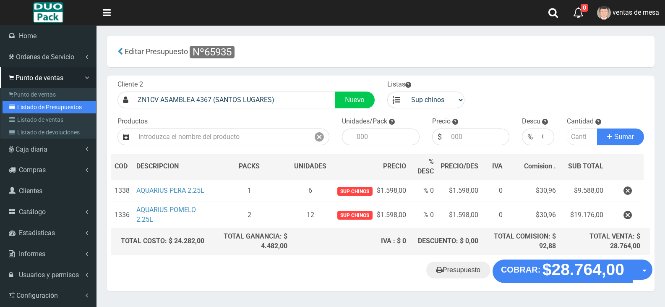
click at [42, 103] on link "Listado de Presupuestos" at bounding box center [50, 107] width 94 height 13
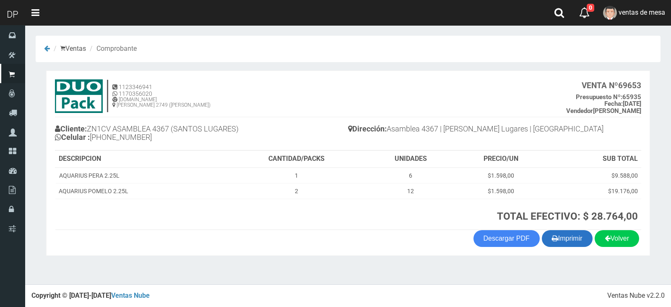
click at [574, 237] on button "Imprimir" at bounding box center [567, 238] width 51 height 17
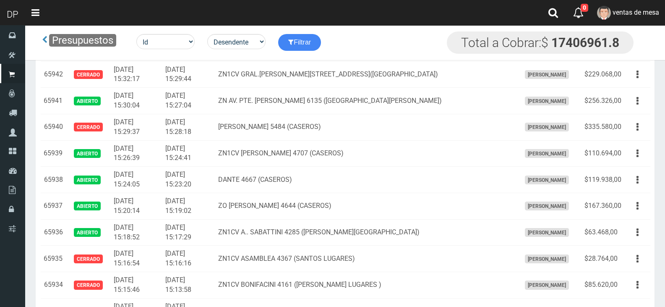
scroll to position [2115, 0]
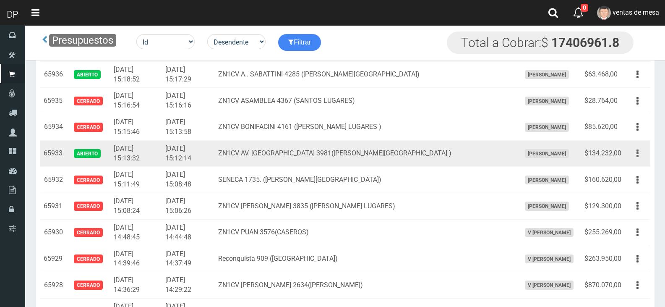
click at [634, 152] on button "button" at bounding box center [637, 153] width 19 height 15
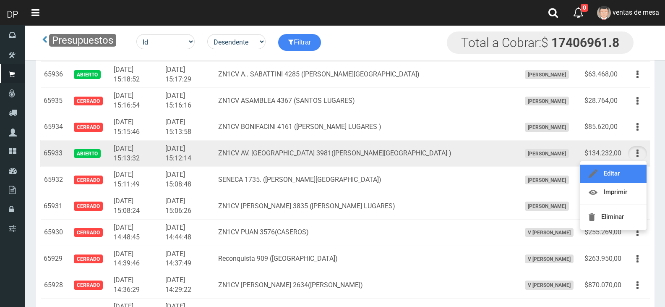
click at [622, 168] on link "Editar" at bounding box center [613, 173] width 66 height 18
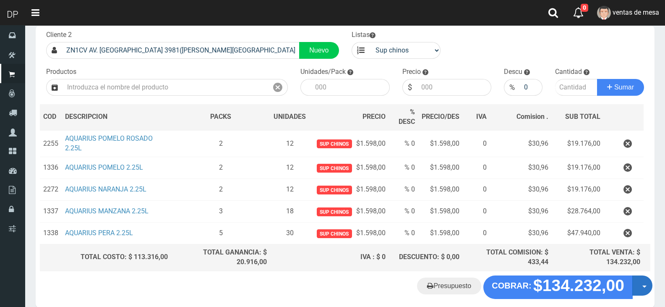
scroll to position [89, 0]
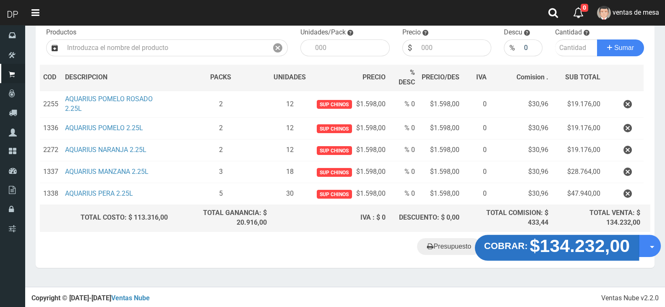
click at [597, 248] on strong "$134.232,00" at bounding box center [580, 245] width 100 height 20
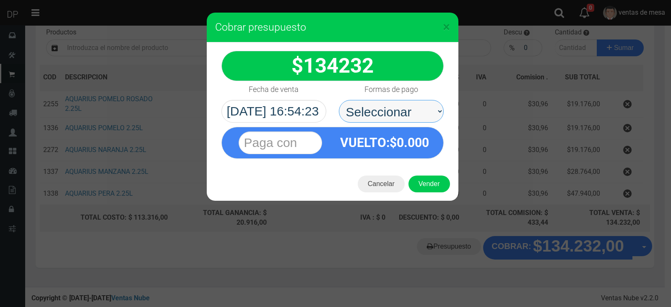
click at [389, 117] on select "Seleccionar Efectivo Tarjeta de Crédito Depósito Débito" at bounding box center [391, 111] width 105 height 23
select select "Efectivo"
click at [339, 100] on select "Seleccionar Efectivo Tarjeta de Crédito Depósito Débito" at bounding box center [391, 111] width 105 height 23
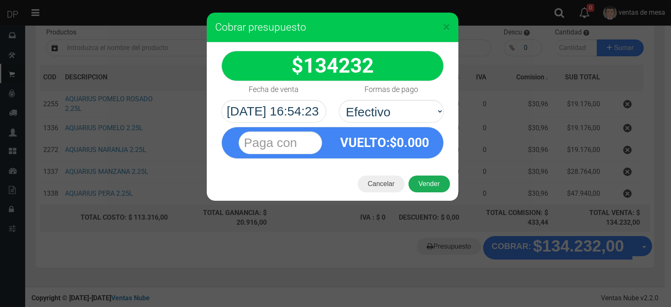
click at [433, 184] on button "Vender" at bounding box center [430, 183] width 42 height 17
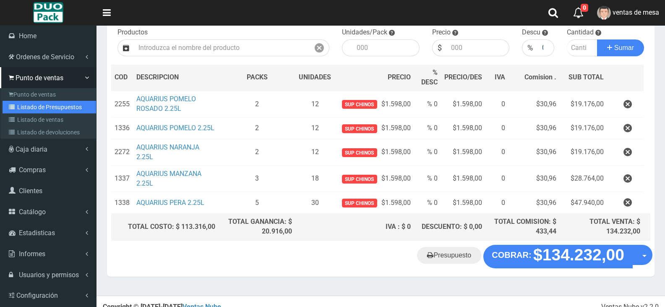
drag, startPoint x: 43, startPoint y: 104, endPoint x: 48, endPoint y: 105, distance: 5.1
click at [43, 104] on link "Listado de Presupuestos" at bounding box center [50, 107] width 94 height 13
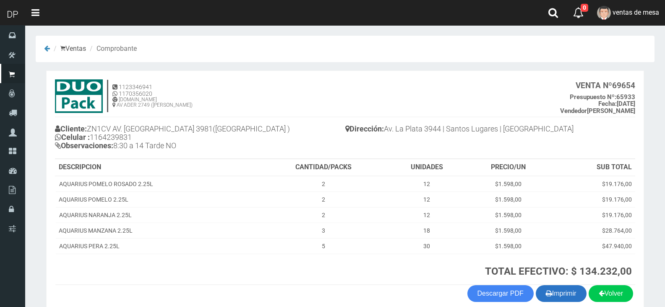
click at [552, 295] on button "Imprimir" at bounding box center [561, 293] width 51 height 17
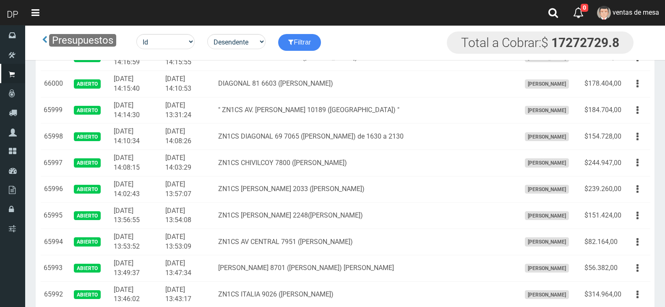
scroll to position [1957, 0]
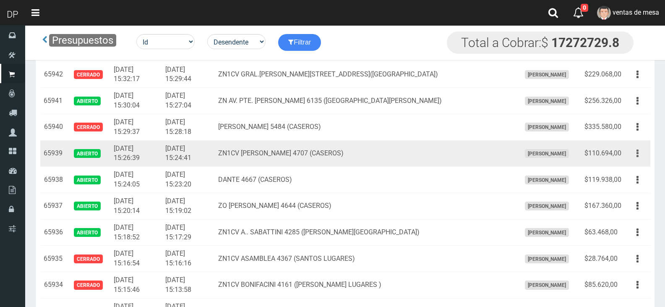
click at [639, 153] on button "button" at bounding box center [637, 153] width 19 height 15
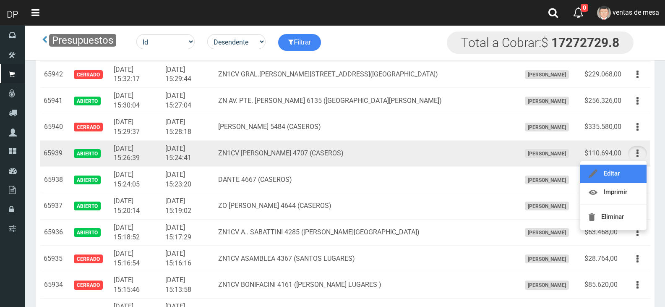
click at [619, 173] on link "Editar" at bounding box center [613, 173] width 66 height 18
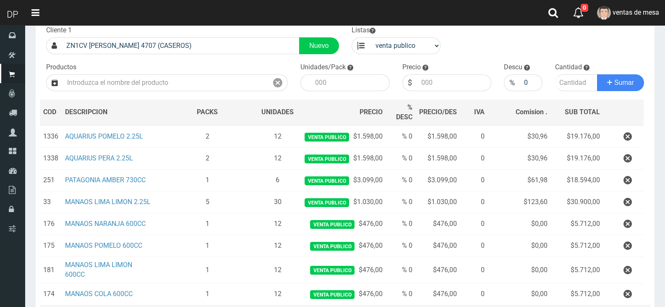
scroll to position [154, 0]
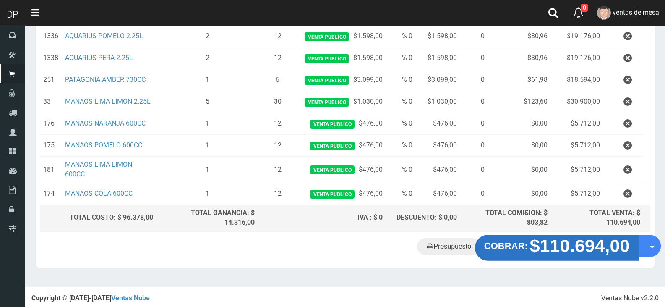
click at [579, 243] on strong "$110.694,00" at bounding box center [580, 245] width 100 height 20
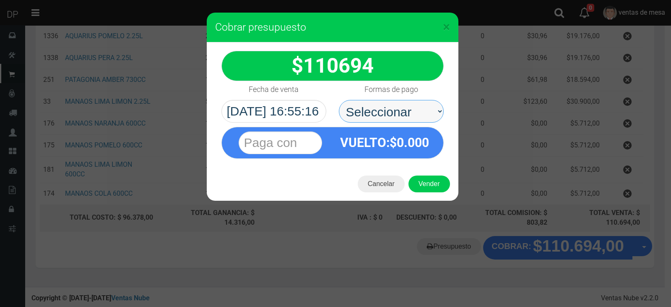
drag, startPoint x: 371, startPoint y: 117, endPoint x: 373, endPoint y: 121, distance: 4.7
click at [371, 117] on select "Seleccionar Efectivo Tarjeta de Crédito Depósito Débito" at bounding box center [391, 111] width 105 height 23
select select "Efectivo"
click at [339, 100] on select "Seleccionar Efectivo Tarjeta de Crédito Depósito Débito" at bounding box center [391, 111] width 105 height 23
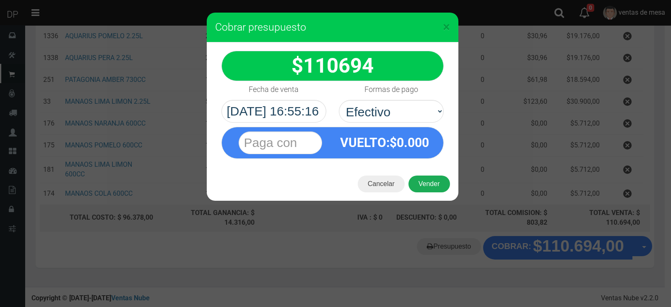
click at [434, 187] on button "Vender" at bounding box center [430, 183] width 42 height 17
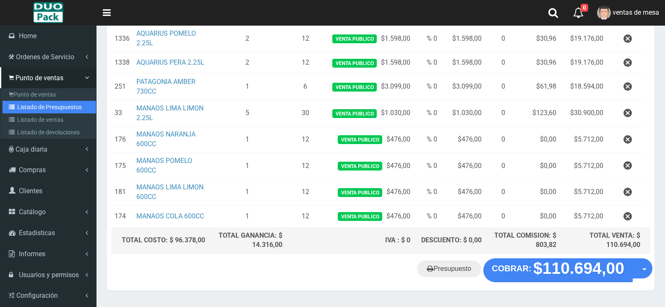
click at [39, 107] on link "Listado de Presupuestos" at bounding box center [50, 107] width 94 height 13
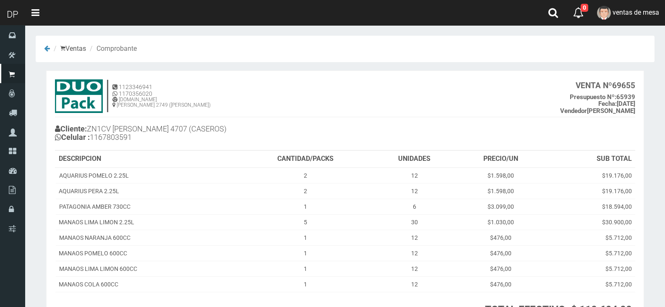
scroll to position [79, 0]
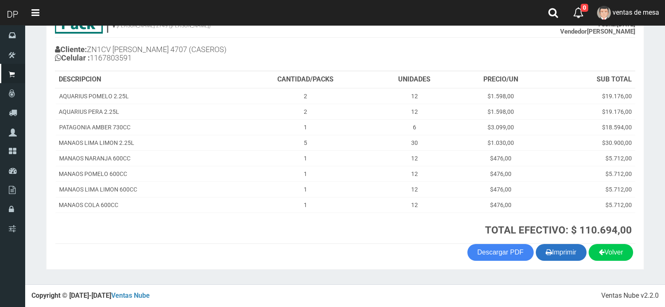
click at [557, 251] on button "Imprimir" at bounding box center [561, 252] width 51 height 17
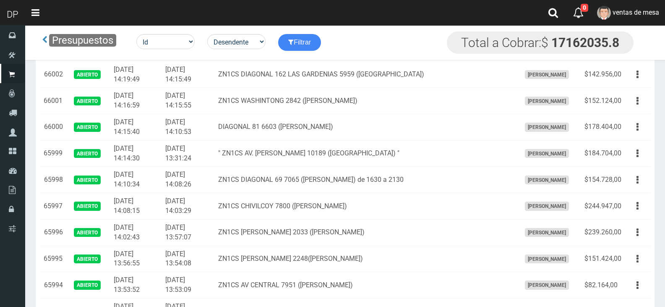
scroll to position [1957, 0]
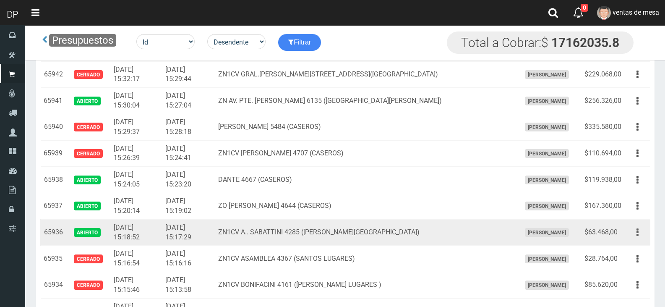
click at [637, 233] on icon "button" at bounding box center [638, 232] width 2 height 15
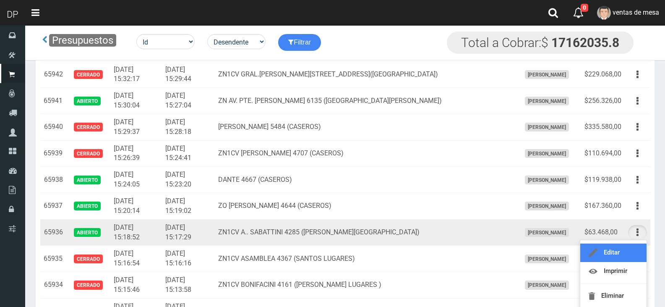
click at [628, 246] on link "Editar" at bounding box center [613, 252] width 66 height 18
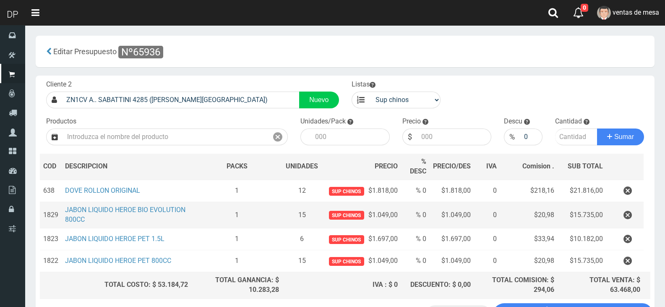
scroll to position [67, 0]
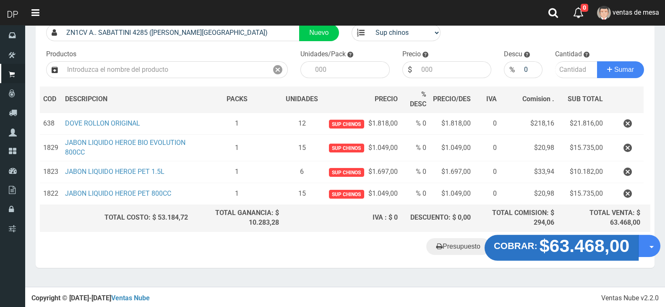
click at [574, 246] on strong "$63.468,00" at bounding box center [585, 245] width 90 height 20
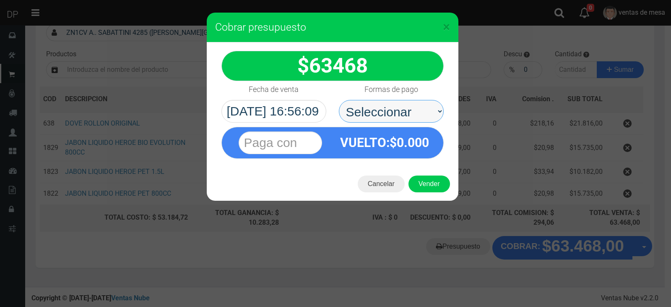
drag, startPoint x: 373, startPoint y: 104, endPoint x: 387, endPoint y: 119, distance: 20.2
click at [373, 104] on select "Seleccionar Efectivo Tarjeta de Crédito Depósito Débito" at bounding box center [391, 111] width 105 height 23
select select "Efectivo"
click at [339, 100] on select "Seleccionar Efectivo Tarjeta de Crédito Depósito Débito" at bounding box center [391, 111] width 105 height 23
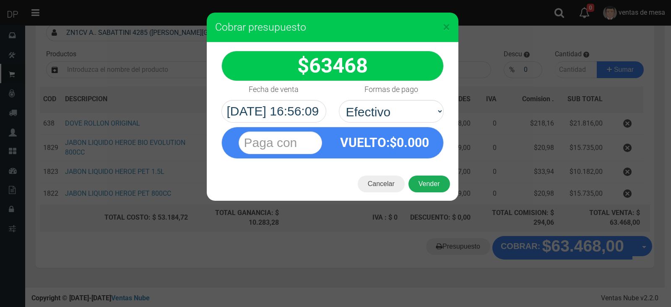
click at [435, 187] on button "Vender" at bounding box center [430, 183] width 42 height 17
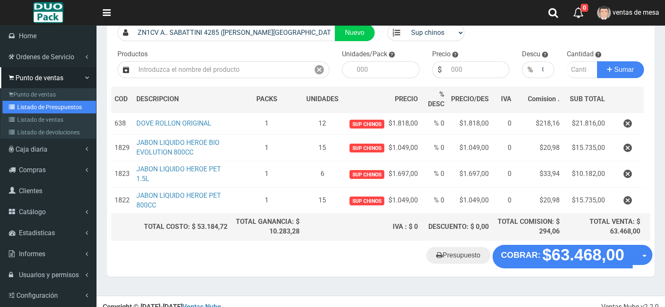
click at [35, 104] on link "Listado de Presupuestos" at bounding box center [50, 107] width 94 height 13
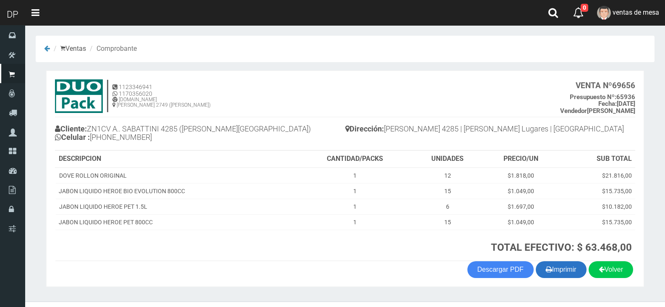
click at [571, 274] on button "Imprimir" at bounding box center [561, 269] width 51 height 17
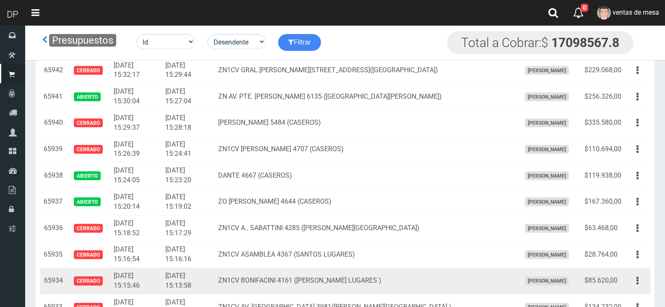
scroll to position [1911, 0]
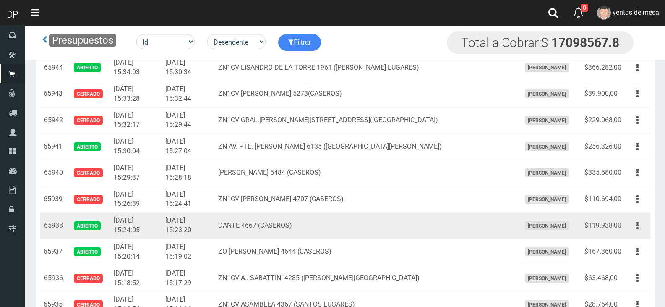
click at [643, 224] on button "button" at bounding box center [637, 225] width 19 height 15
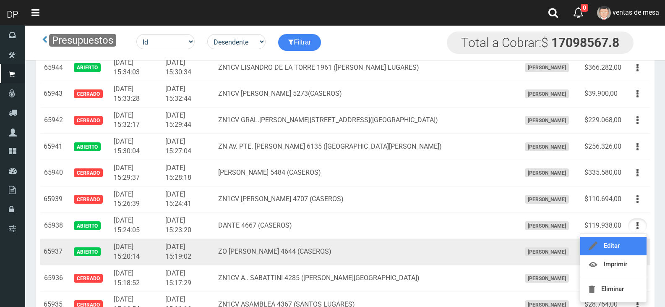
click at [631, 246] on link "Editar" at bounding box center [613, 246] width 66 height 18
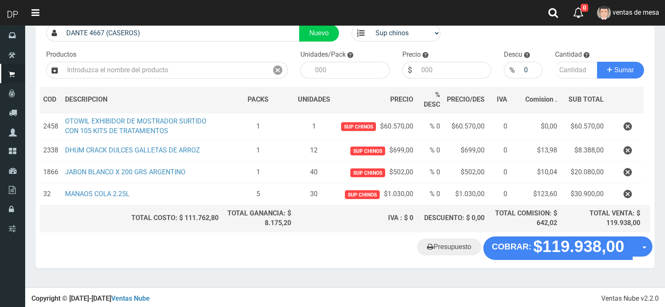
scroll to position [67, 0]
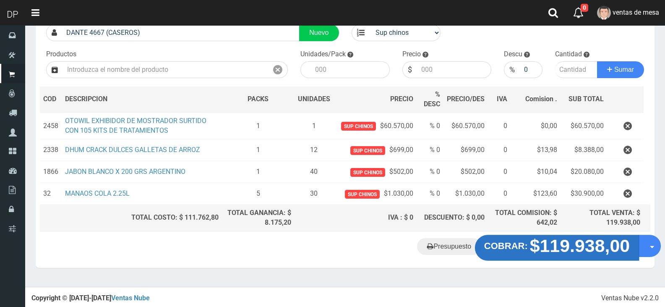
click at [551, 236] on strong "$119.938,00" at bounding box center [580, 245] width 100 height 20
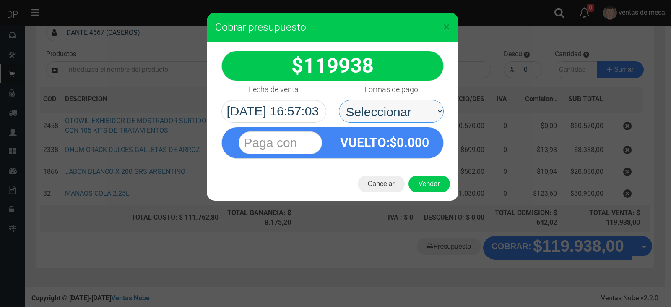
click at [390, 106] on select "Seleccionar Efectivo Tarjeta de Crédito Depósito Débito" at bounding box center [391, 111] width 105 height 23
select select "Efectivo"
click at [339, 100] on select "Seleccionar Efectivo Tarjeta de Crédito Depósito Débito" at bounding box center [391, 111] width 105 height 23
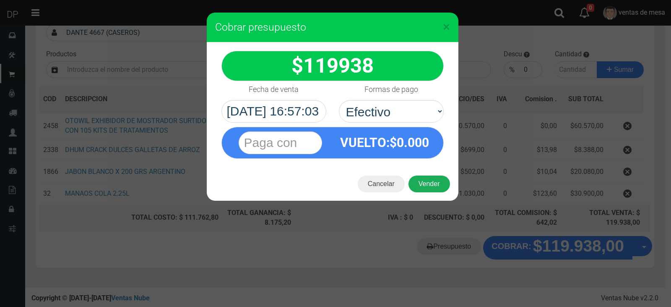
click at [434, 188] on button "Vender" at bounding box center [430, 183] width 42 height 17
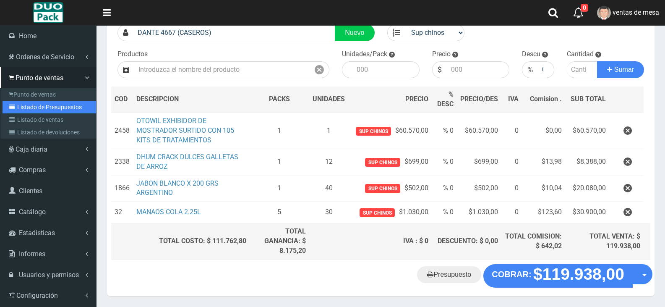
click at [50, 103] on link "Listado de Presupuestos" at bounding box center [50, 107] width 94 height 13
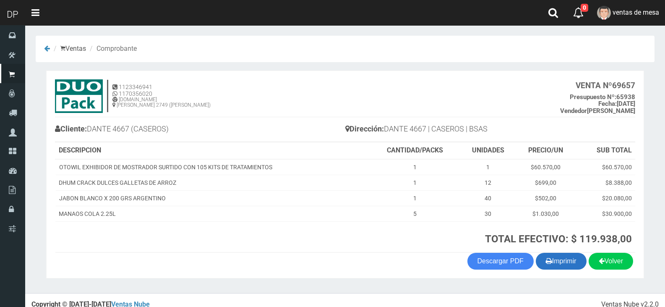
click at [558, 254] on button "Imprimir" at bounding box center [561, 261] width 51 height 17
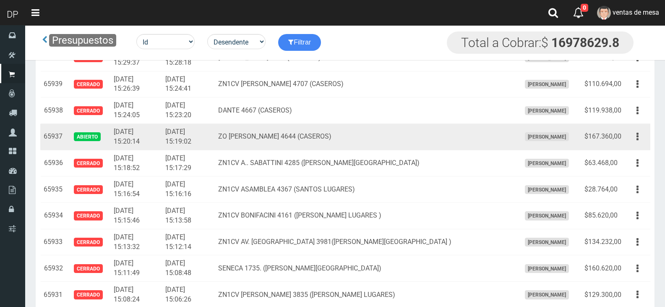
scroll to position [1825, 0]
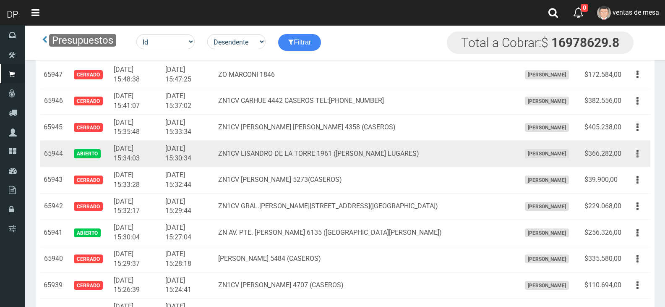
click at [633, 153] on button "button" at bounding box center [637, 153] width 19 height 15
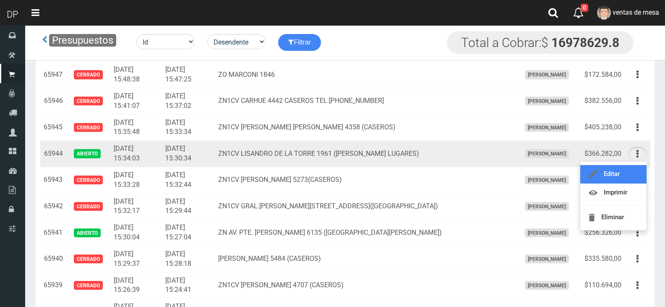
click at [629, 169] on link "Editar" at bounding box center [613, 174] width 66 height 18
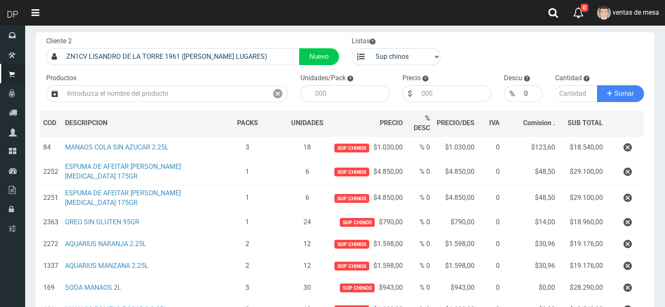
scroll to position [42, 0]
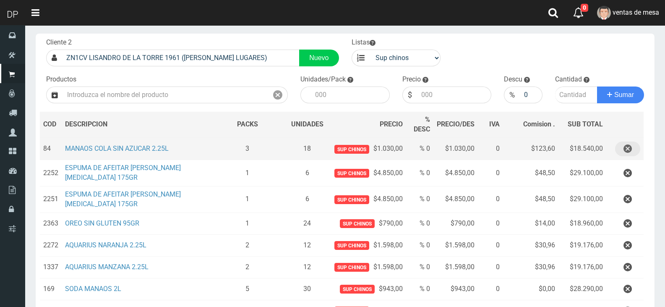
click at [629, 151] on icon "button" at bounding box center [628, 148] width 8 height 15
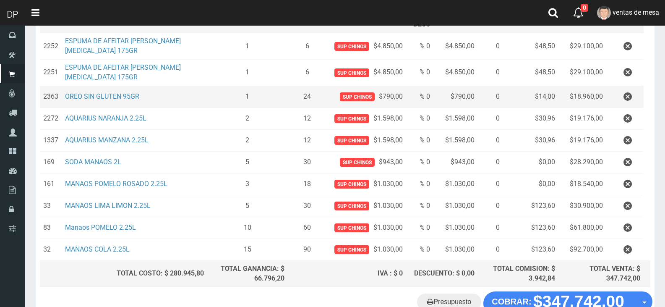
scroll to position [202, 0]
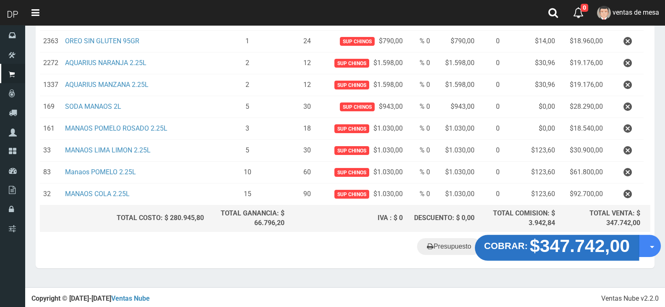
click at [572, 245] on strong "$347.742,00" at bounding box center [580, 246] width 100 height 20
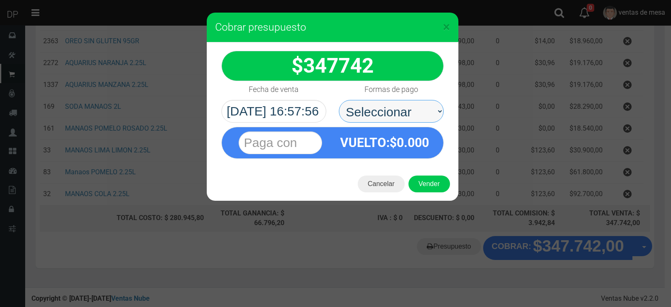
click at [386, 114] on select "Seleccionar Efectivo Tarjeta de Crédito Depósito Débito" at bounding box center [391, 111] width 105 height 23
select select "Efectivo"
click at [339, 100] on select "Seleccionar Efectivo Tarjeta de Crédito Depósito Débito" at bounding box center [391, 111] width 105 height 23
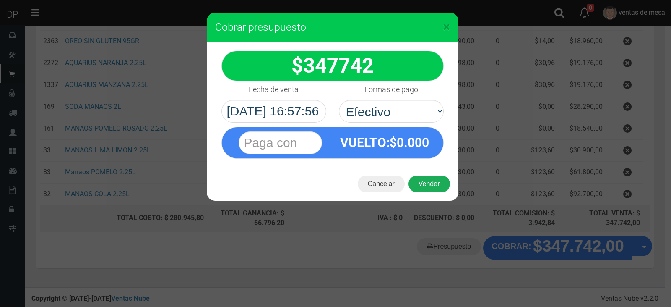
click at [438, 182] on button "Vender" at bounding box center [430, 183] width 42 height 17
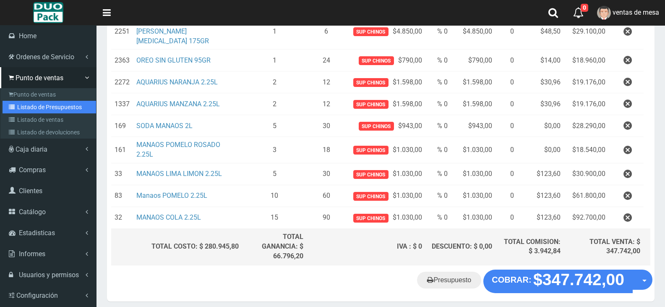
click at [42, 110] on link "Listado de Presupuestos" at bounding box center [50, 107] width 94 height 13
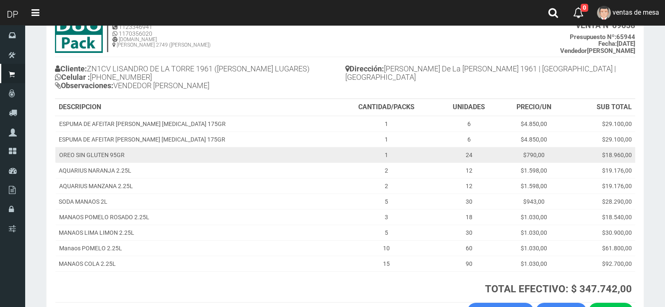
scroll to position [119, 0]
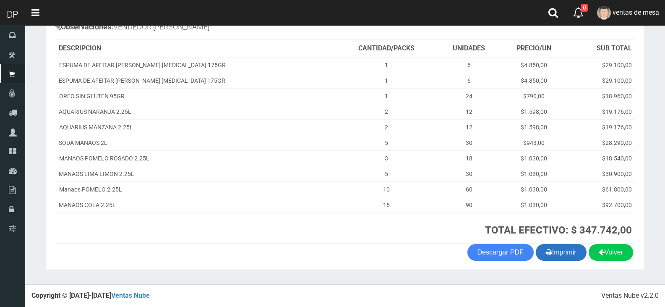
click at [566, 250] on button "Imprimir" at bounding box center [561, 252] width 51 height 17
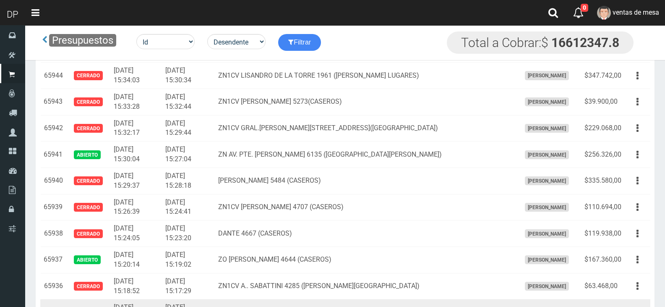
scroll to position [1952, 0]
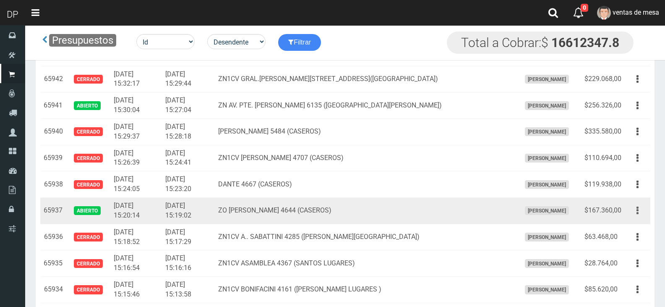
click at [638, 211] on icon "button" at bounding box center [638, 210] width 2 height 15
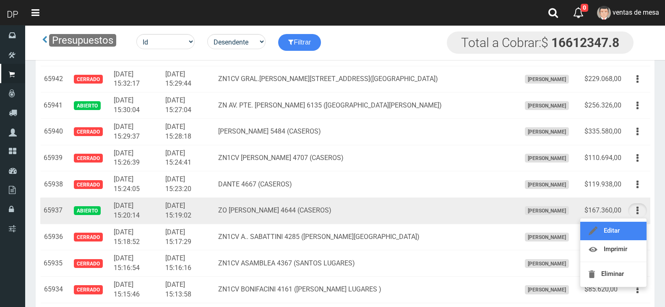
click at [625, 227] on link "Editar" at bounding box center [613, 231] width 66 height 18
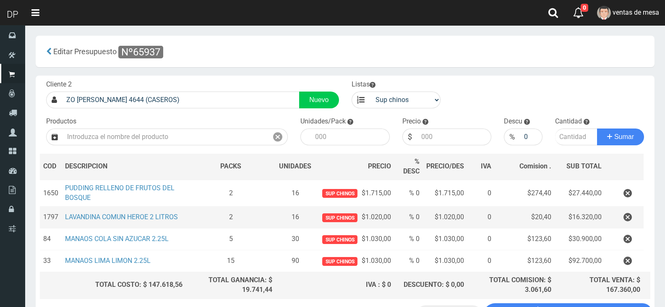
scroll to position [67, 0]
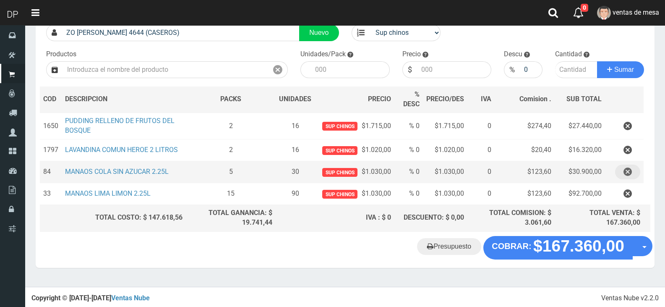
click at [625, 172] on icon "button" at bounding box center [628, 171] width 8 height 15
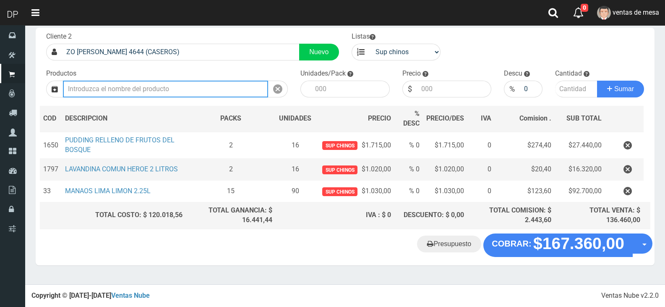
scroll to position [45, 0]
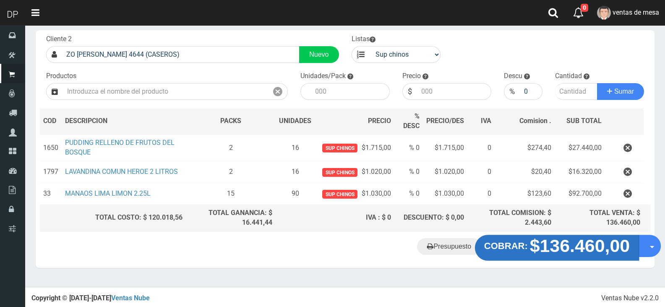
click at [573, 245] on strong "$136.460,00" at bounding box center [580, 245] width 100 height 20
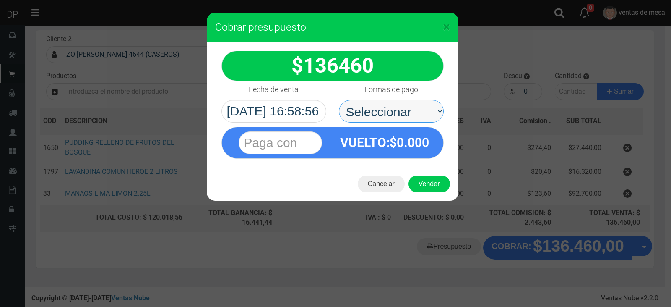
click at [395, 111] on select "Seleccionar Efectivo Tarjeta de Crédito Depósito Débito" at bounding box center [391, 111] width 105 height 23
select select "Efectivo"
click at [339, 100] on select "Seleccionar Efectivo Tarjeta de Crédito Depósito Débito" at bounding box center [391, 111] width 105 height 23
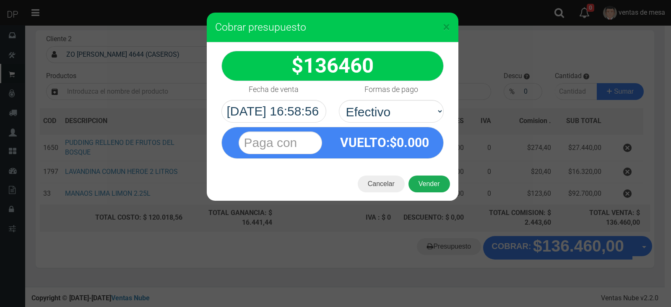
click at [428, 187] on button "Vender" at bounding box center [430, 183] width 42 height 17
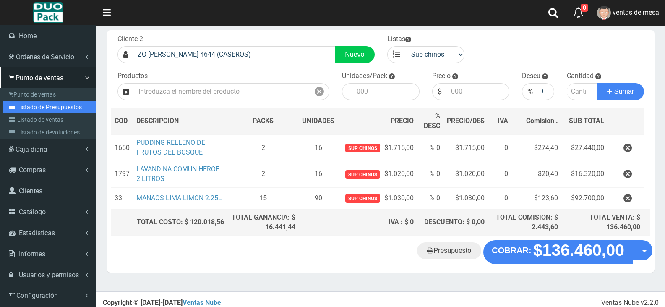
click at [39, 108] on link "Listado de Presupuestos" at bounding box center [50, 107] width 94 height 13
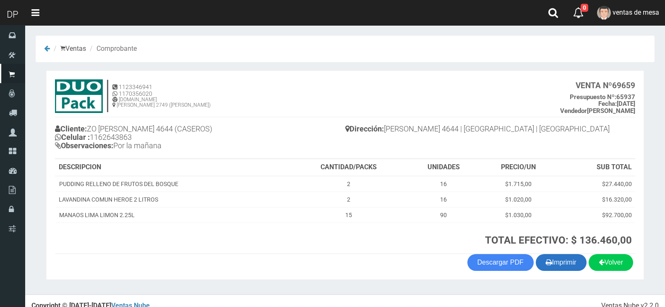
click at [555, 261] on button "Imprimir" at bounding box center [561, 262] width 51 height 17
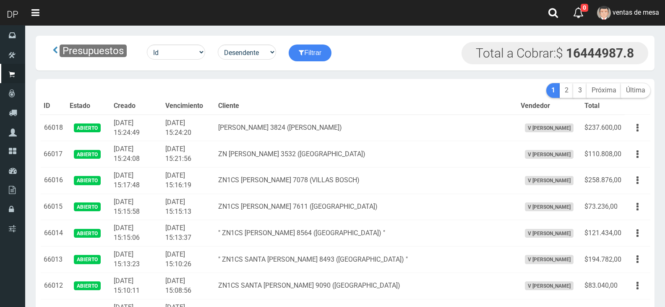
scroll to position [2526, 0]
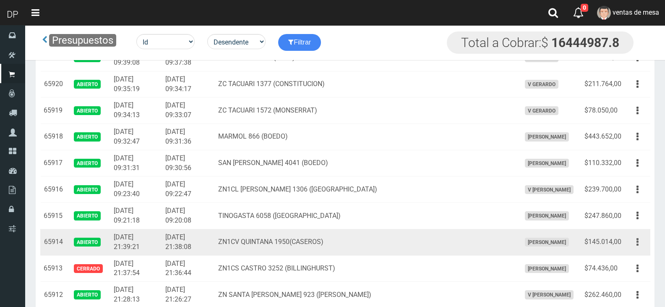
click at [636, 246] on button "button" at bounding box center [637, 242] width 19 height 15
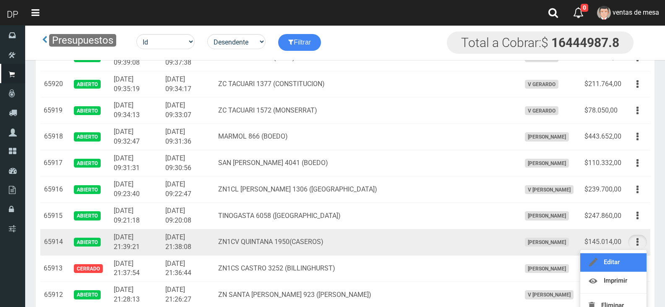
click at [623, 258] on link "Editar" at bounding box center [613, 262] width 66 height 18
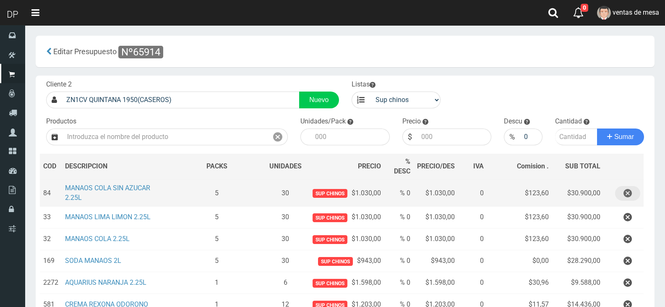
click at [631, 192] on icon "button" at bounding box center [628, 193] width 8 height 15
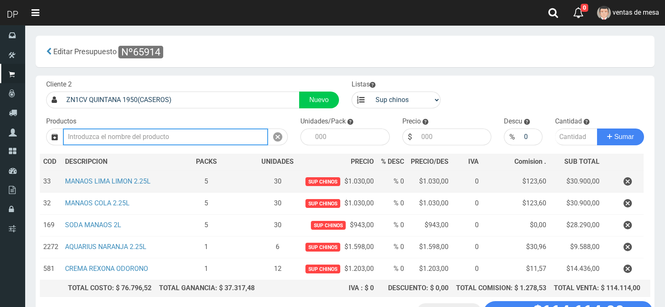
scroll to position [65, 0]
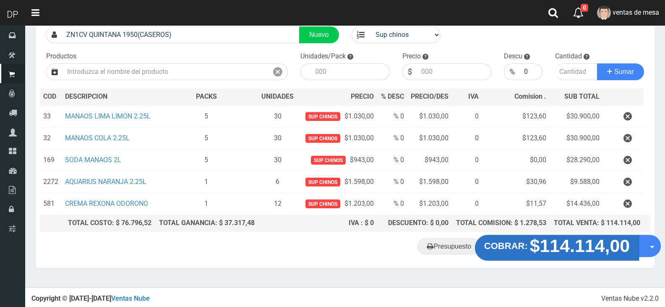
click at [562, 244] on strong "$114.114,00" at bounding box center [580, 246] width 100 height 20
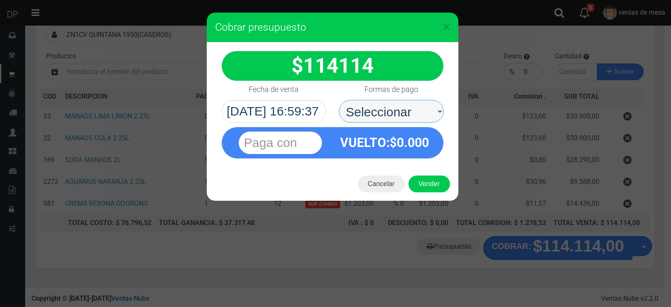
drag, startPoint x: 403, startPoint y: 110, endPoint x: 404, endPoint y: 120, distance: 9.7
click at [403, 110] on select "Seleccionar Efectivo Tarjeta de Crédito Depósito Débito" at bounding box center [391, 111] width 105 height 23
select select "Efectivo"
click at [339, 100] on select "Seleccionar Efectivo Tarjeta de Crédito Depósito Débito" at bounding box center [391, 111] width 105 height 23
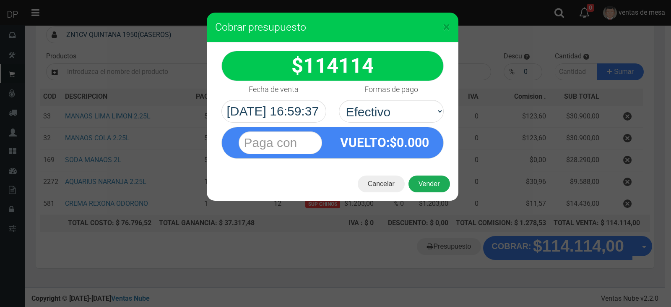
click at [441, 185] on button "Vender" at bounding box center [430, 183] width 42 height 17
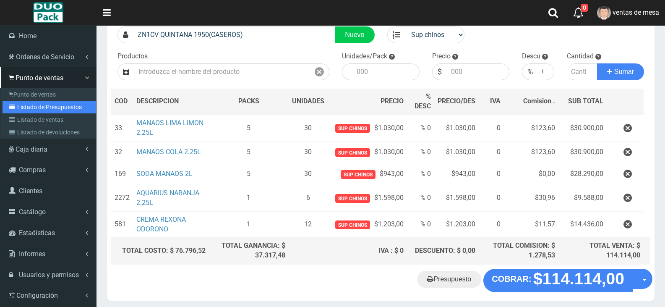
click at [39, 108] on link "Listado de Presupuestos" at bounding box center [50, 107] width 94 height 13
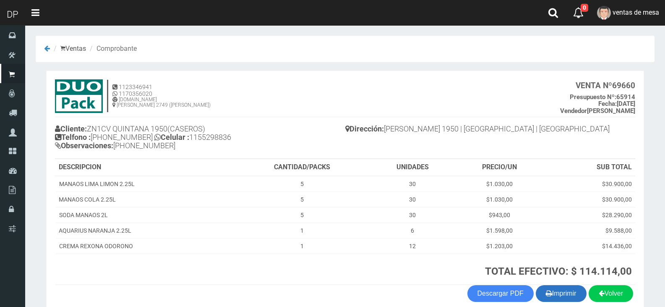
click at [574, 295] on button "Imprimir" at bounding box center [561, 293] width 51 height 17
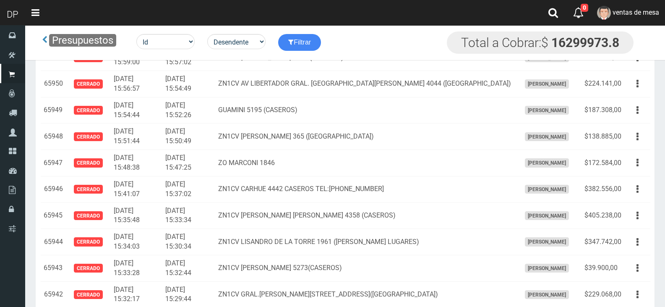
scroll to position [1904, 0]
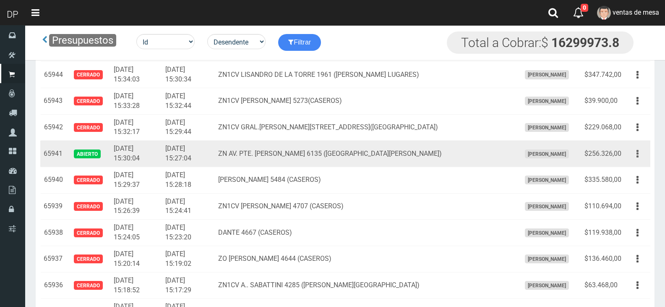
click at [640, 153] on button "button" at bounding box center [637, 153] width 19 height 15
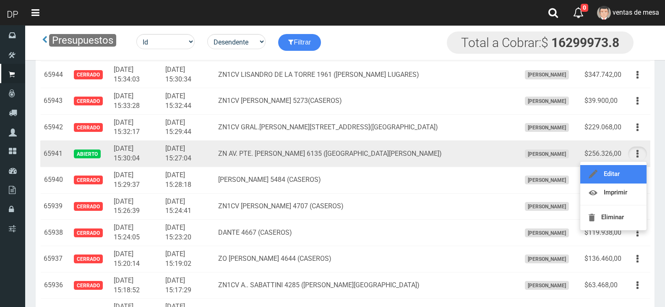
click at [624, 172] on link "Editar" at bounding box center [613, 174] width 66 height 18
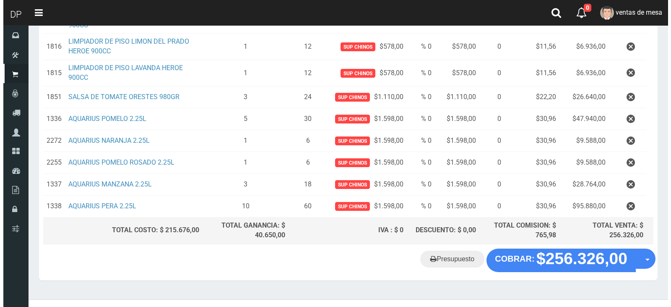
scroll to position [238, 0]
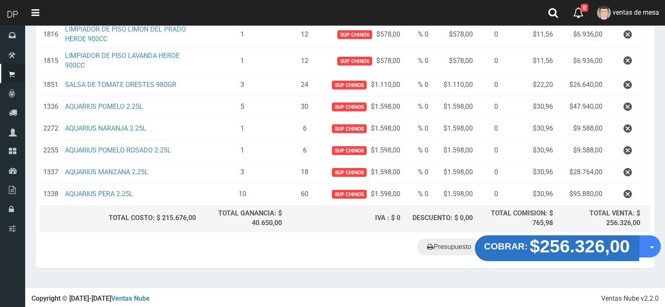
click at [586, 249] on strong "$256.326,00" at bounding box center [580, 246] width 100 height 20
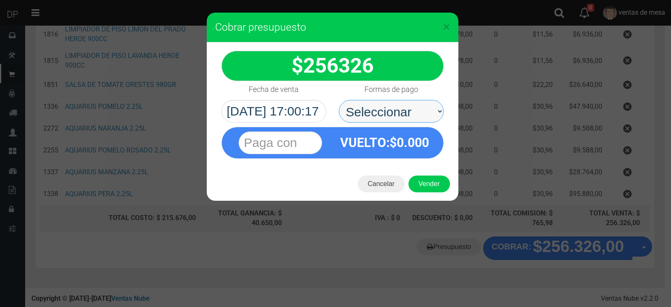
click at [397, 110] on select "Seleccionar Efectivo Tarjeta de Crédito Depósito Débito" at bounding box center [391, 111] width 105 height 23
select select "Efectivo"
click at [339, 100] on select "Seleccionar Efectivo Tarjeta de Crédito Depósito Débito" at bounding box center [391, 111] width 105 height 23
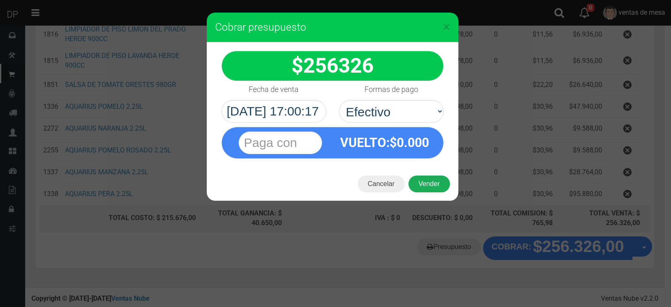
click at [428, 183] on button "Vender" at bounding box center [430, 183] width 42 height 17
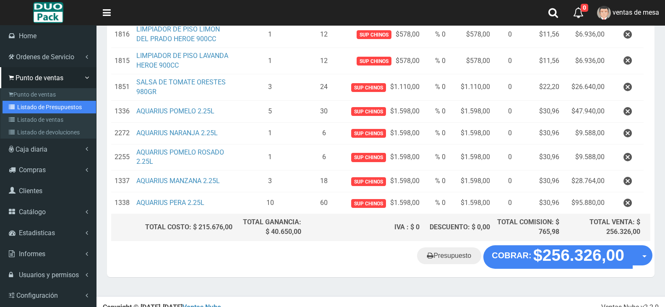
click at [23, 104] on link "Listado de Presupuestos" at bounding box center [50, 107] width 94 height 13
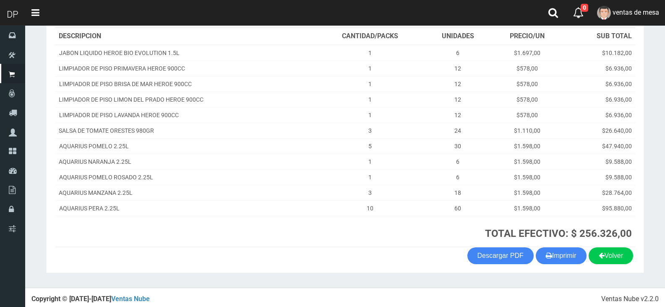
scroll to position [134, 0]
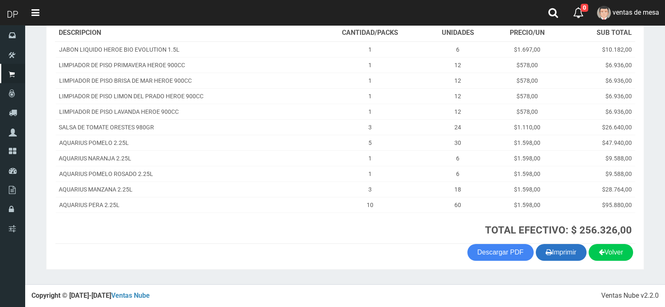
click at [568, 254] on button "Imprimir" at bounding box center [561, 252] width 51 height 17
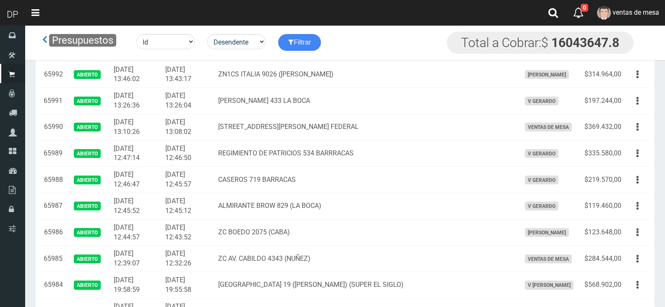
scroll to position [852, 0]
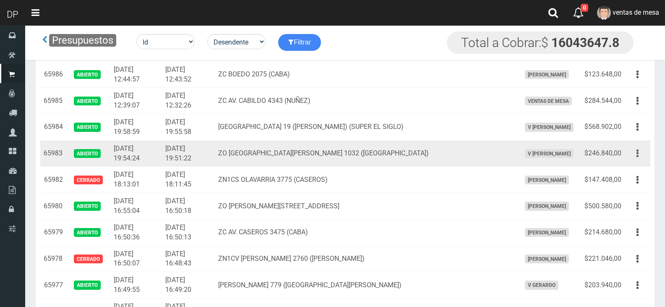
click at [642, 152] on button "button" at bounding box center [637, 153] width 19 height 15
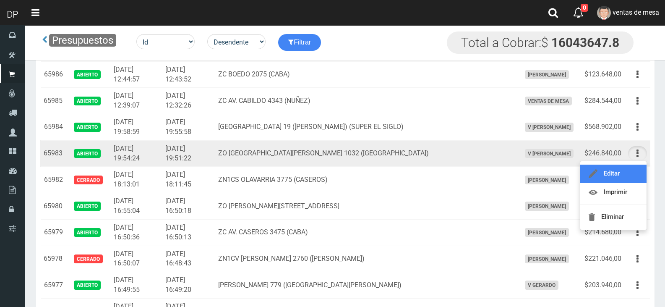
click at [634, 175] on link "Editar" at bounding box center [613, 173] width 66 height 18
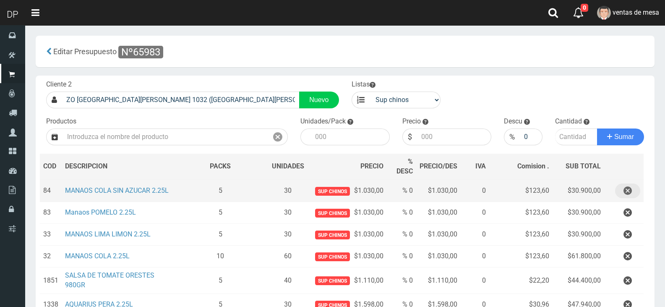
click at [628, 193] on icon "button" at bounding box center [628, 190] width 8 height 15
click at [0, 0] on div "Cargando..." at bounding box center [0, 0] width 0 height 0
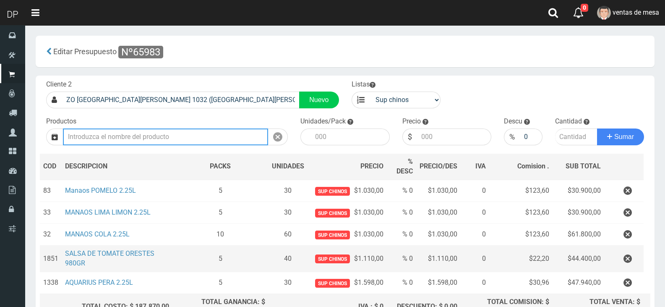
scroll to position [89, 0]
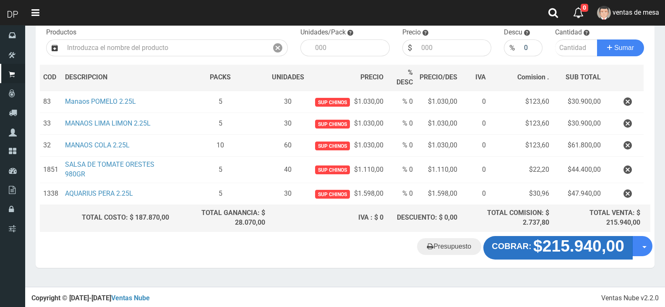
click at [572, 245] on strong "$215.940,00" at bounding box center [578, 246] width 91 height 18
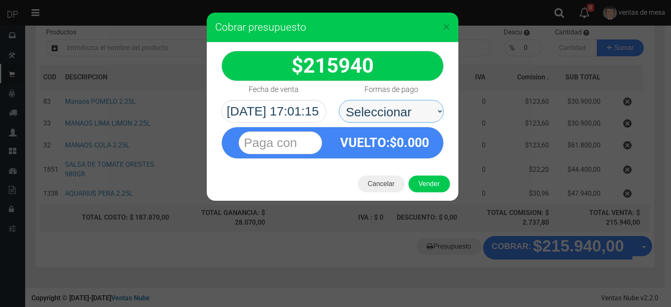
drag, startPoint x: 401, startPoint y: 112, endPoint x: 401, endPoint y: 121, distance: 8.4
click at [401, 112] on select "Seleccionar Efectivo Tarjeta de Crédito Depósito Débito" at bounding box center [391, 111] width 105 height 23
select select "Efectivo"
click at [339, 100] on select "Seleccionar Efectivo Tarjeta de Crédito Depósito Débito" at bounding box center [391, 111] width 105 height 23
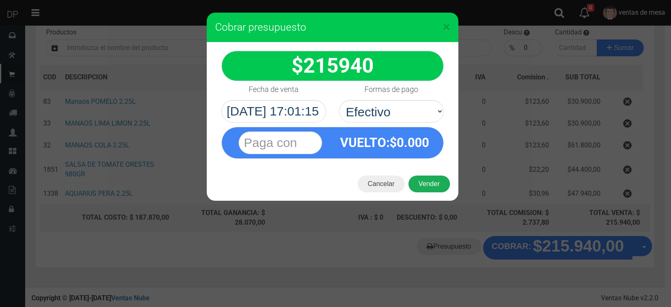
click at [433, 183] on button "Vender" at bounding box center [430, 183] width 42 height 17
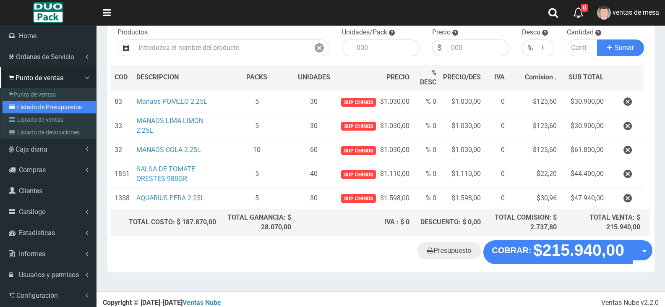
click at [42, 106] on link "Listado de Presupuestos" at bounding box center [50, 107] width 94 height 13
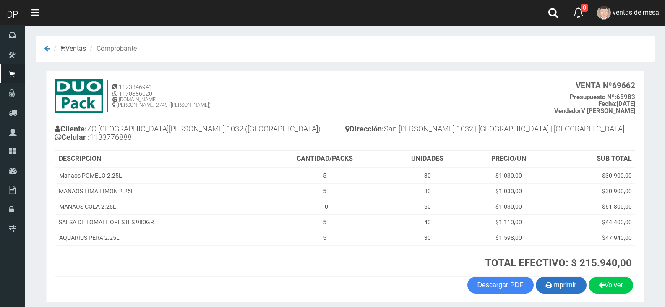
click at [563, 285] on button "Imprimir" at bounding box center [561, 285] width 51 height 17
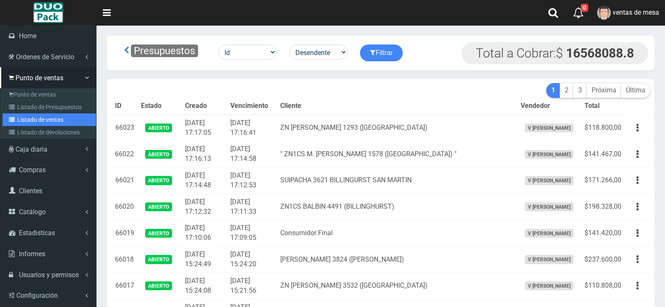
click at [30, 116] on link "Listado de ventas" at bounding box center [50, 119] width 94 height 13
